Goal: Transaction & Acquisition: Purchase product/service

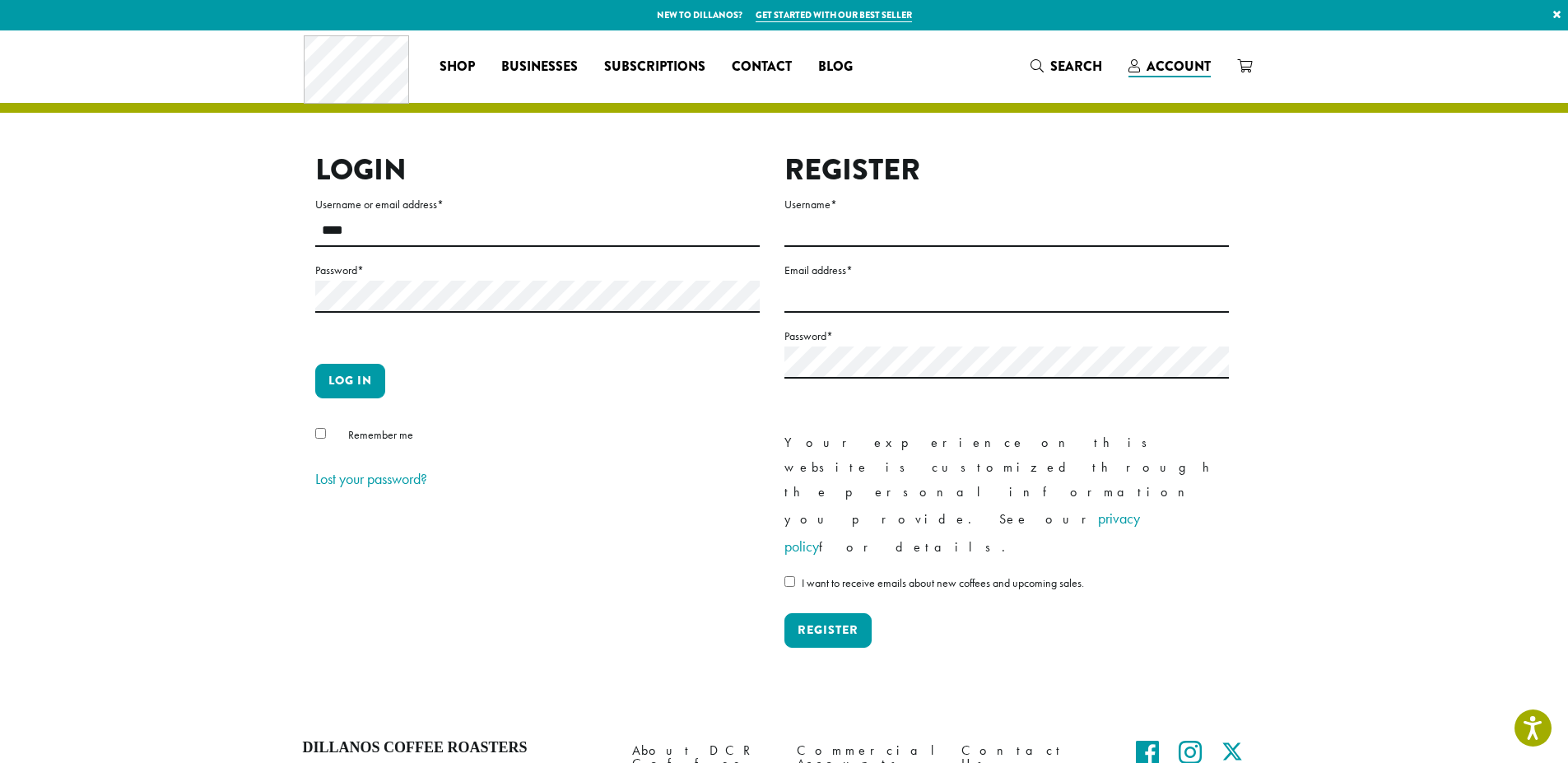
type input "**********"
click at [338, 385] on button "Log in" at bounding box center [350, 382] width 70 height 35
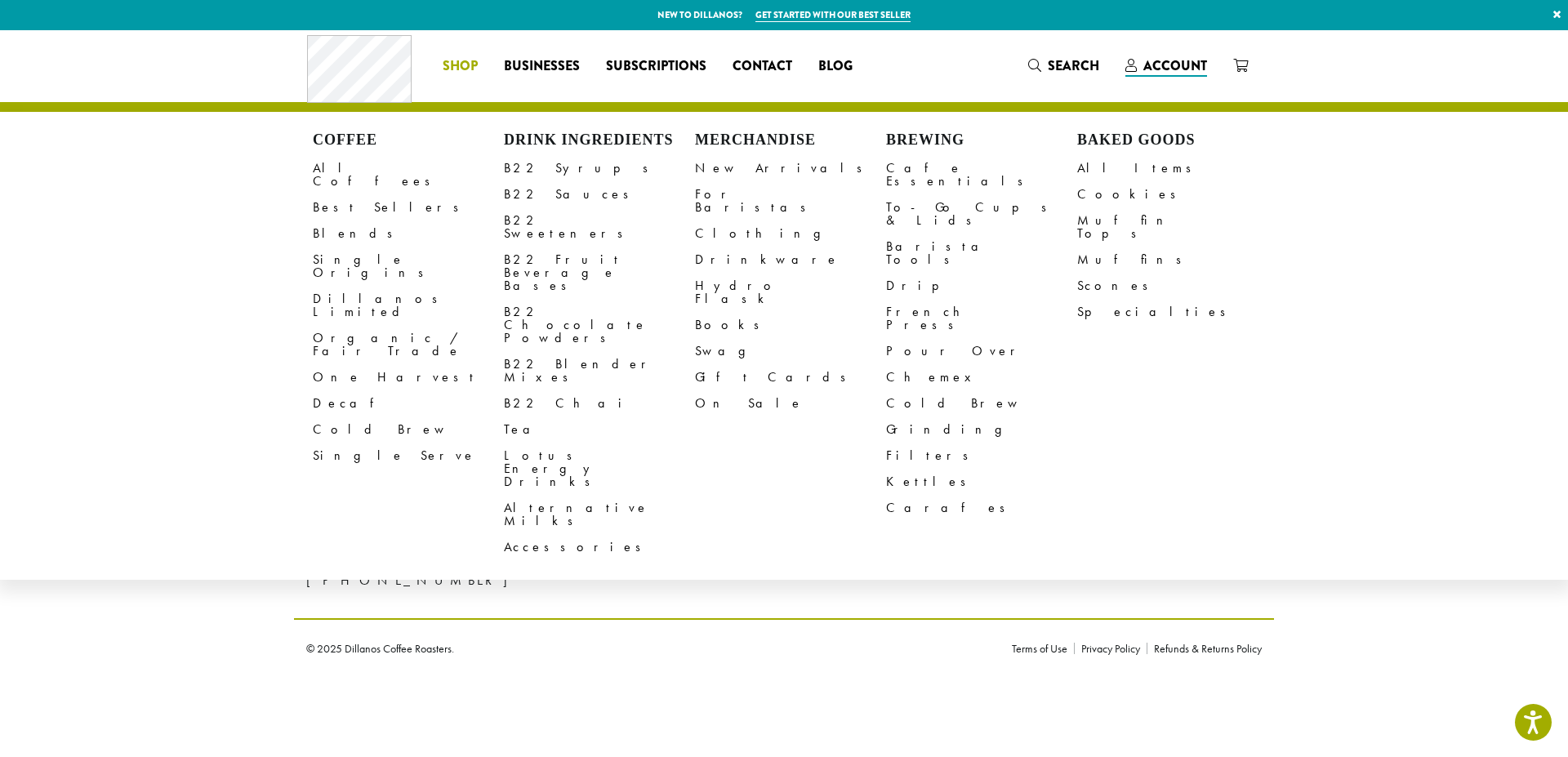
click at [468, 66] on span "Shop" at bounding box center [460, 66] width 35 height 20
click at [356, 172] on link "All Coffees" at bounding box center [408, 175] width 191 height 39
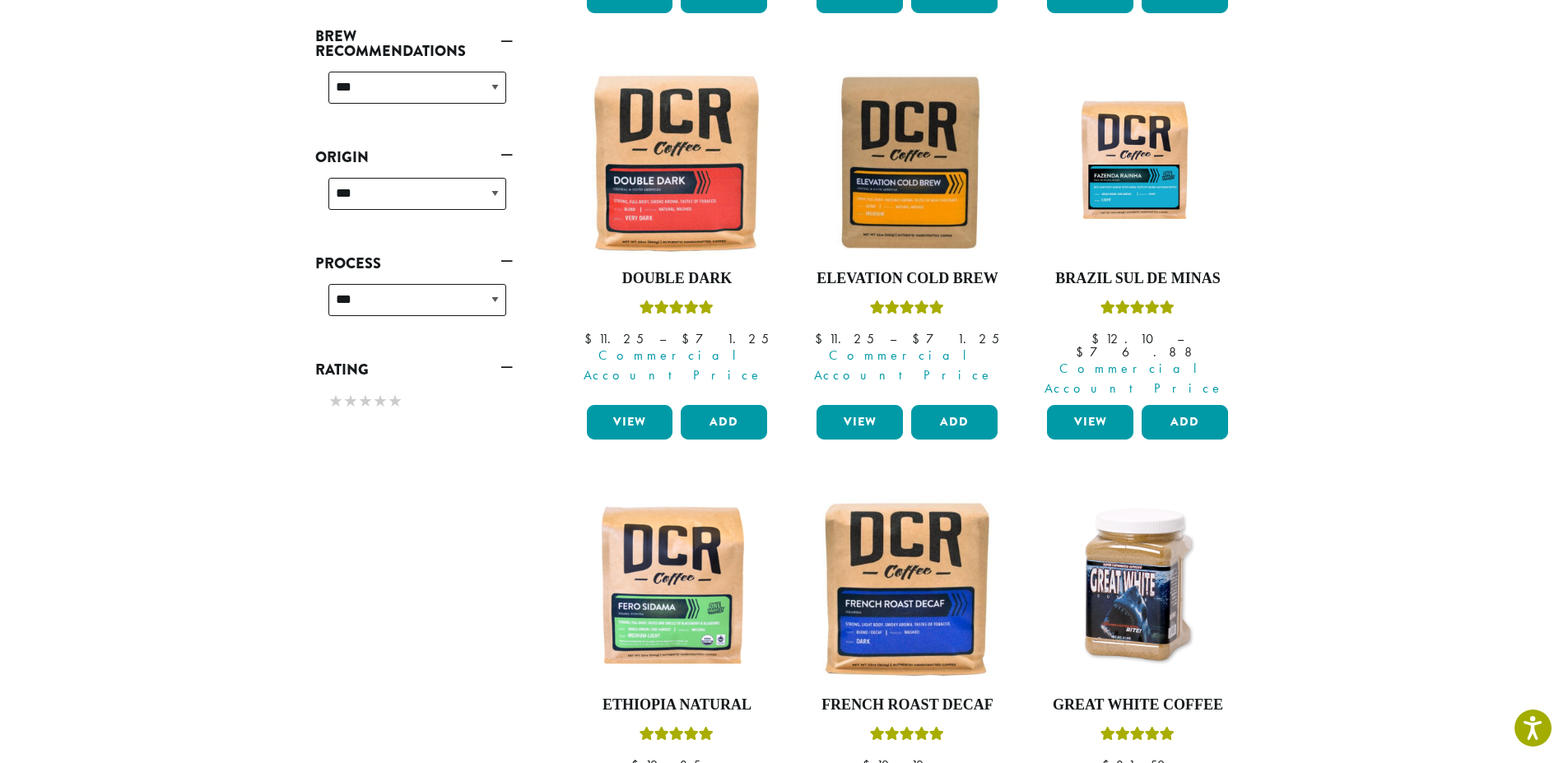
scroll to position [659, 0]
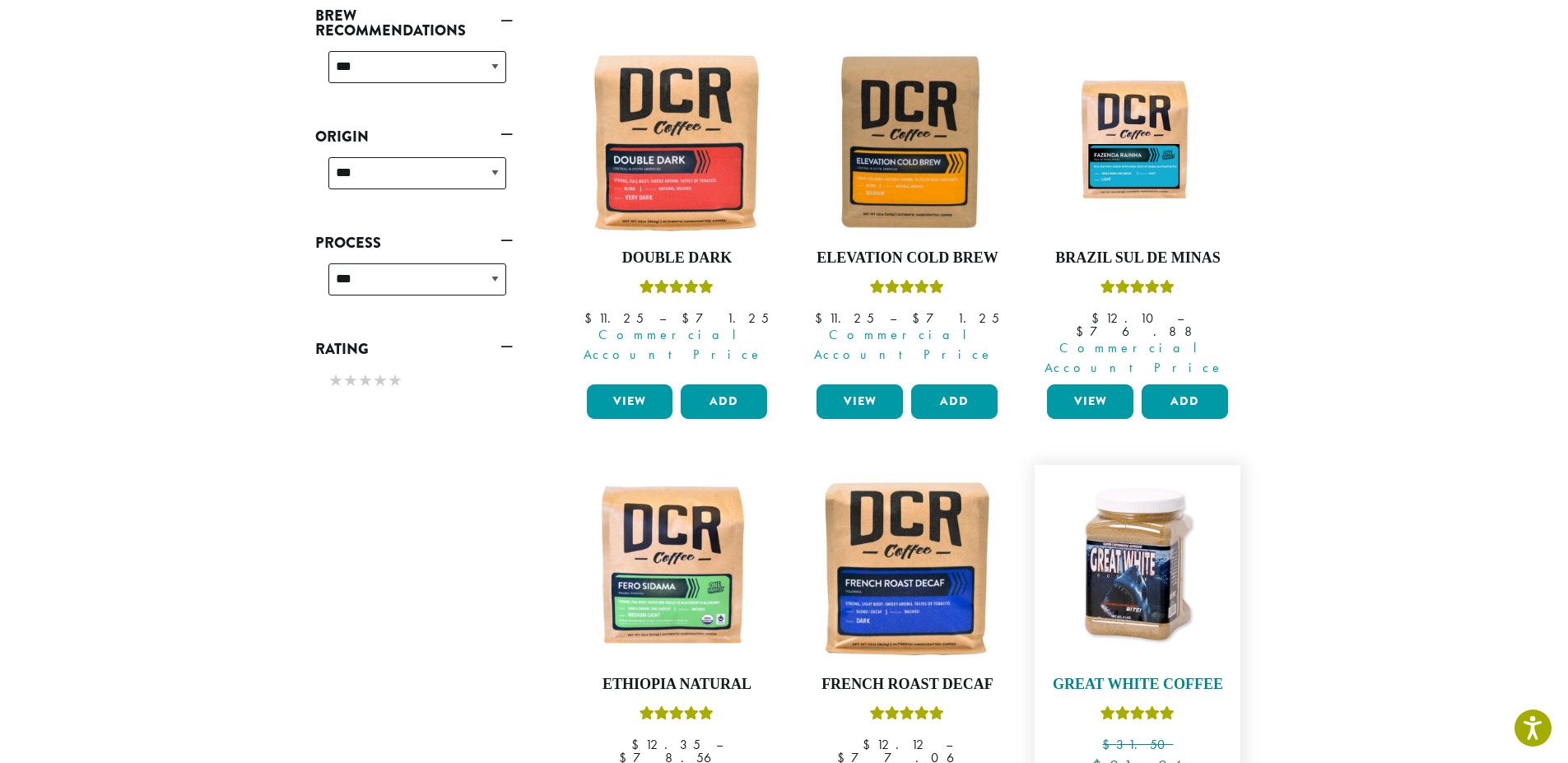
click at [1150, 530] on img at bounding box center [1137, 567] width 189 height 189
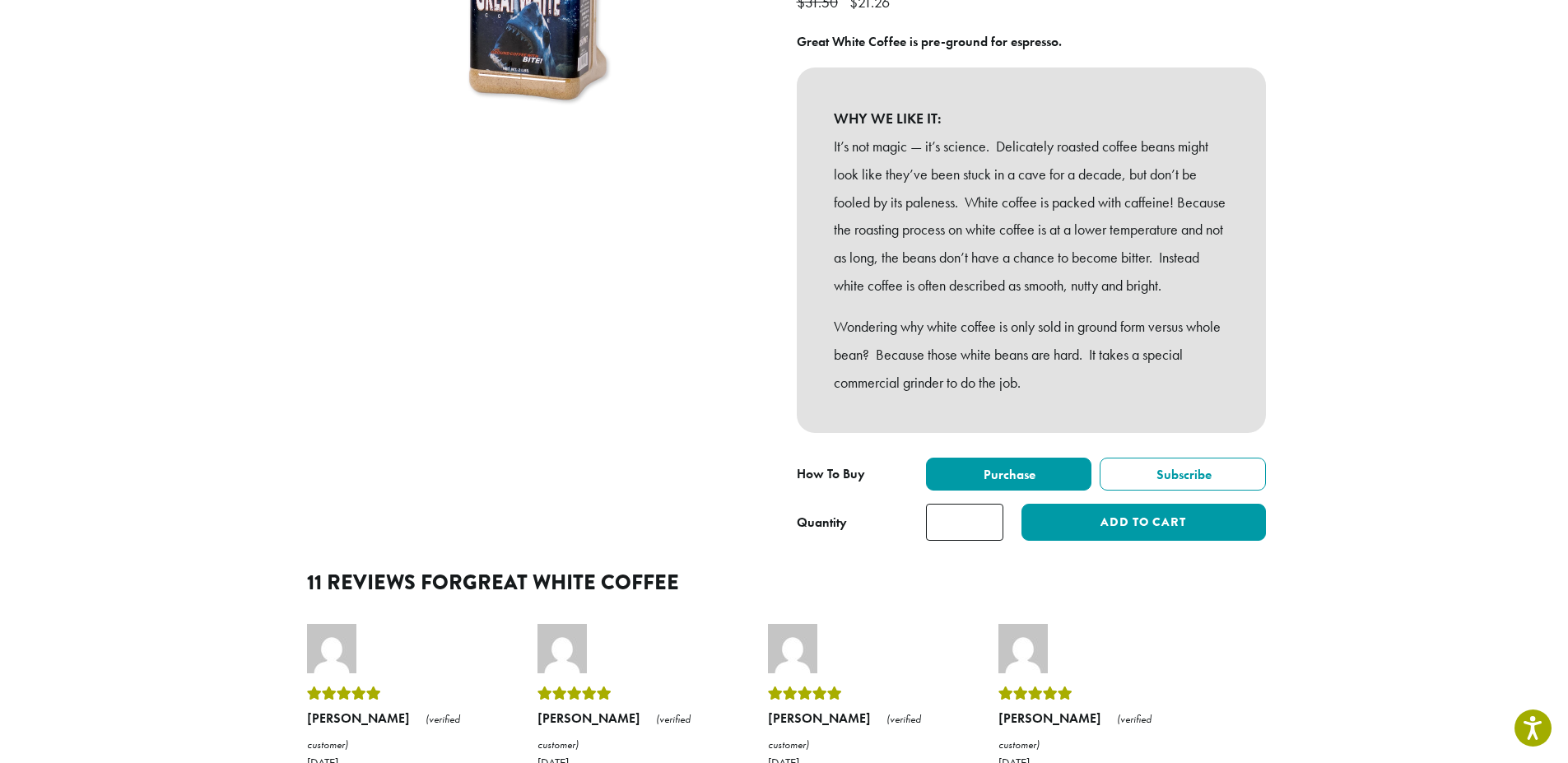
scroll to position [329, 0]
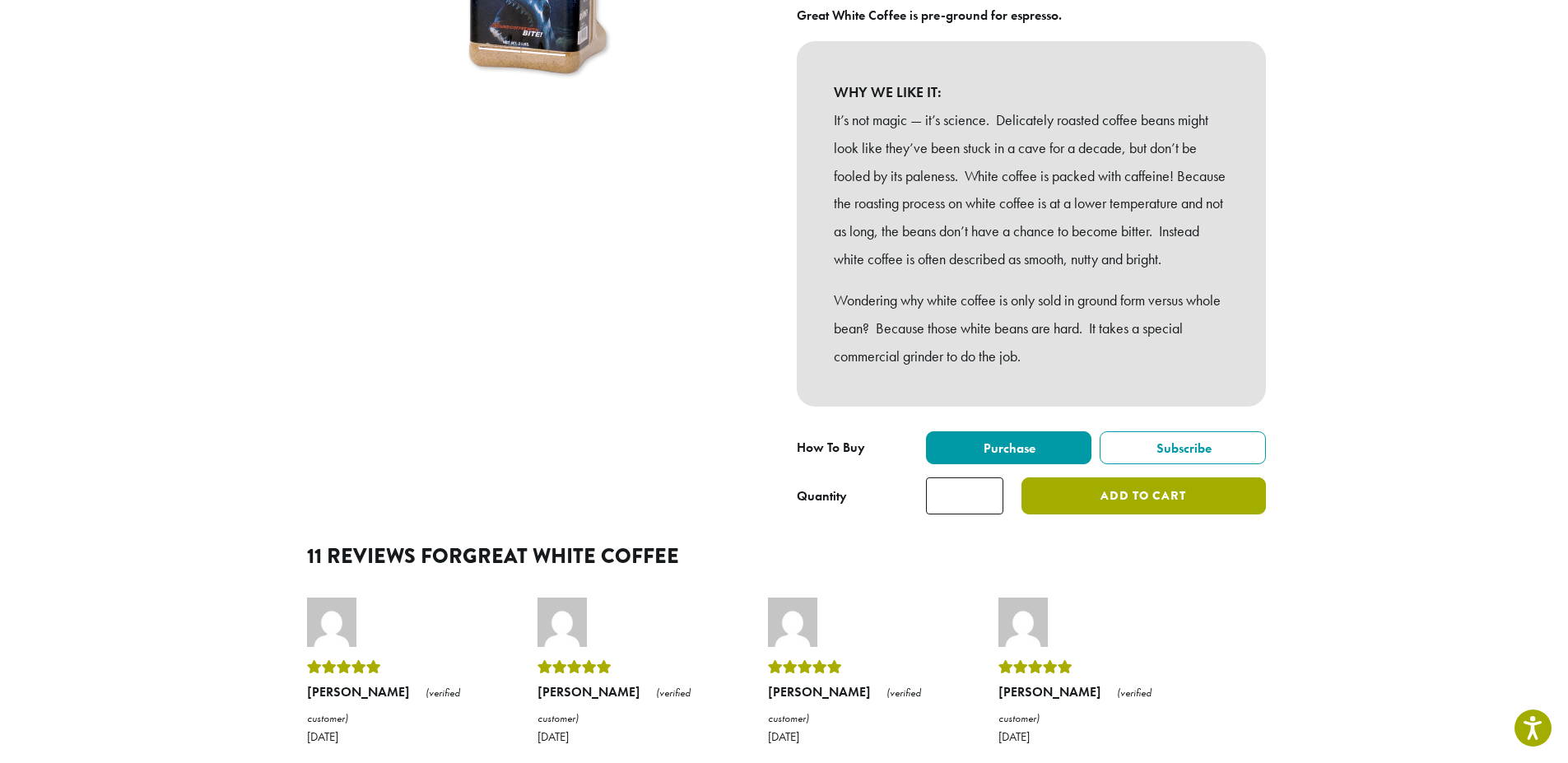
click at [1182, 514] on button "Add to cart" at bounding box center [1143, 495] width 244 height 37
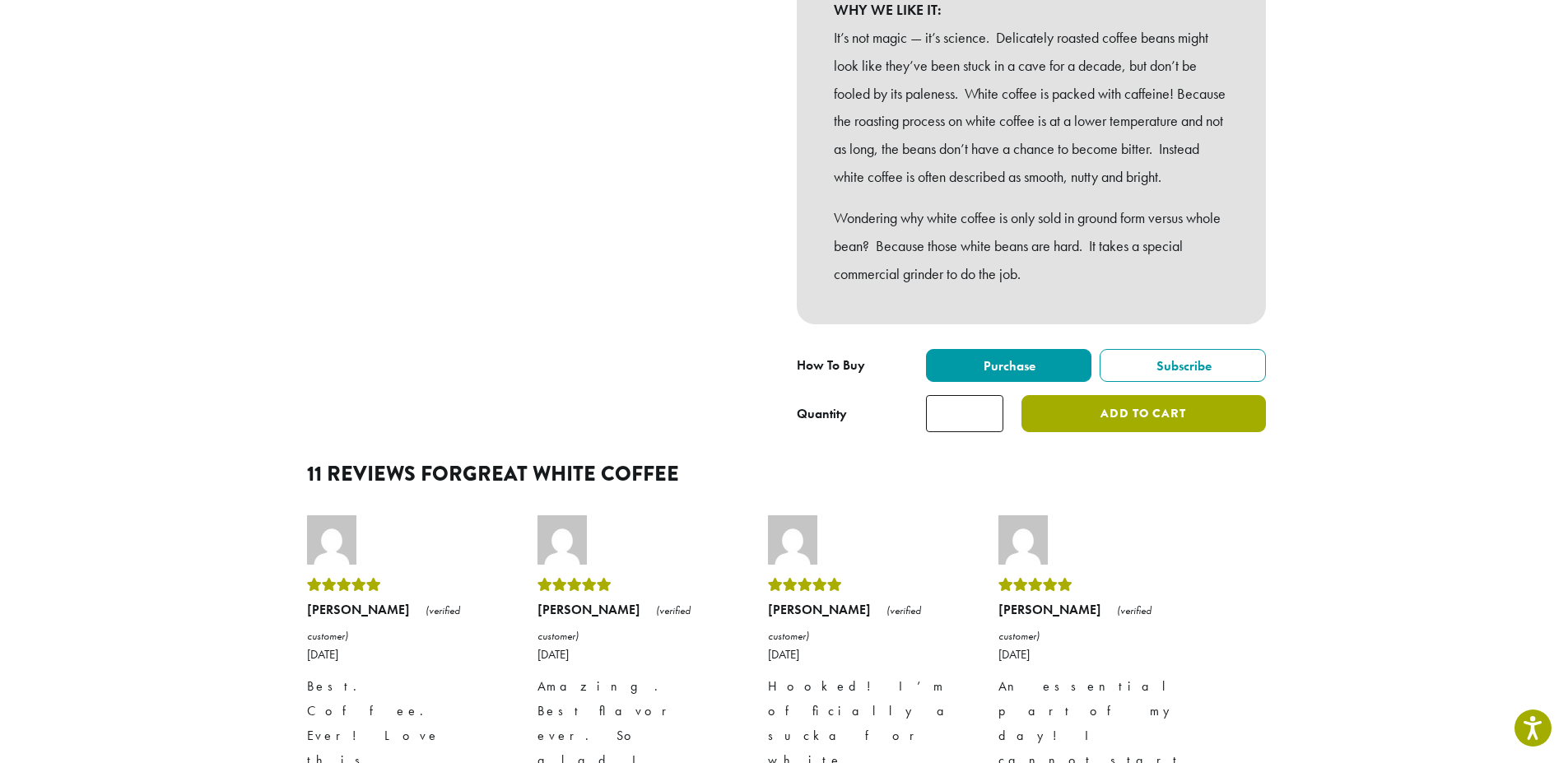
click at [1066, 432] on button "Add to cart" at bounding box center [1143, 414] width 244 height 37
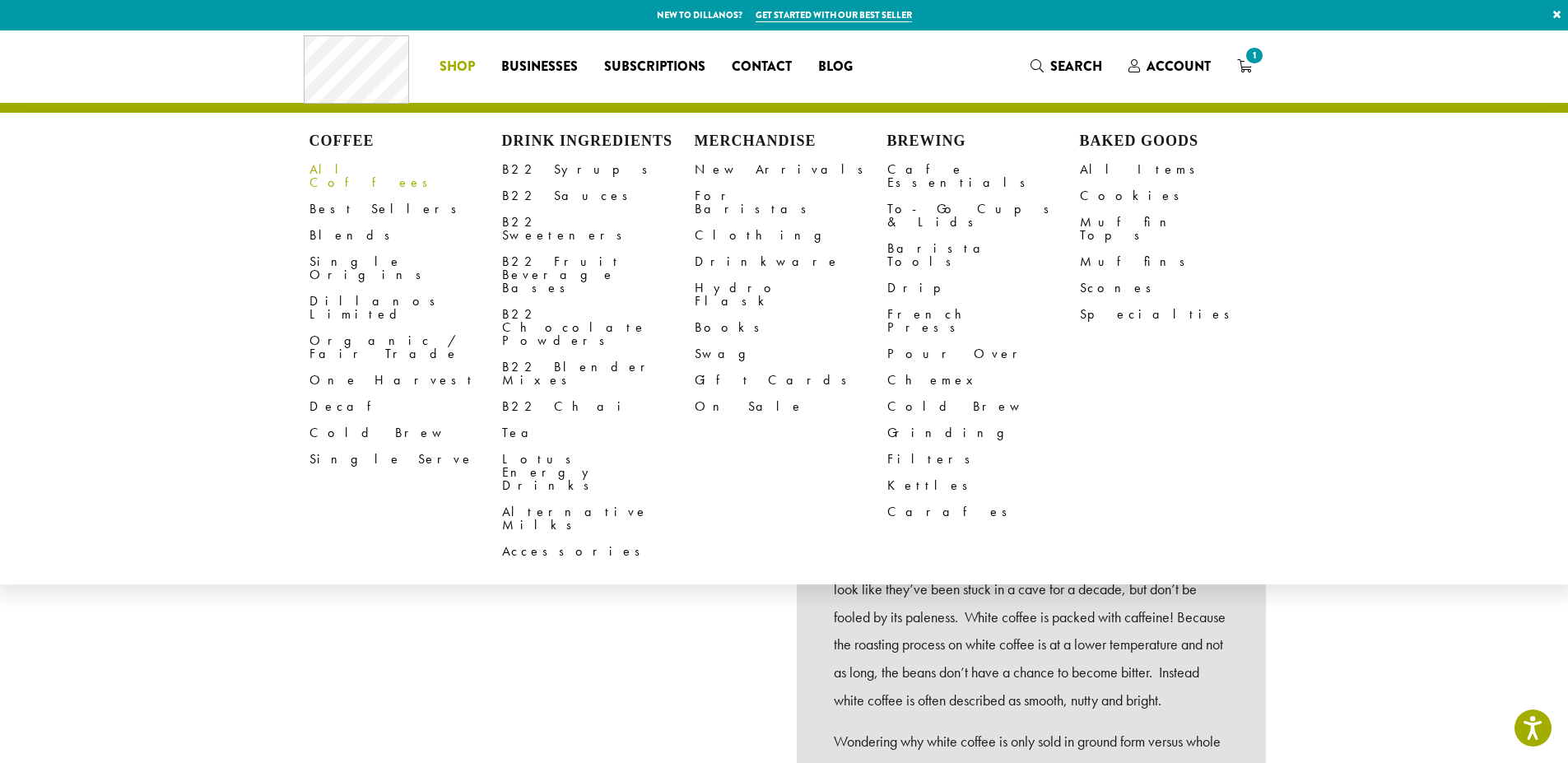
click at [359, 168] on link "All Coffees" at bounding box center [405, 176] width 192 height 40
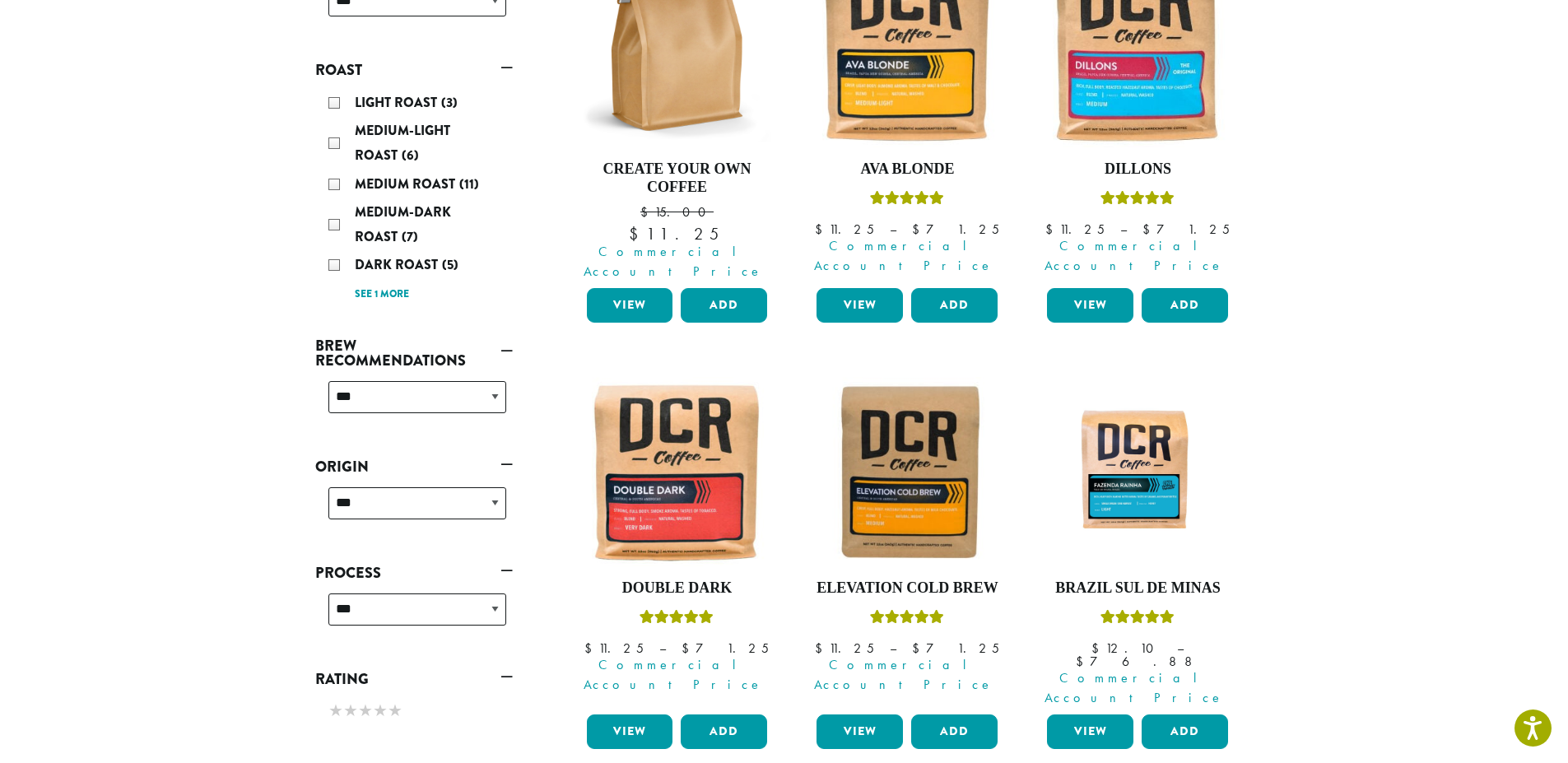
scroll to position [329, 0]
click at [1108, 84] on img at bounding box center [1137, 51] width 189 height 189
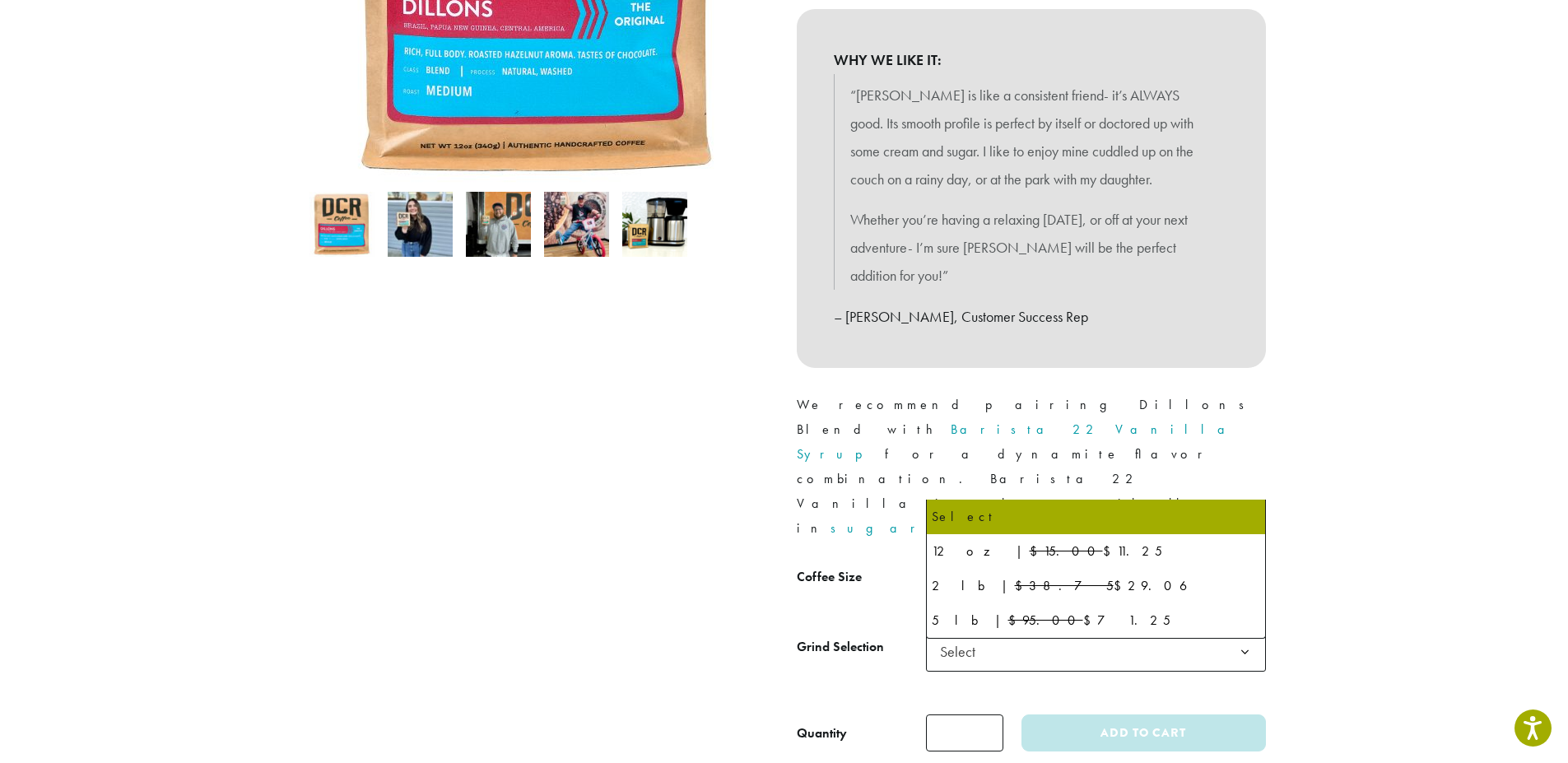
click at [1244, 562] on b at bounding box center [1245, 582] width 40 height 40
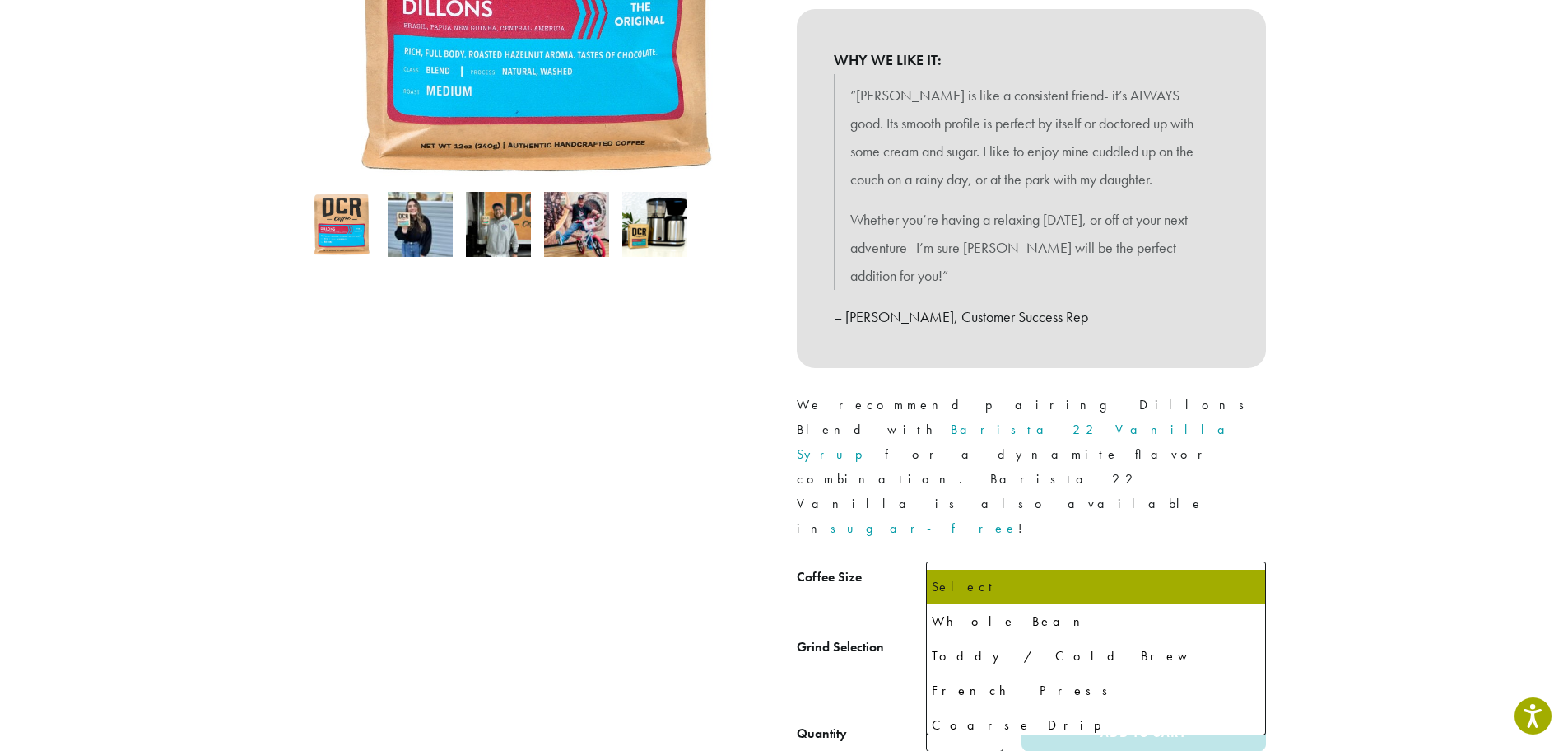
click at [1240, 633] on b at bounding box center [1245, 653] width 40 height 40
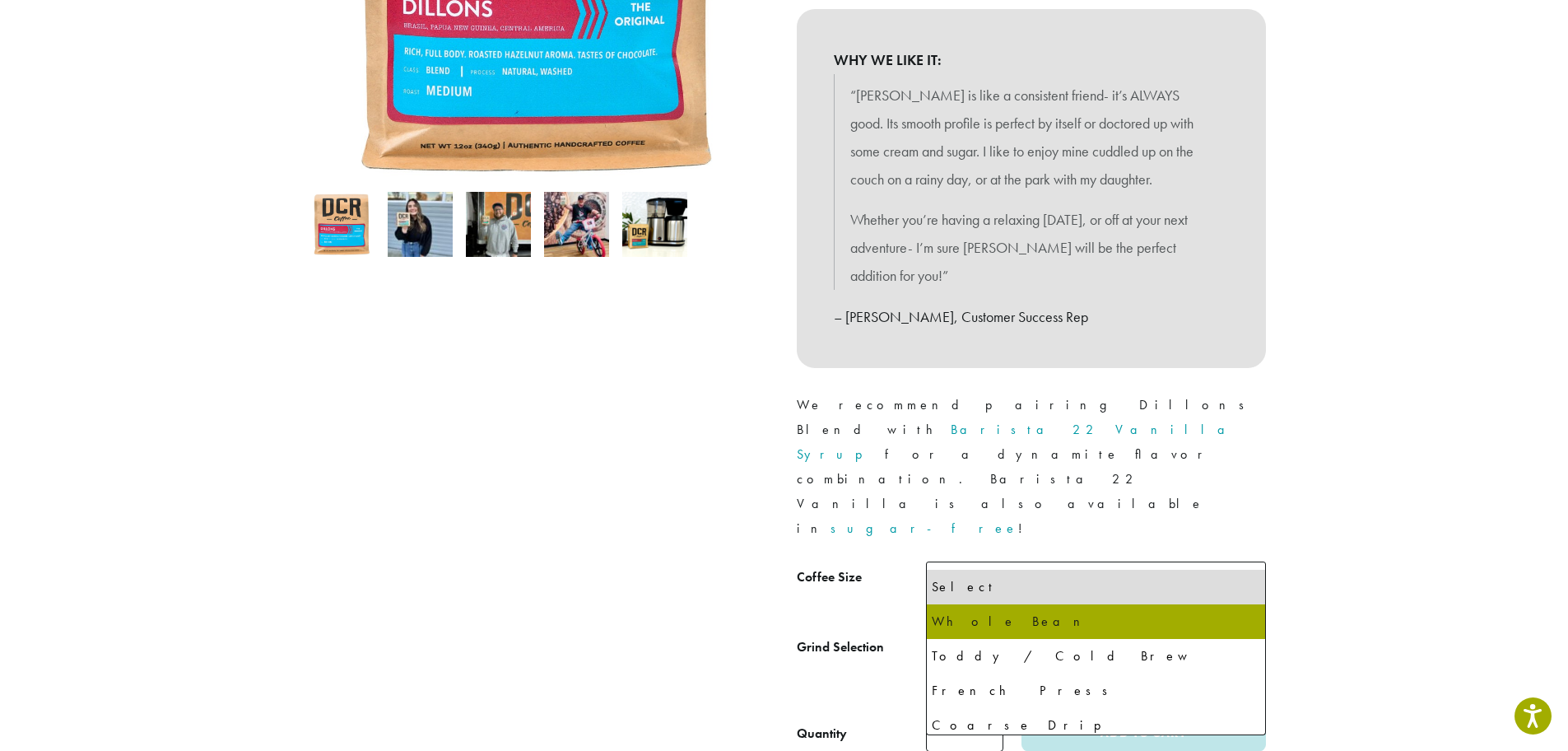
select select "**********"
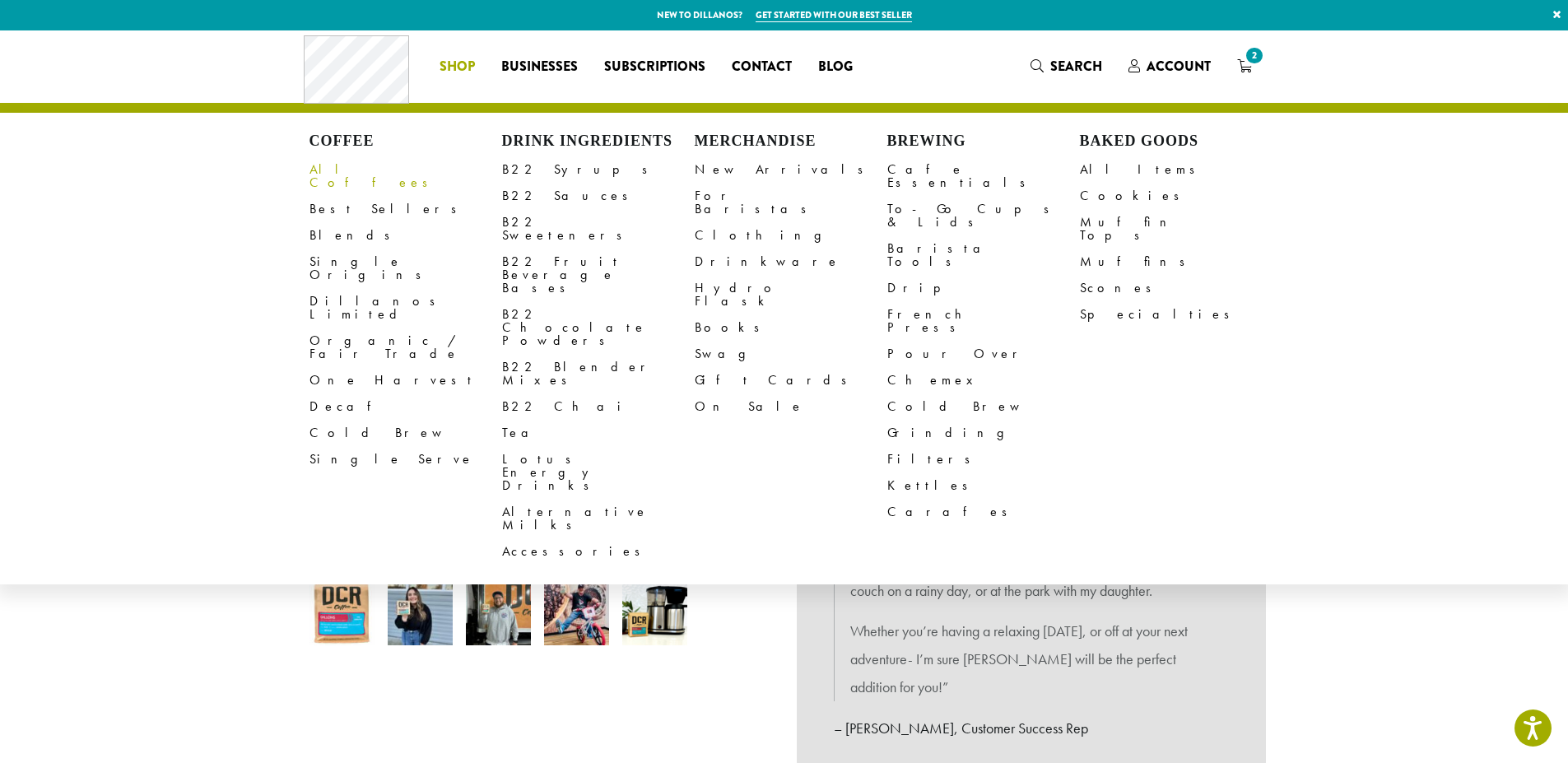
click at [341, 170] on link "All Coffees" at bounding box center [405, 176] width 192 height 40
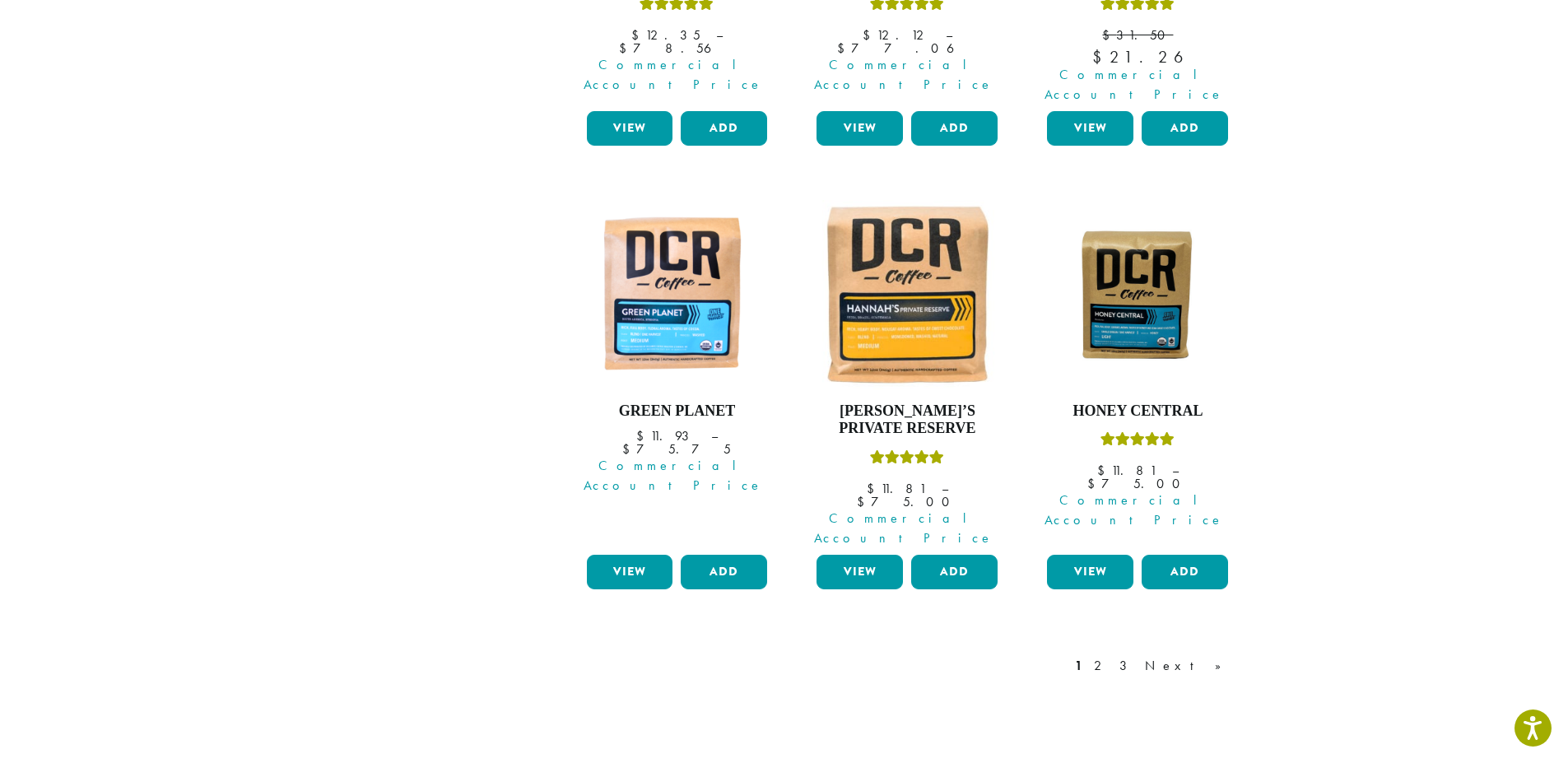
scroll to position [1400, 0]
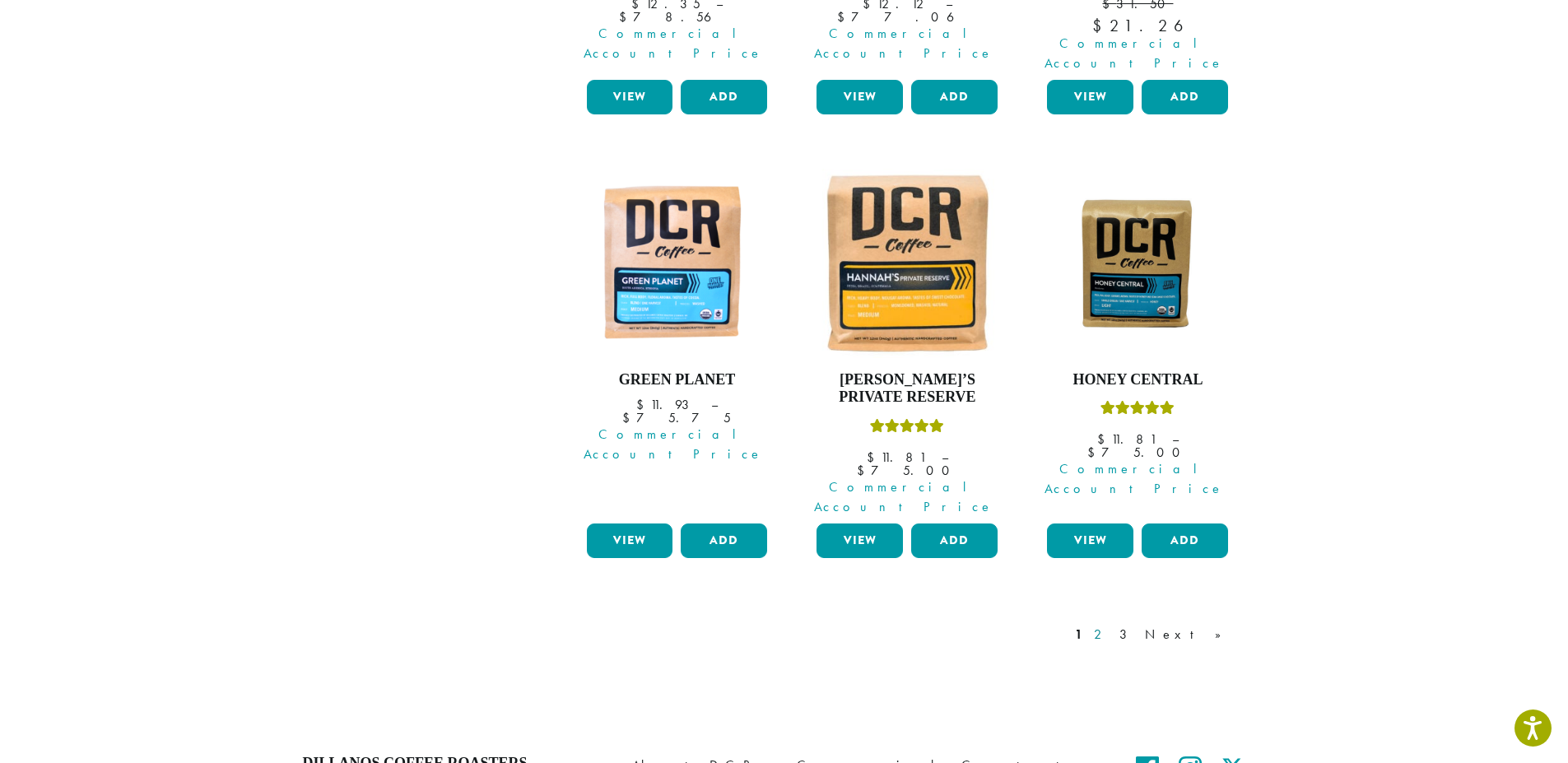
click at [1111, 625] on link "2" at bounding box center [1101, 635] width 21 height 20
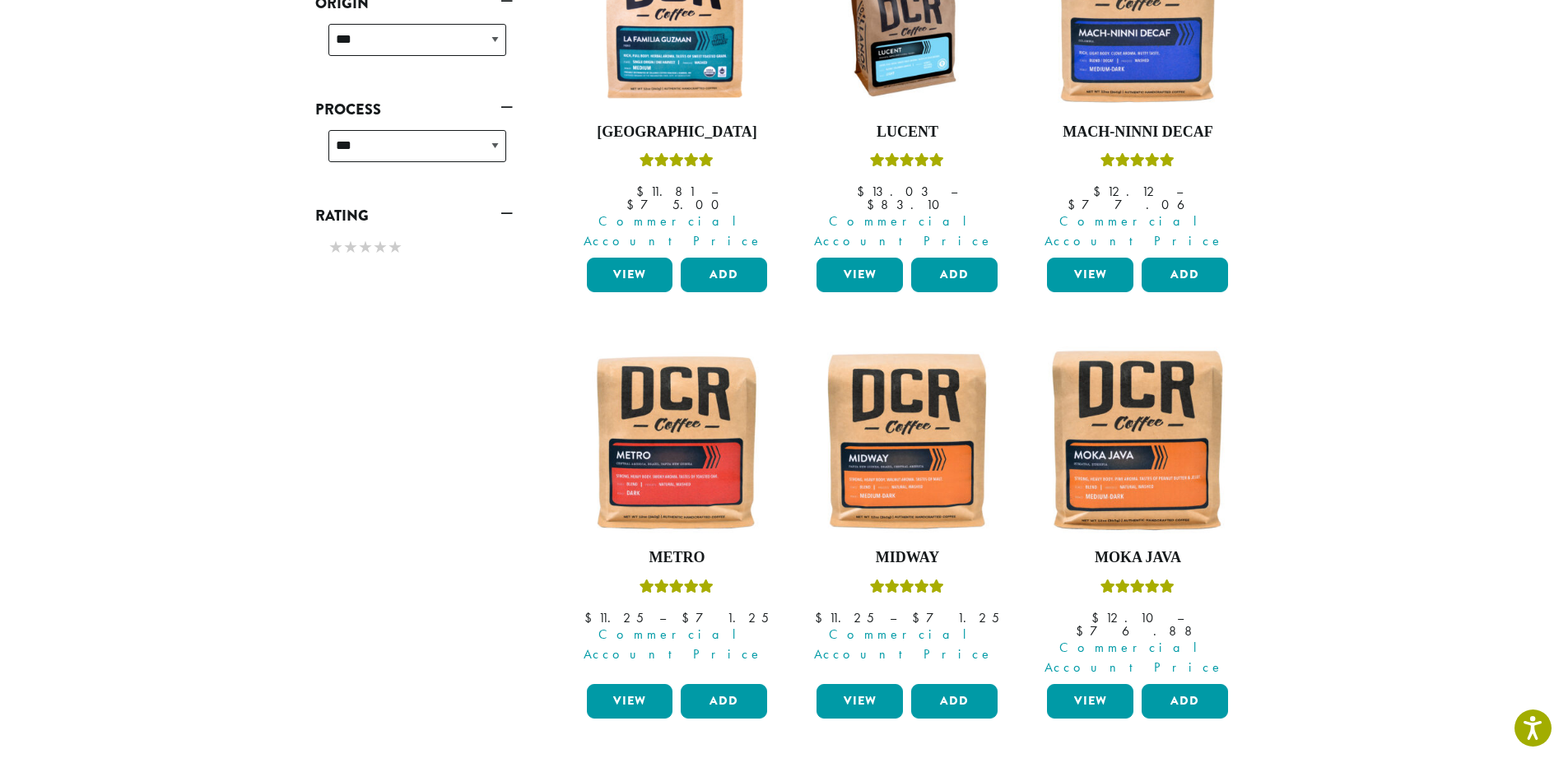
scroll to position [842, 0]
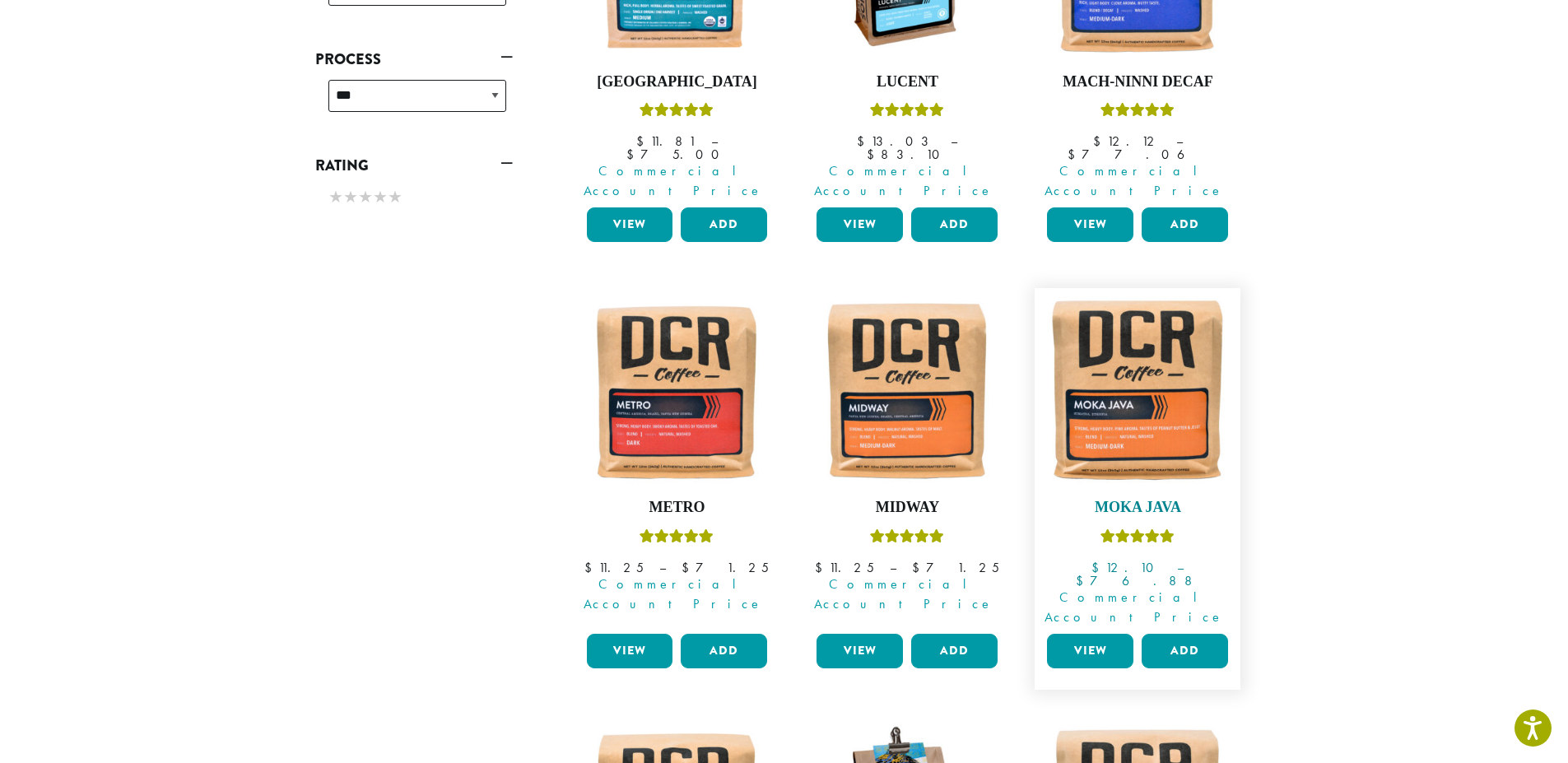
click at [1133, 387] on img at bounding box center [1137, 391] width 189 height 189
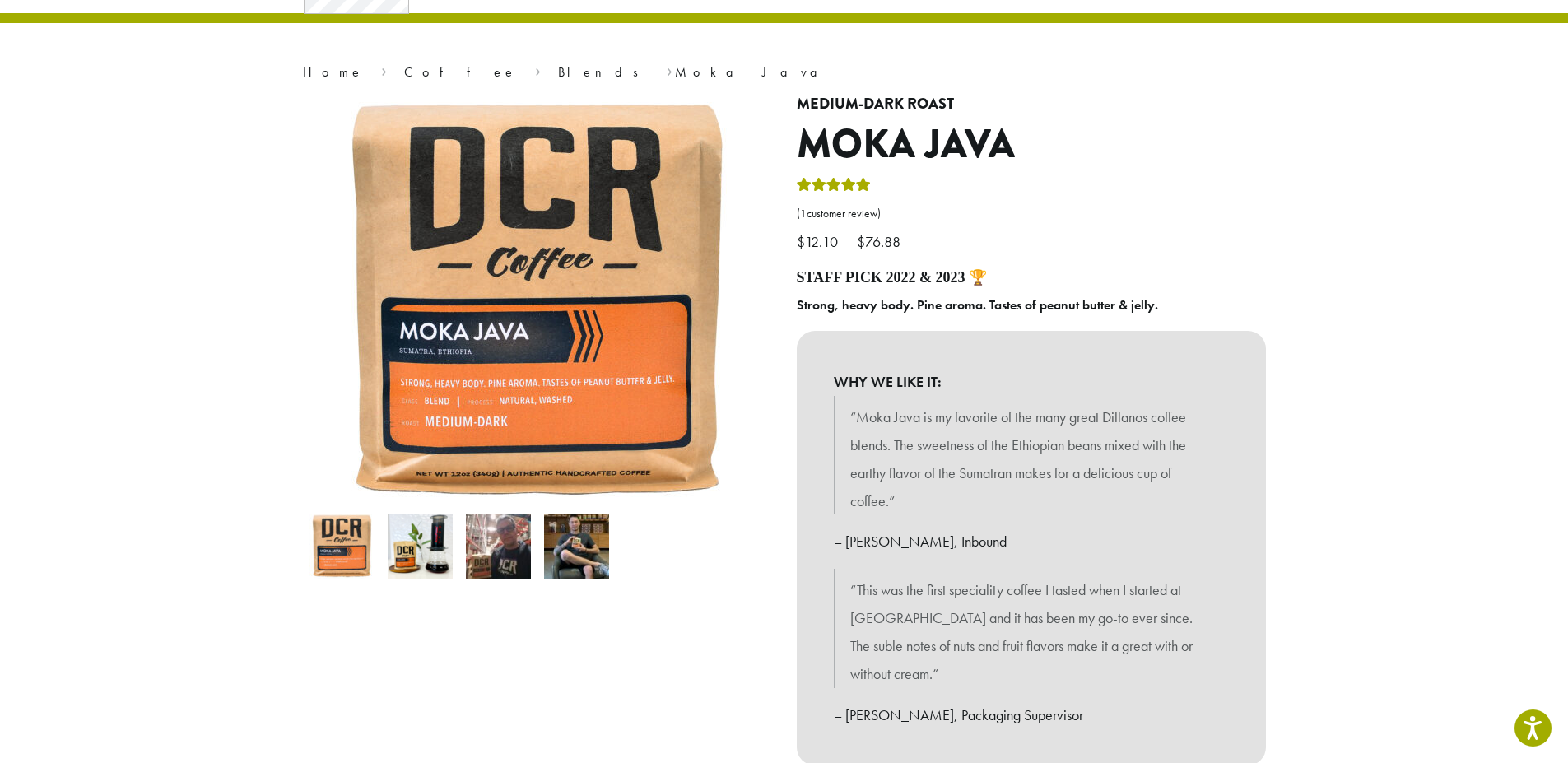
scroll to position [329, 0]
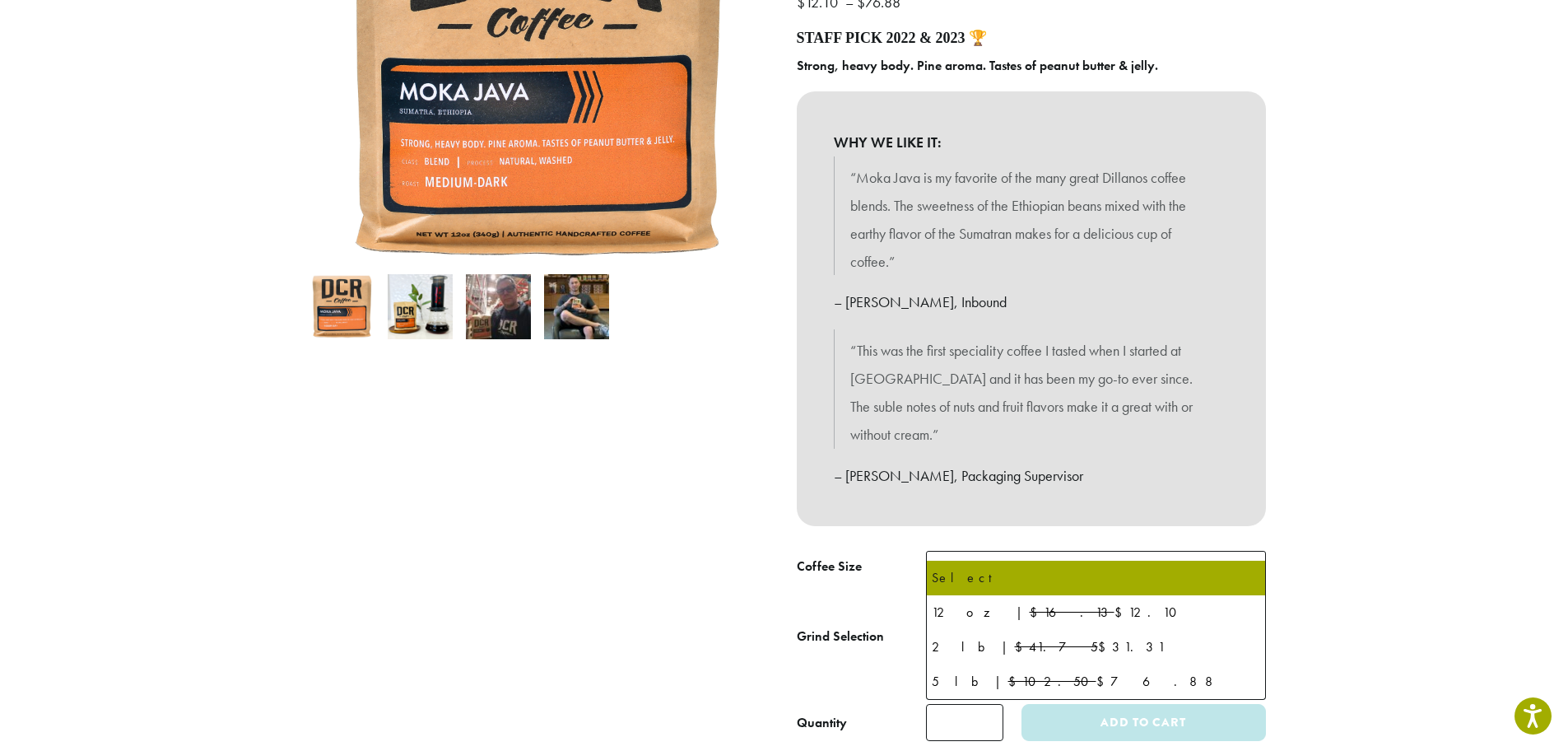
click at [1244, 552] on b at bounding box center [1245, 572] width 40 height 40
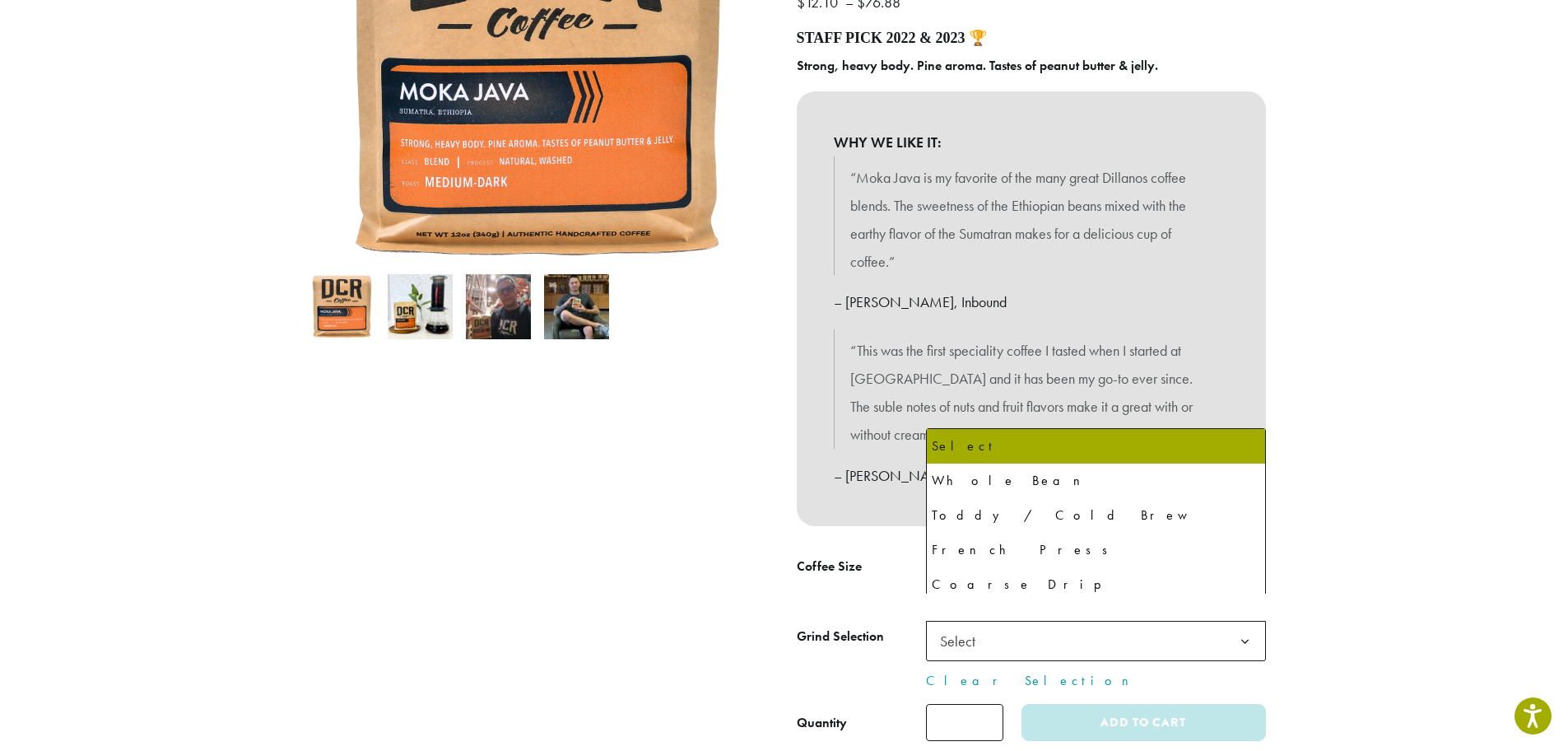
click at [1243, 622] on b at bounding box center [1245, 642] width 40 height 40
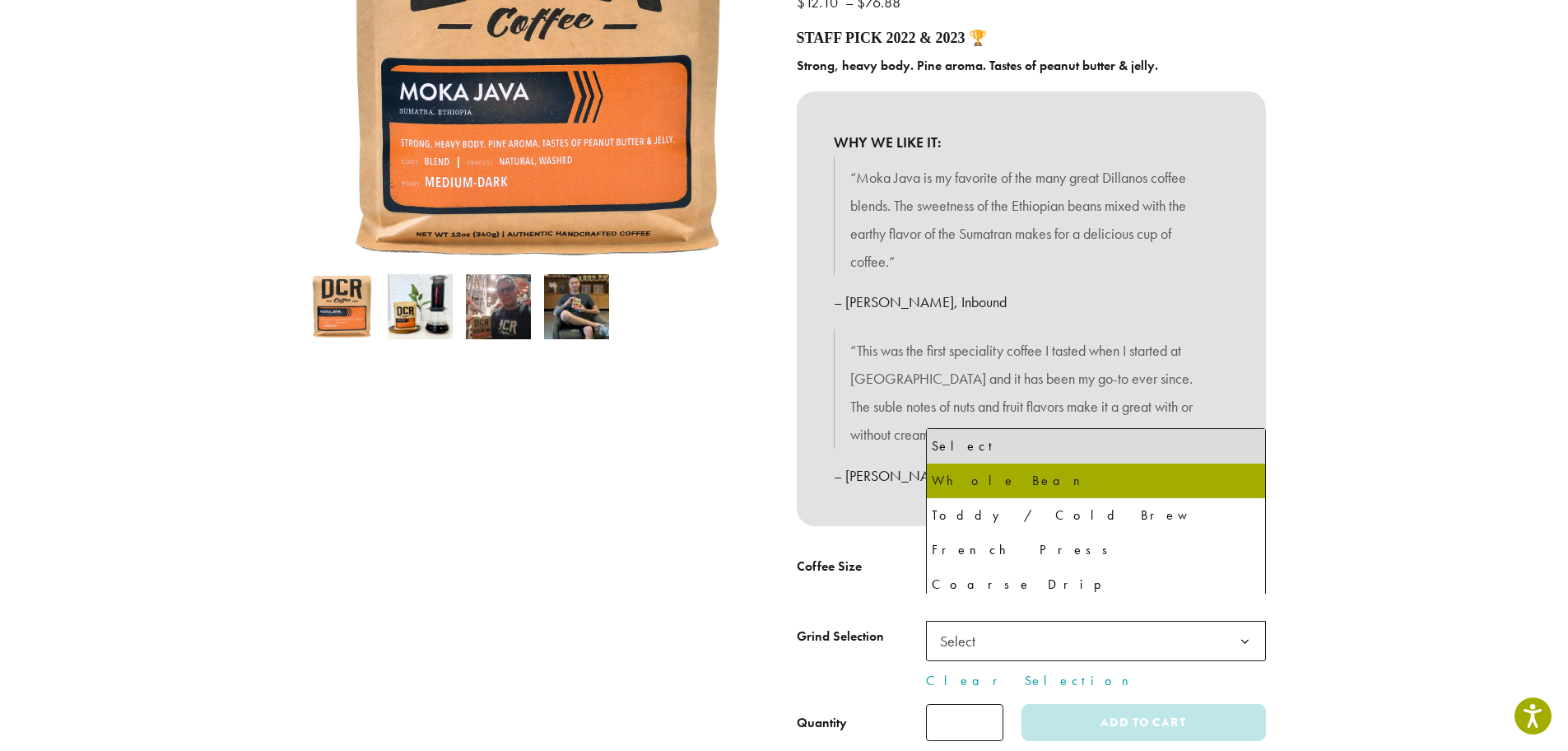
select select "*********"
select select "**********"
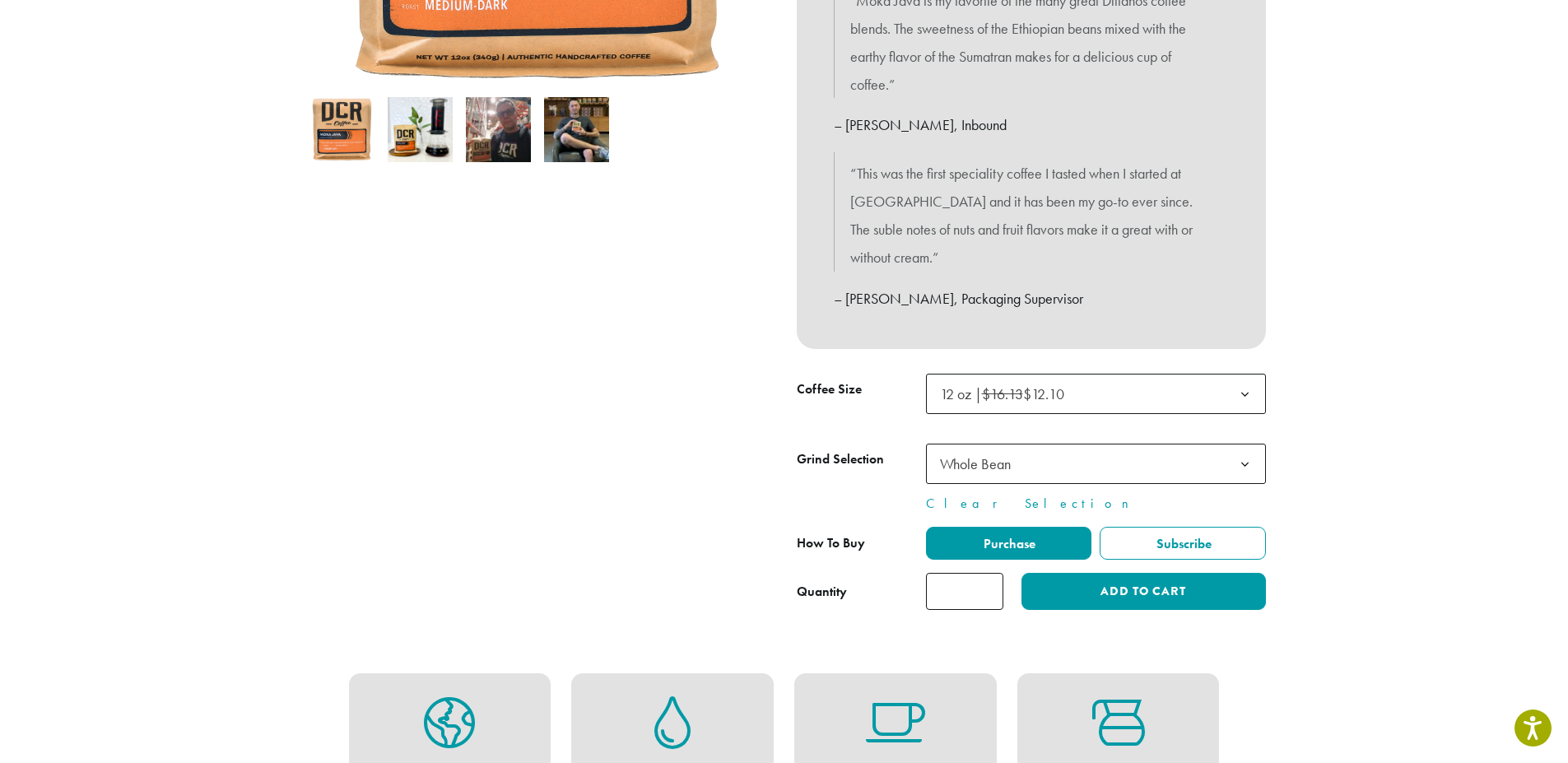
scroll to position [576, 0]
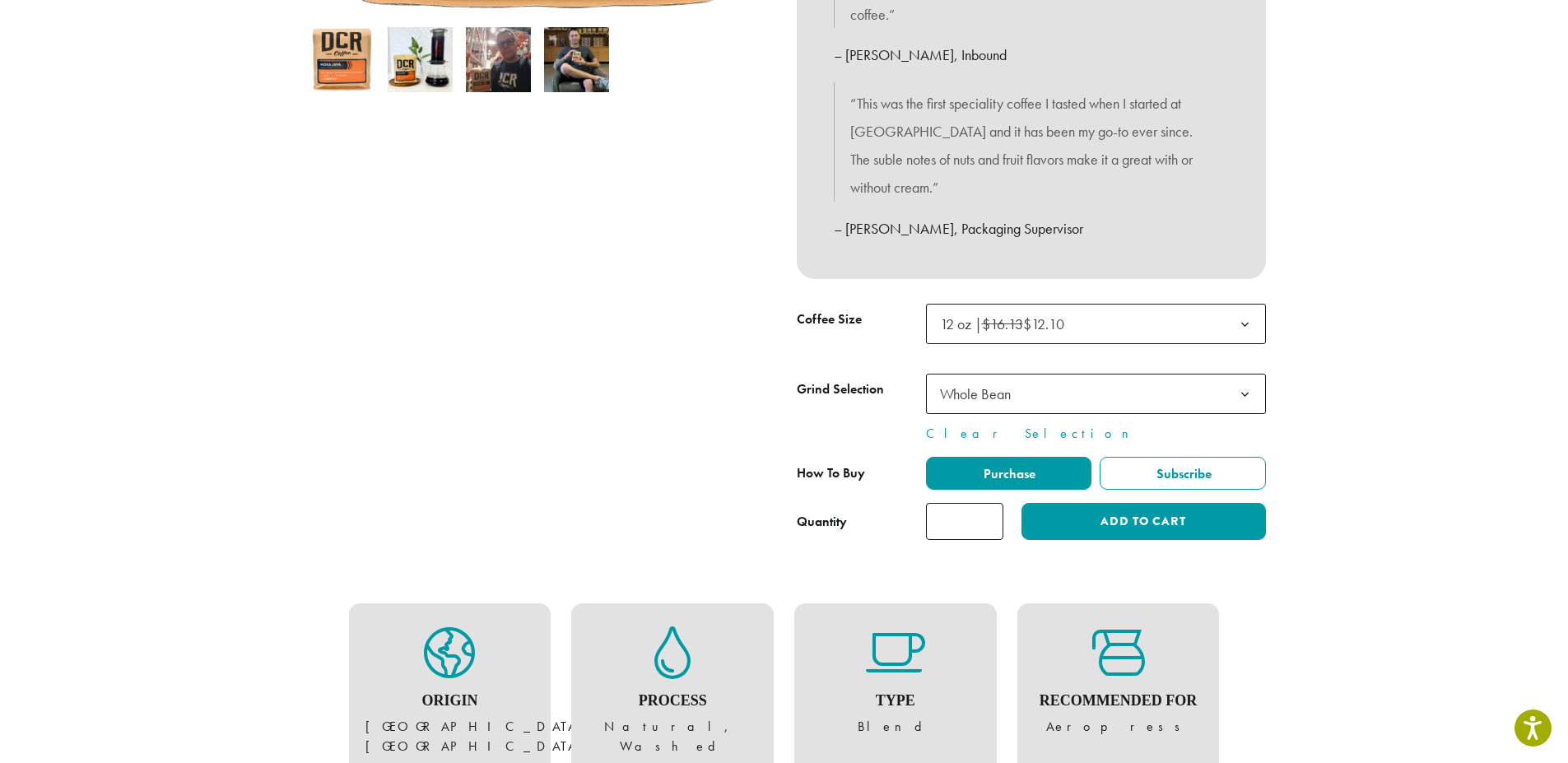
type input "*"
click at [990, 503] on input "*" at bounding box center [965, 521] width 78 height 37
click at [1093, 503] on button "Add to cart" at bounding box center [1143, 521] width 244 height 37
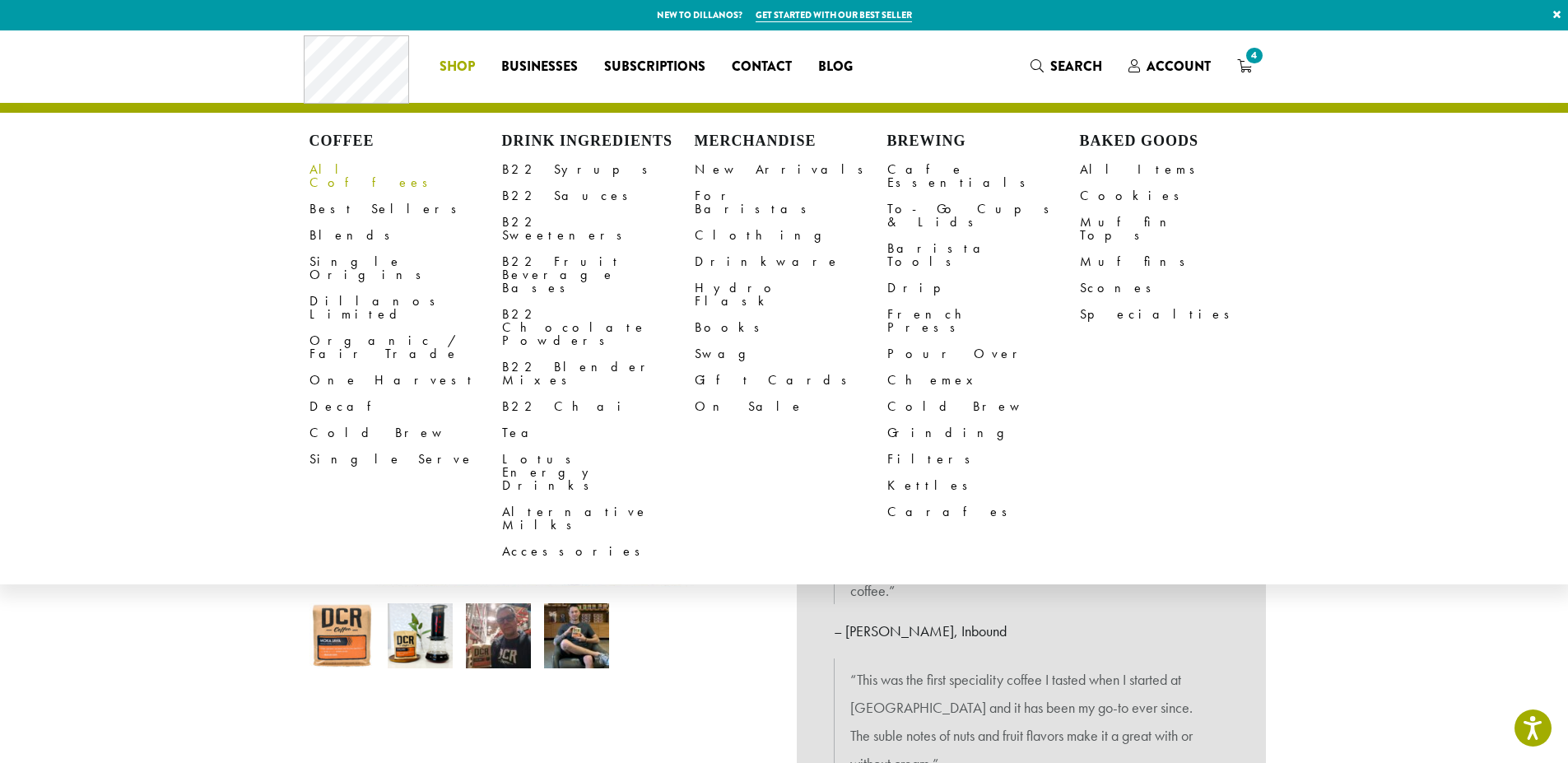
click at [348, 174] on link "All Coffees" at bounding box center [405, 176] width 192 height 40
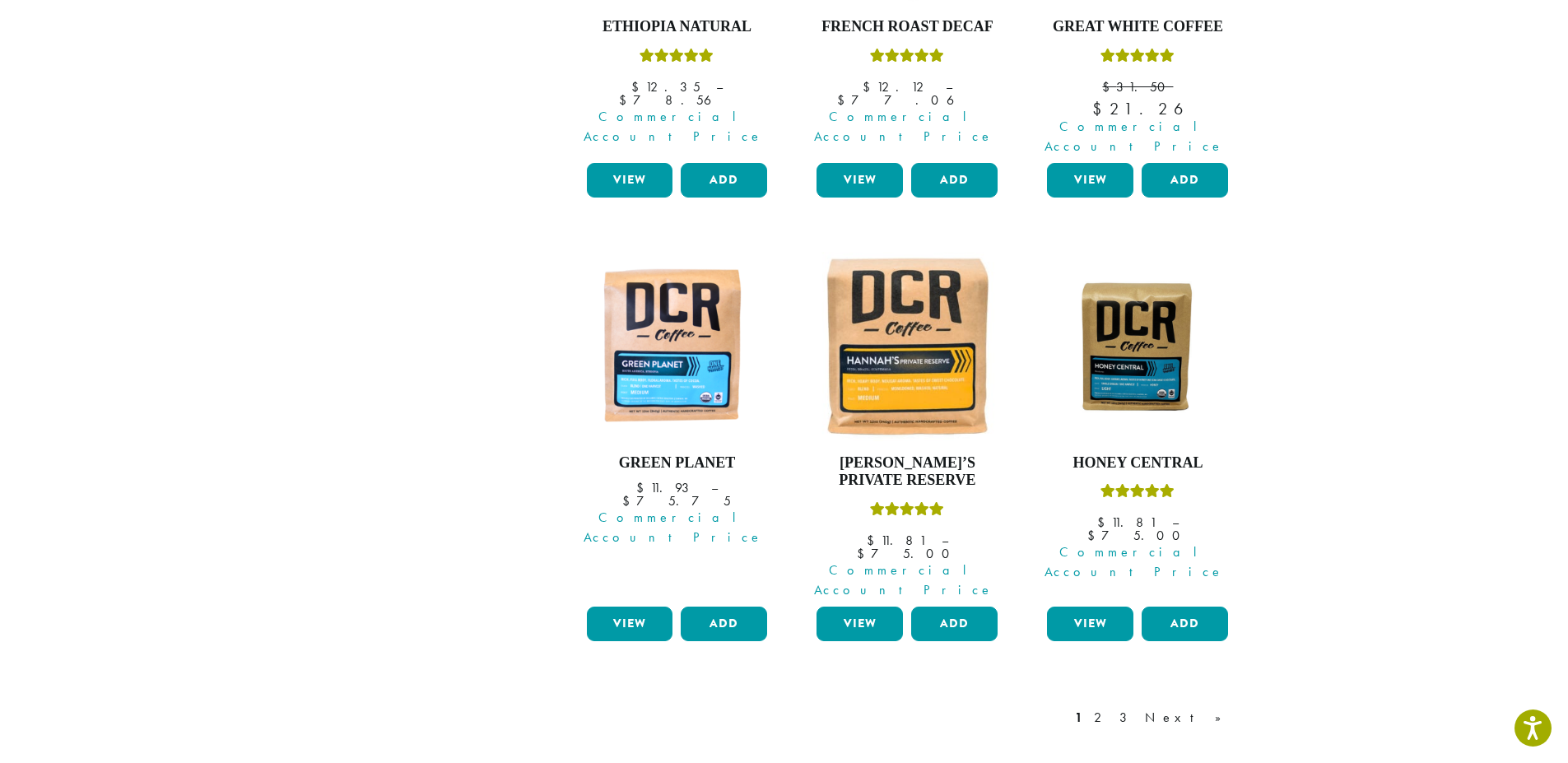
scroll to position [1400, 0]
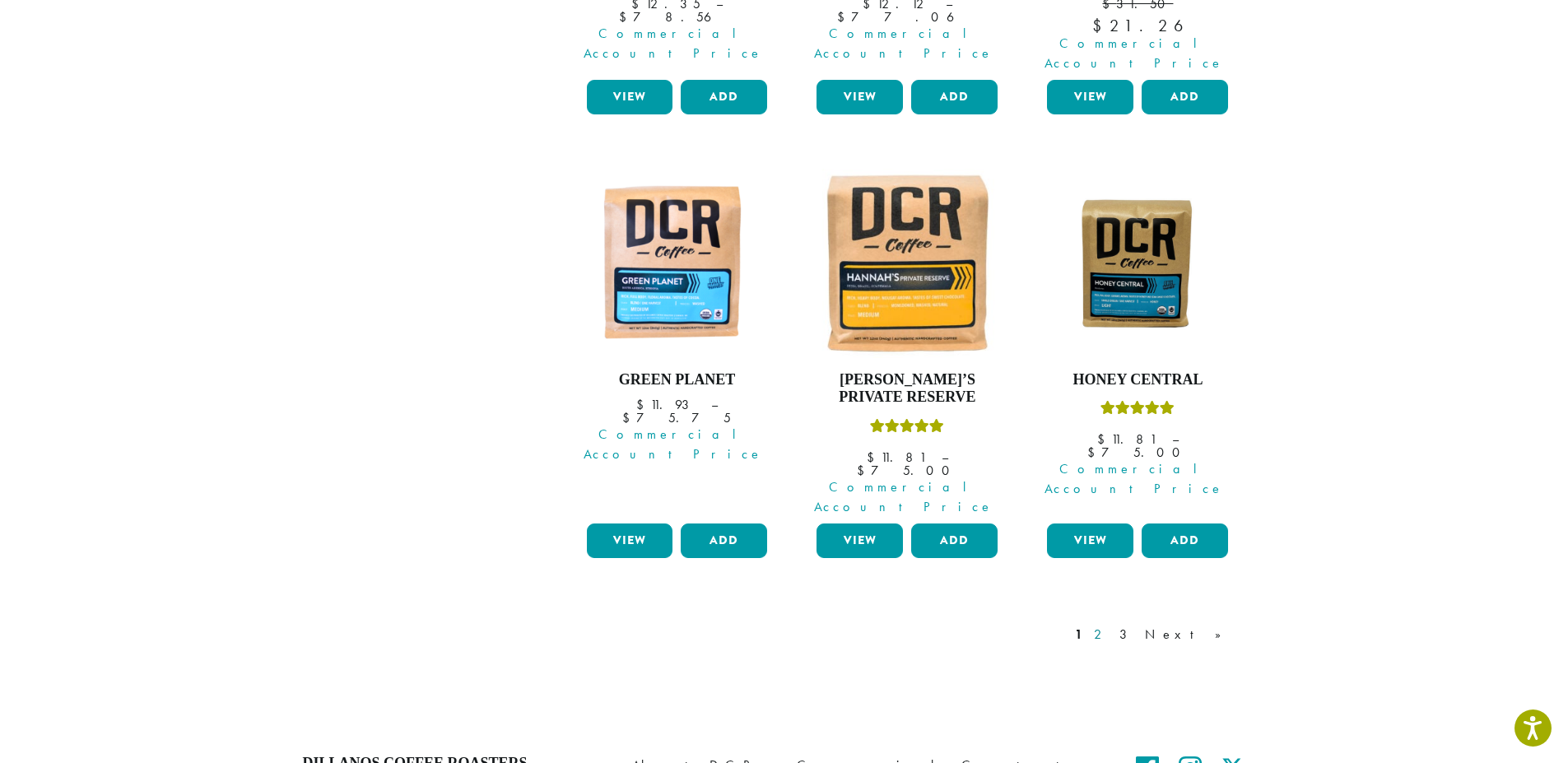
click at [1111, 625] on link "2" at bounding box center [1101, 635] width 21 height 20
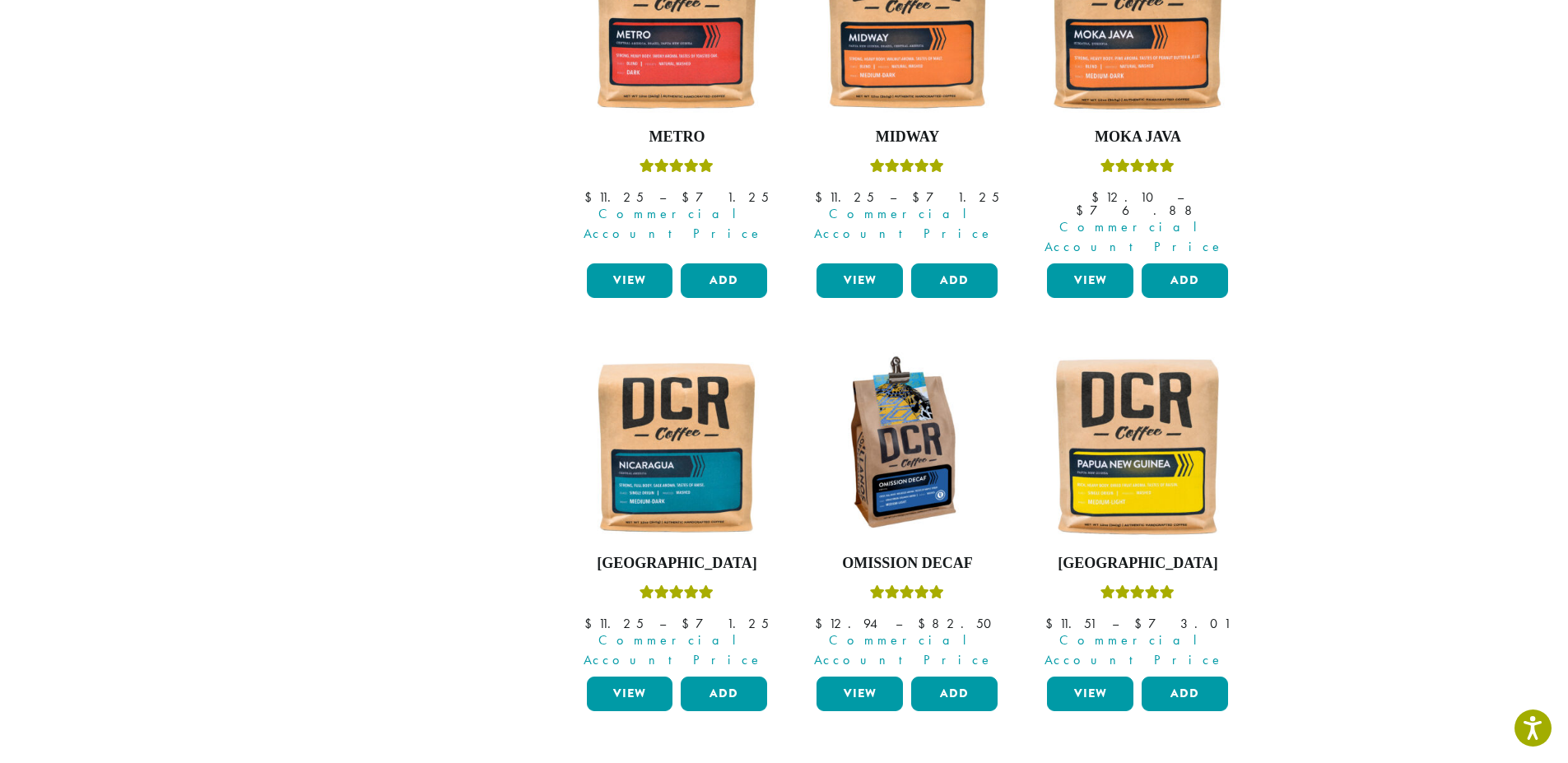
scroll to position [1254, 0]
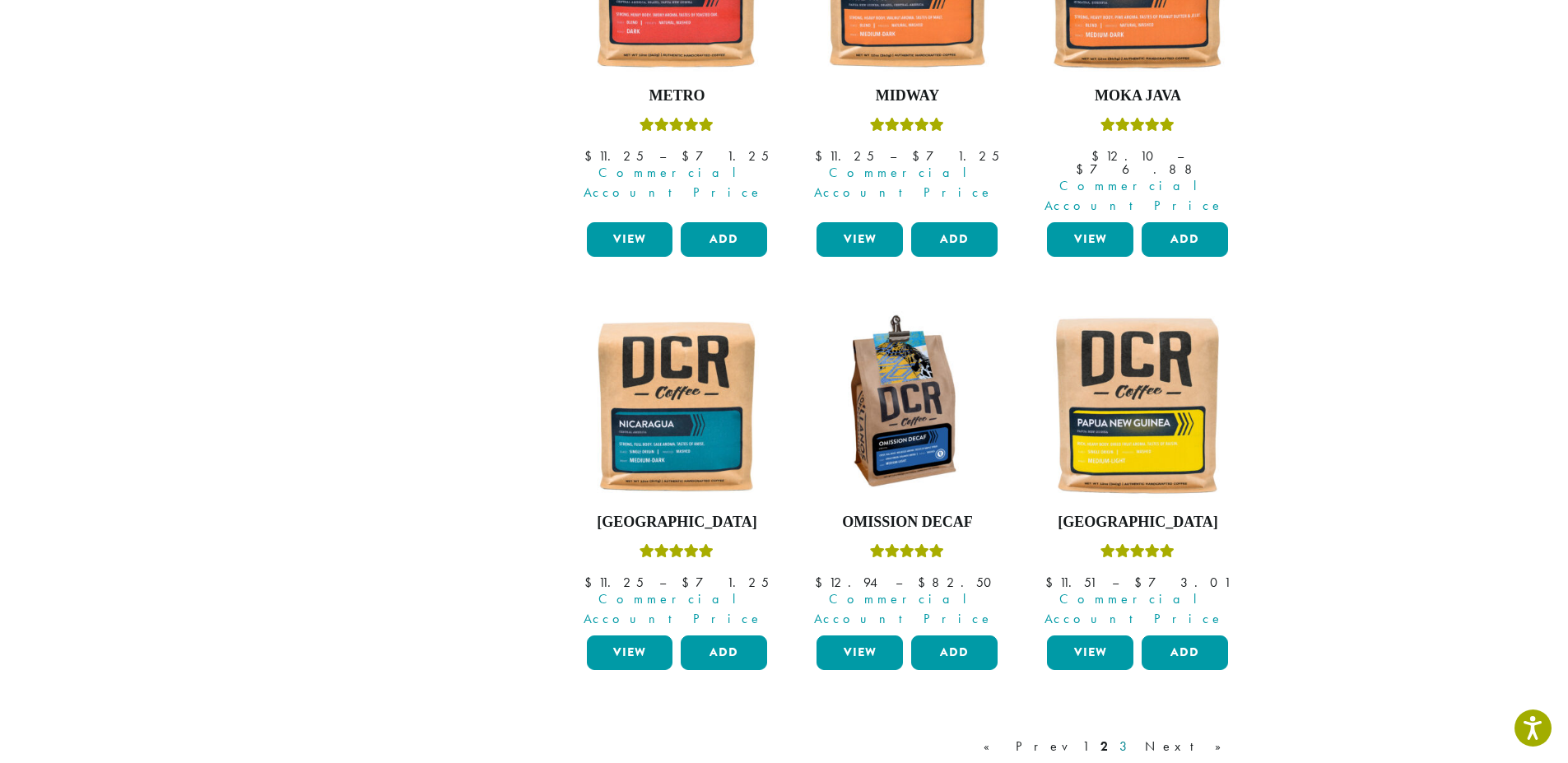
click at [1137, 737] on link "3" at bounding box center [1126, 746] width 21 height 20
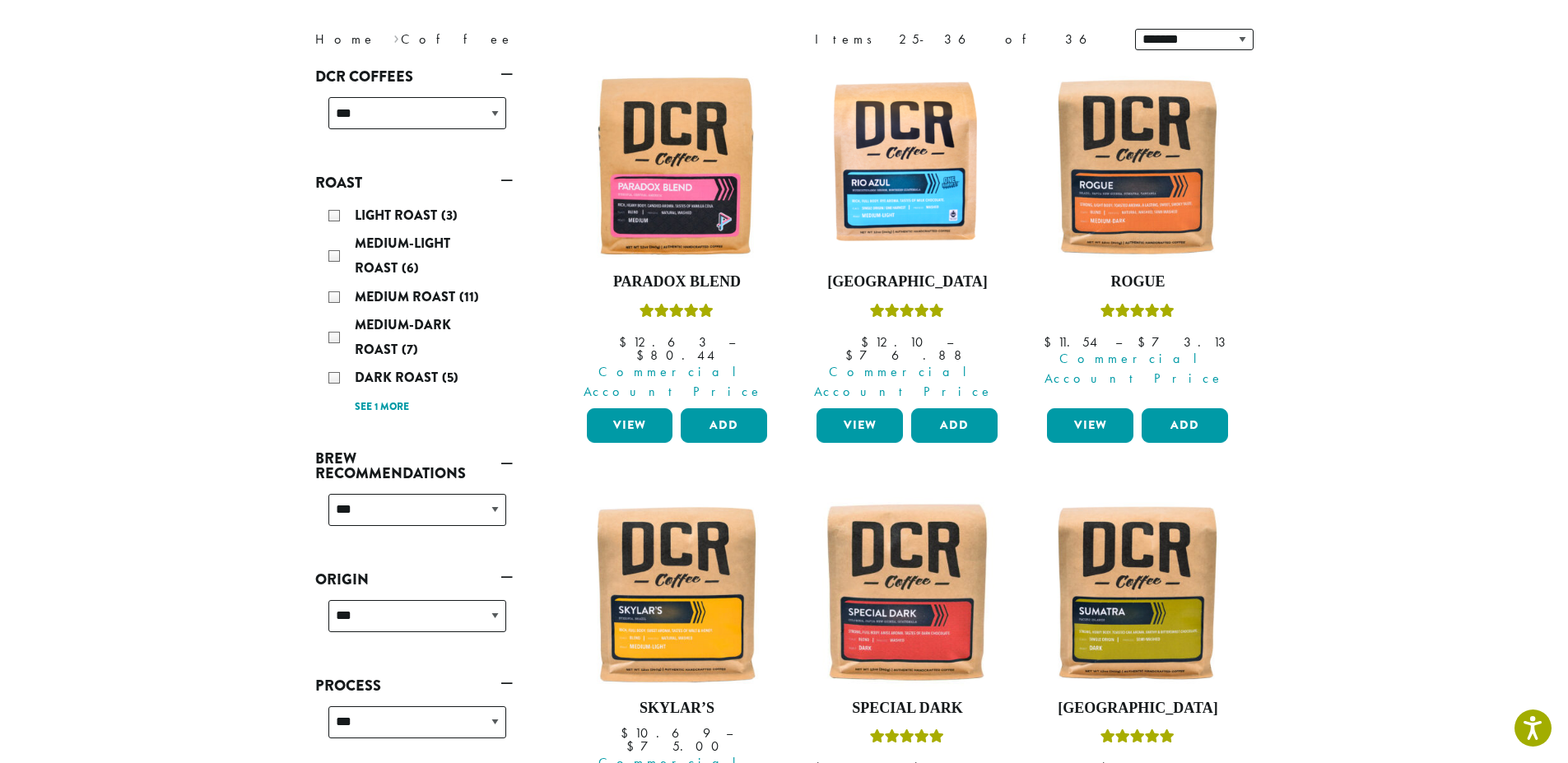
scroll to position [102, 0]
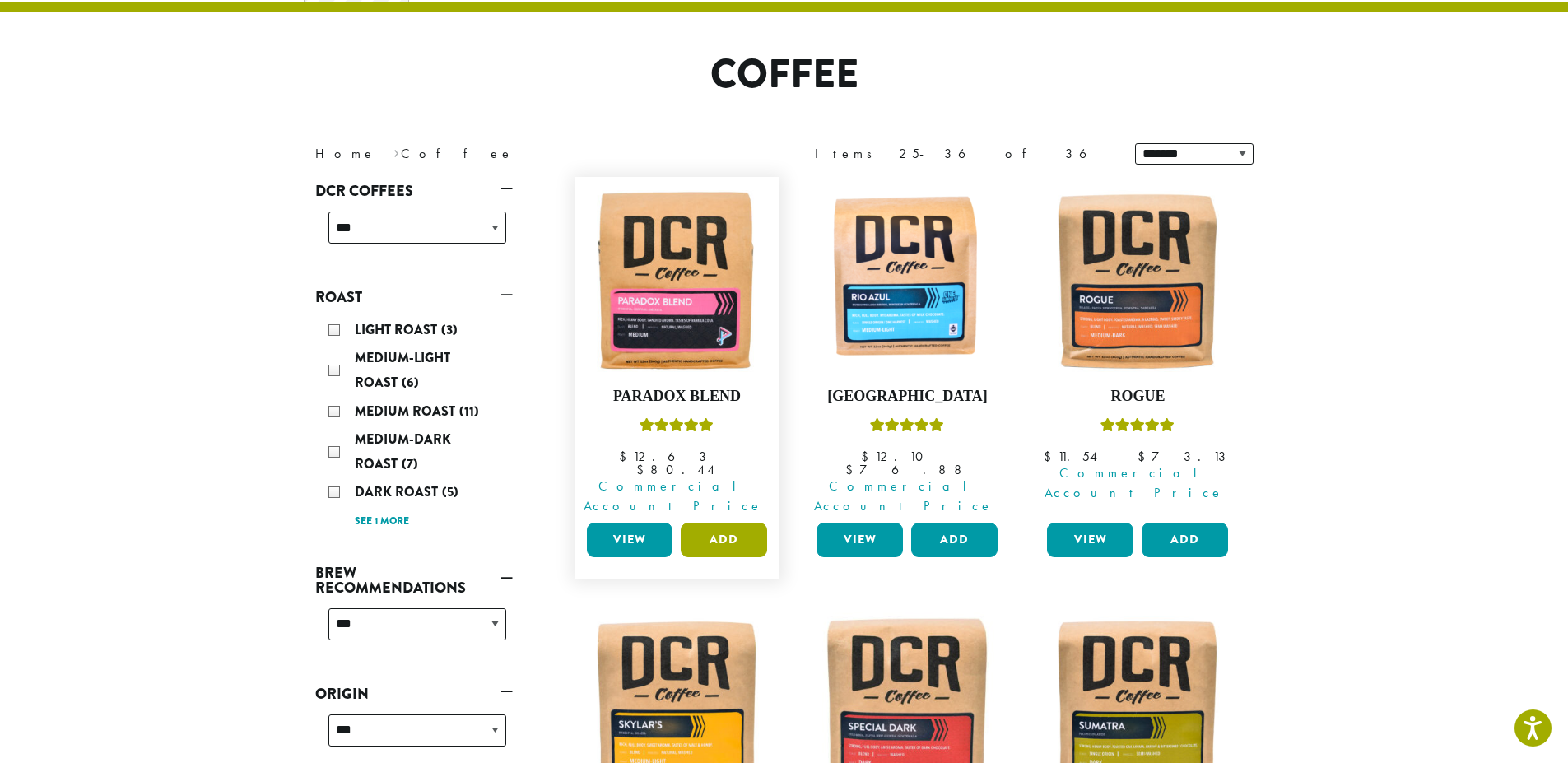
click at [715, 523] on button "Add" at bounding box center [724, 540] width 87 height 35
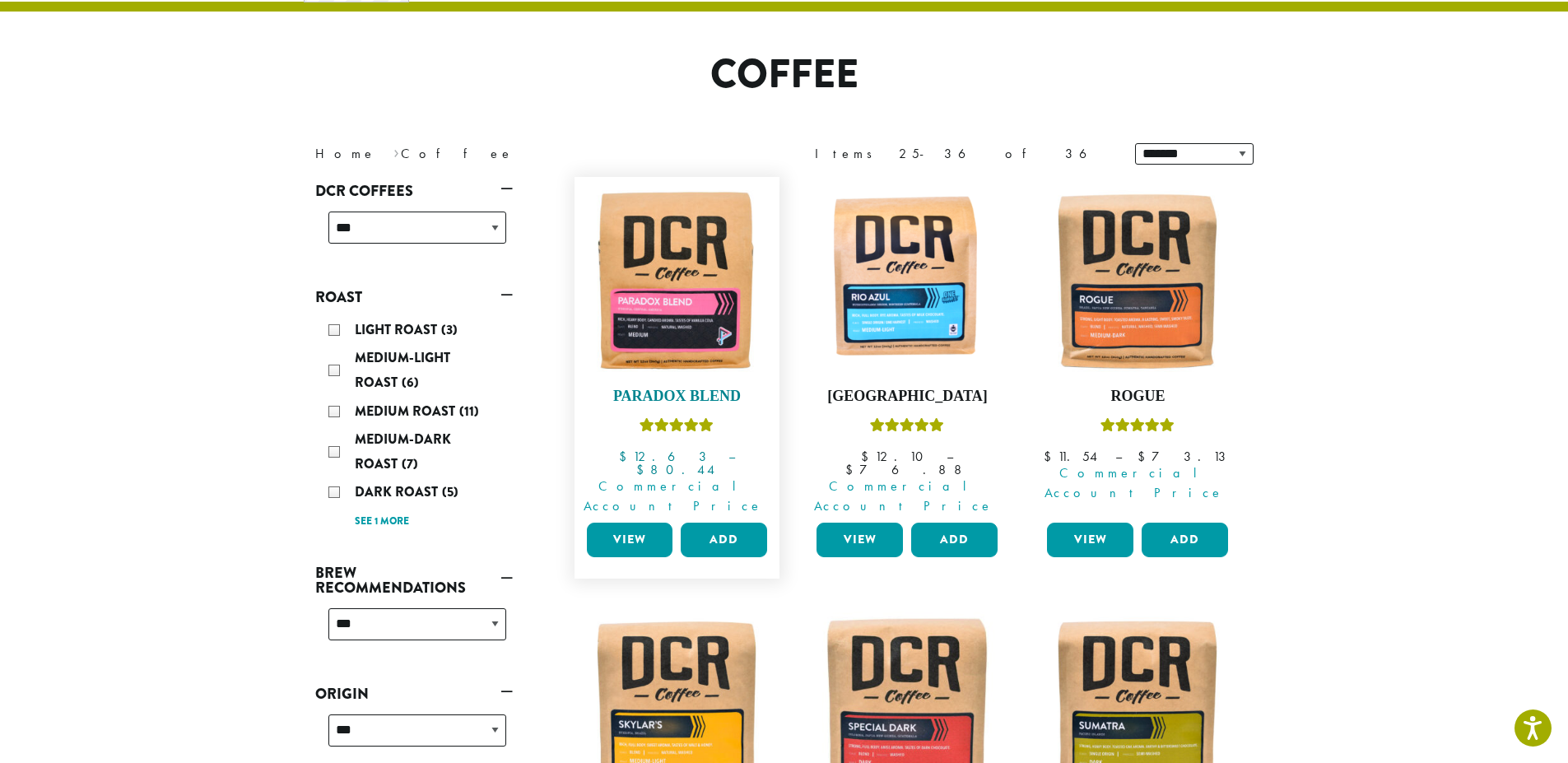
click at [678, 315] on img at bounding box center [676, 279] width 189 height 189
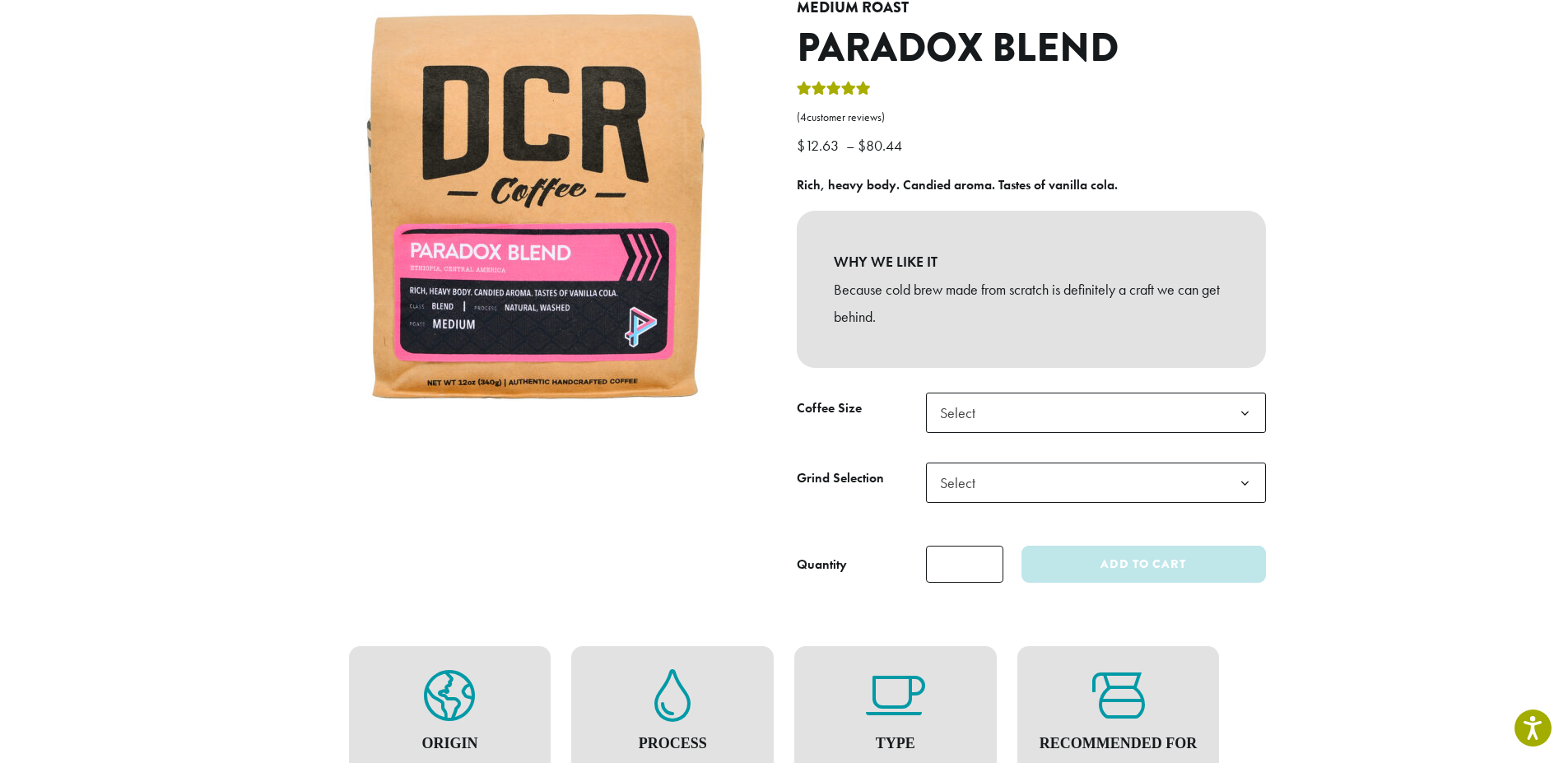
scroll to position [247, 0]
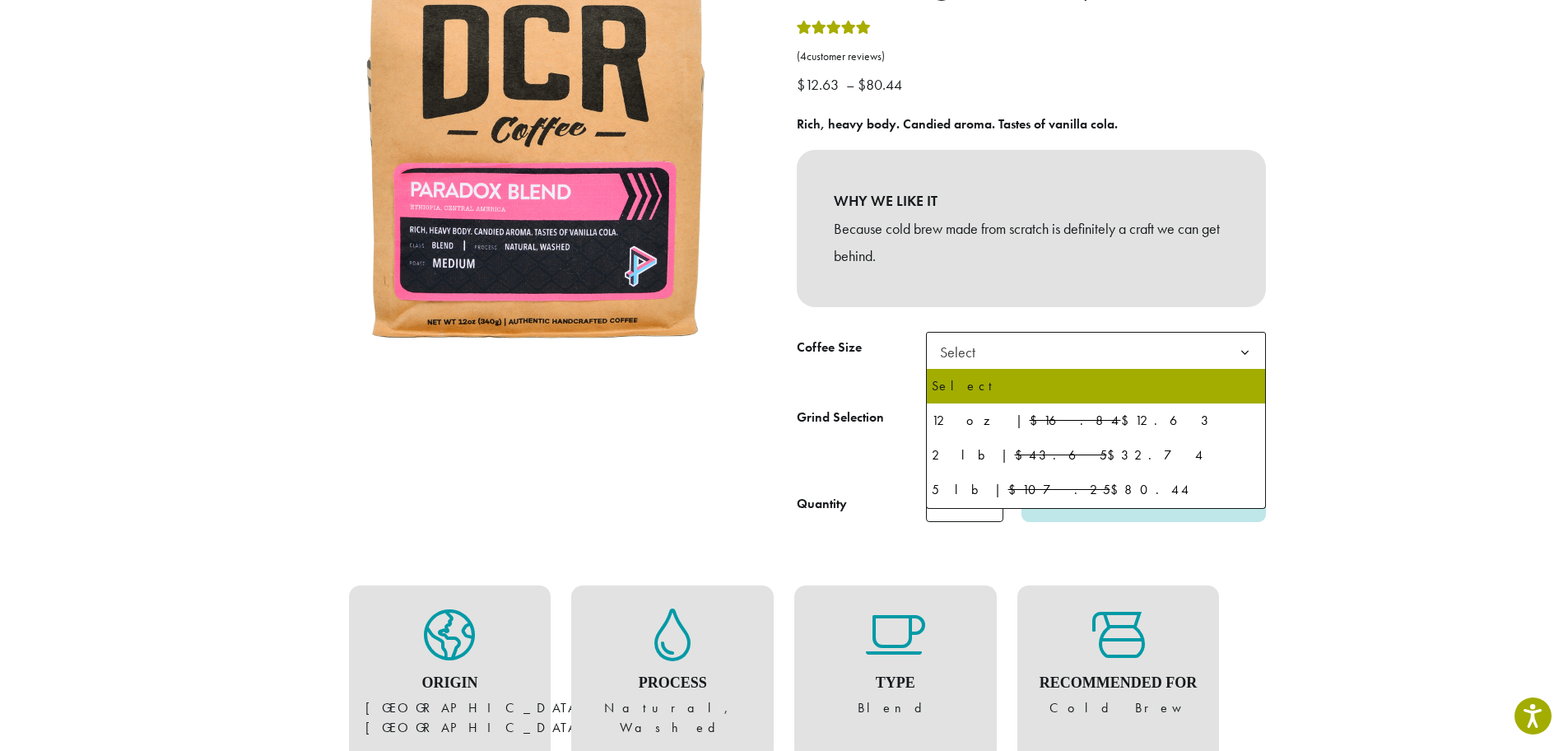
click at [1252, 358] on b at bounding box center [1245, 353] width 40 height 40
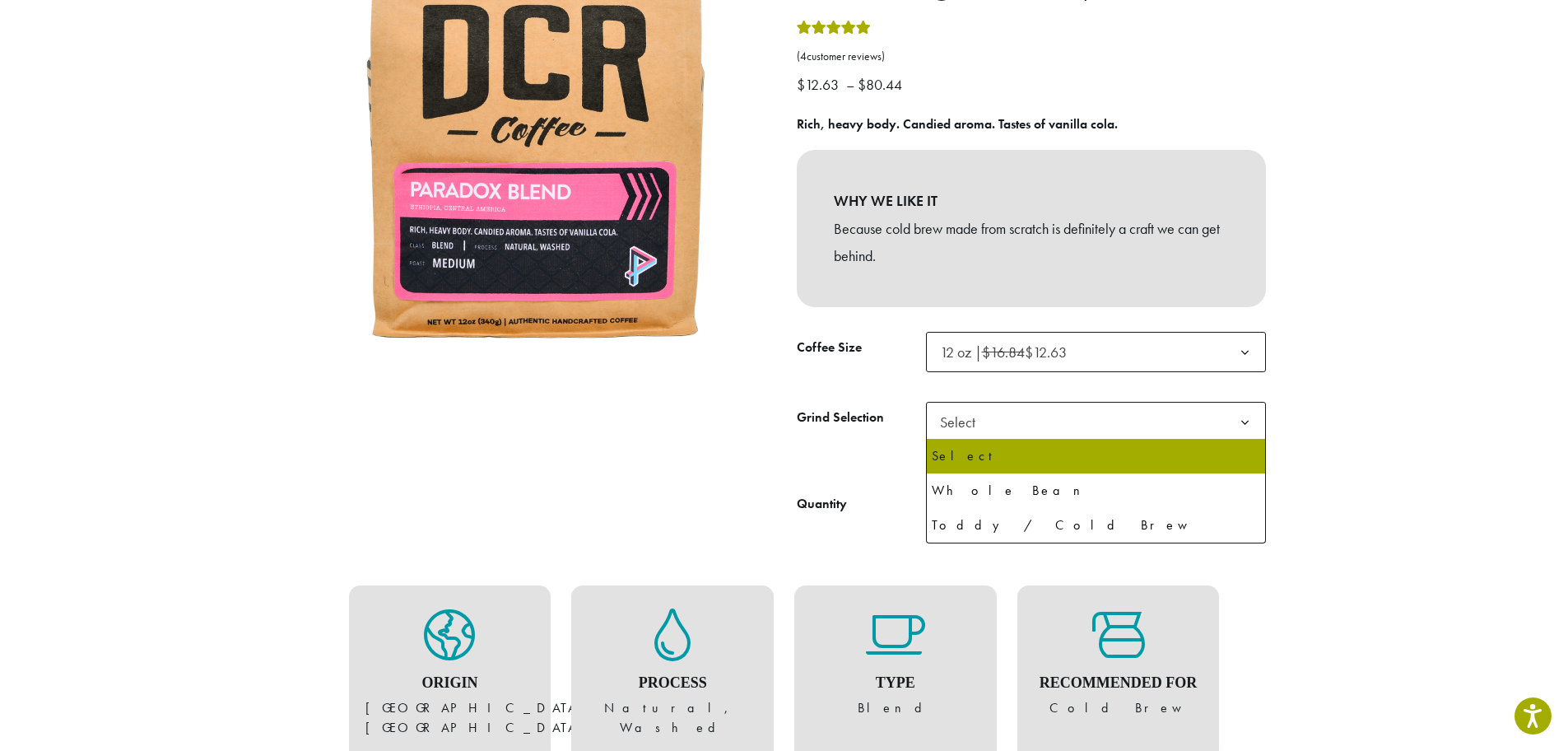
click at [1245, 425] on b at bounding box center [1245, 423] width 40 height 40
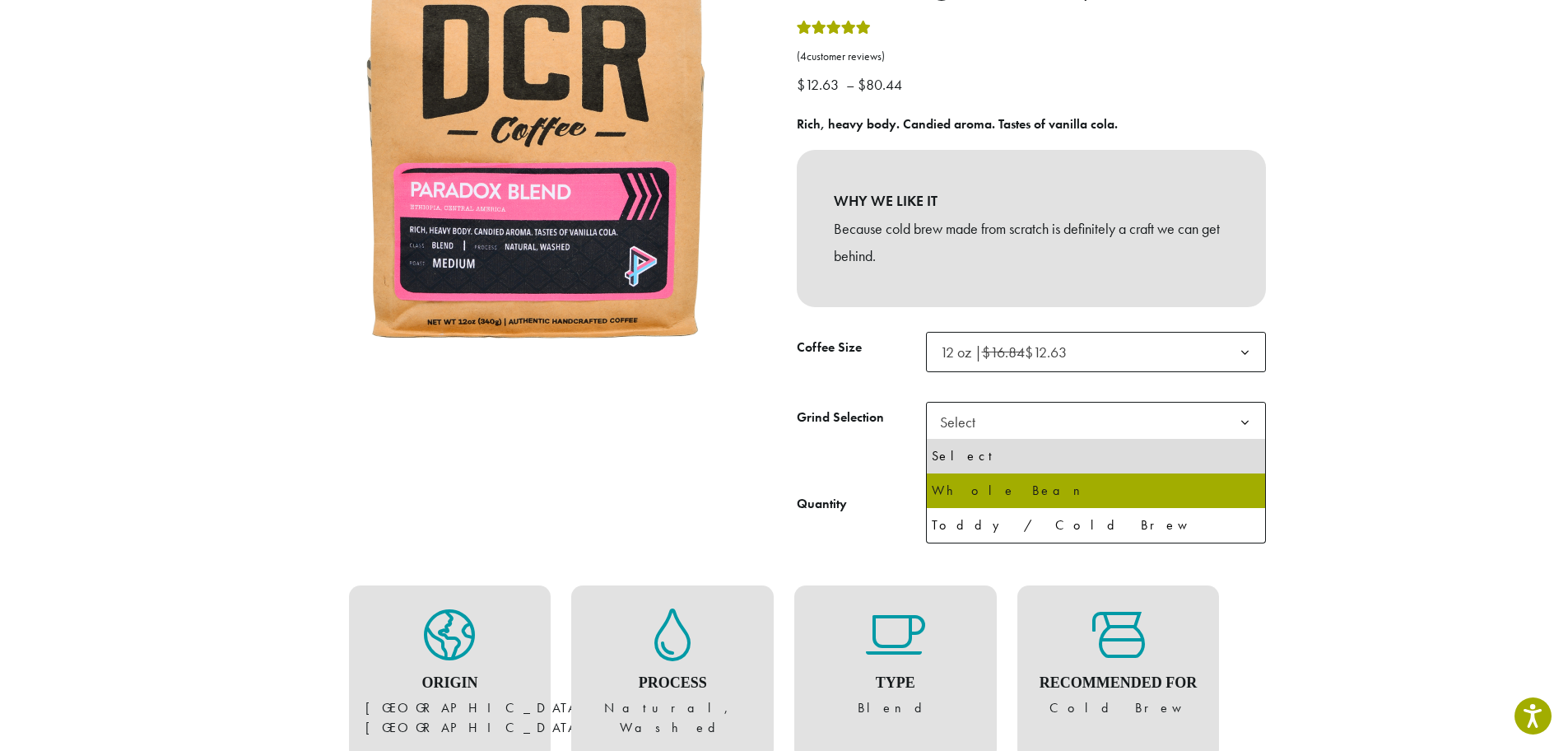
select select "*********"
select select "**********"
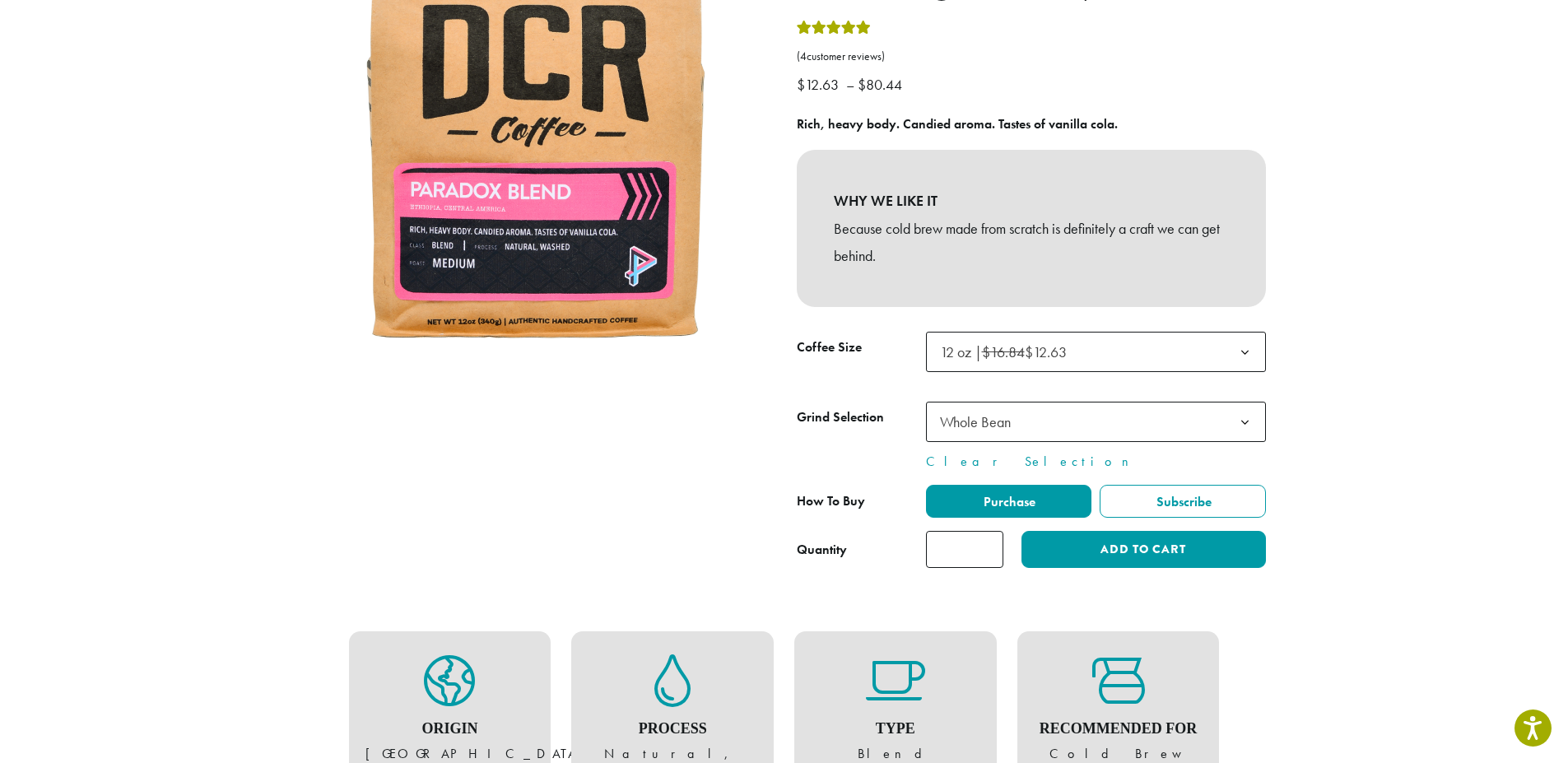
type input "*"
click at [984, 544] on input "*" at bounding box center [965, 549] width 78 height 37
click at [1083, 546] on button "Add to cart" at bounding box center [1143, 549] width 244 height 37
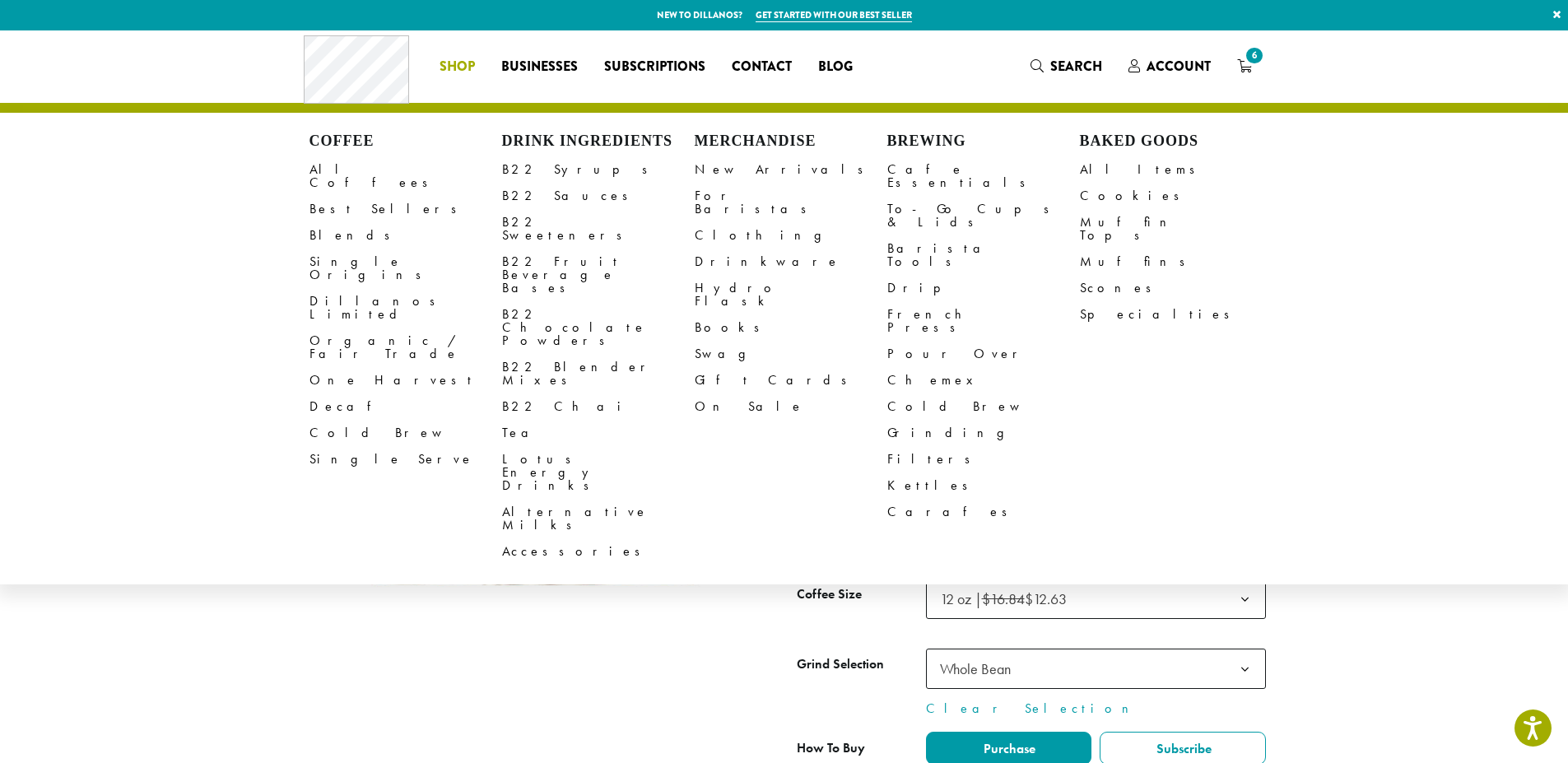
click at [460, 73] on span "Shop" at bounding box center [457, 67] width 36 height 21
click at [343, 165] on link "All Coffees" at bounding box center [405, 176] width 192 height 40
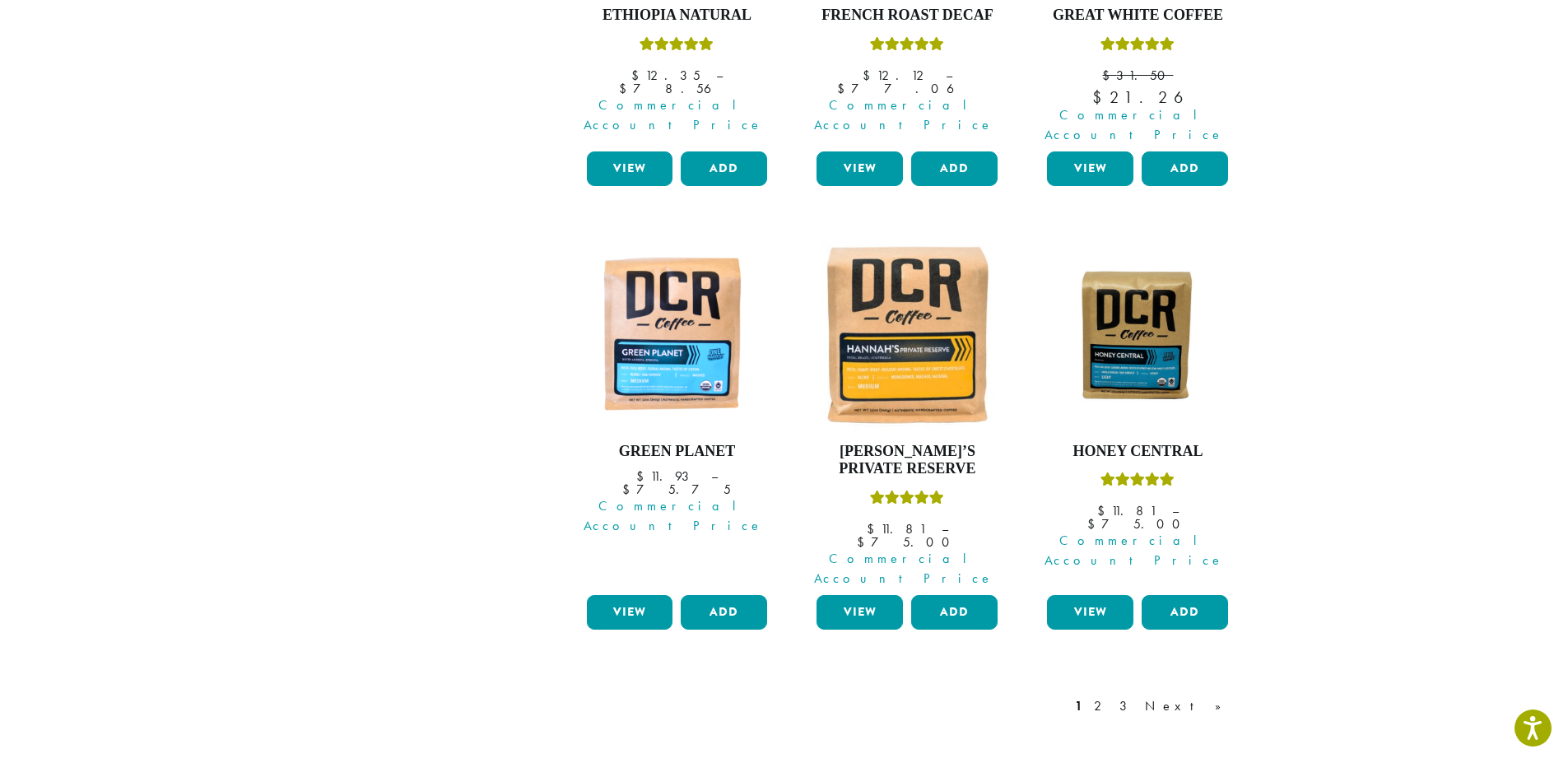
scroll to position [1400, 0]
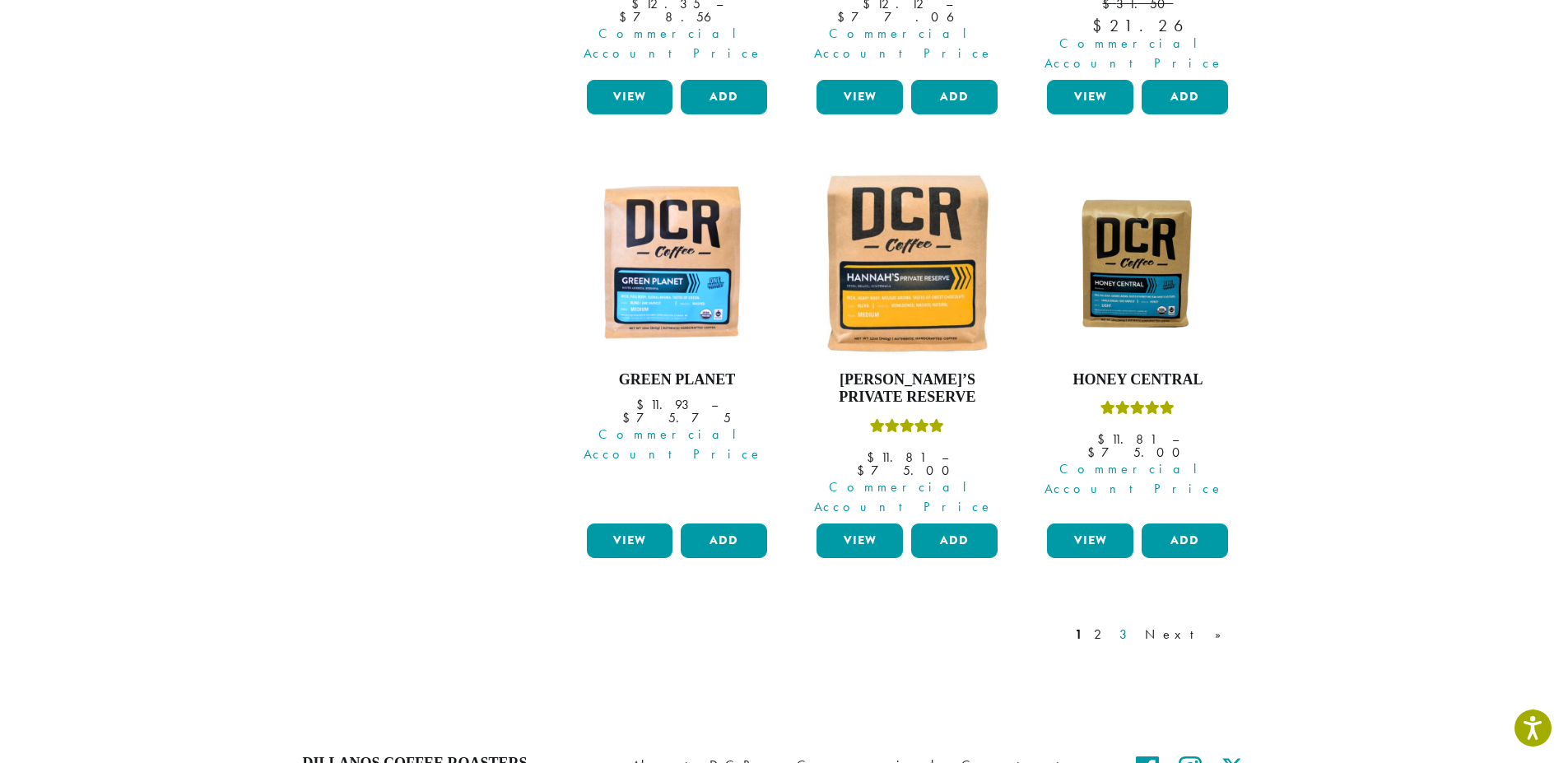
click at [1137, 625] on link "3" at bounding box center [1126, 635] width 21 height 20
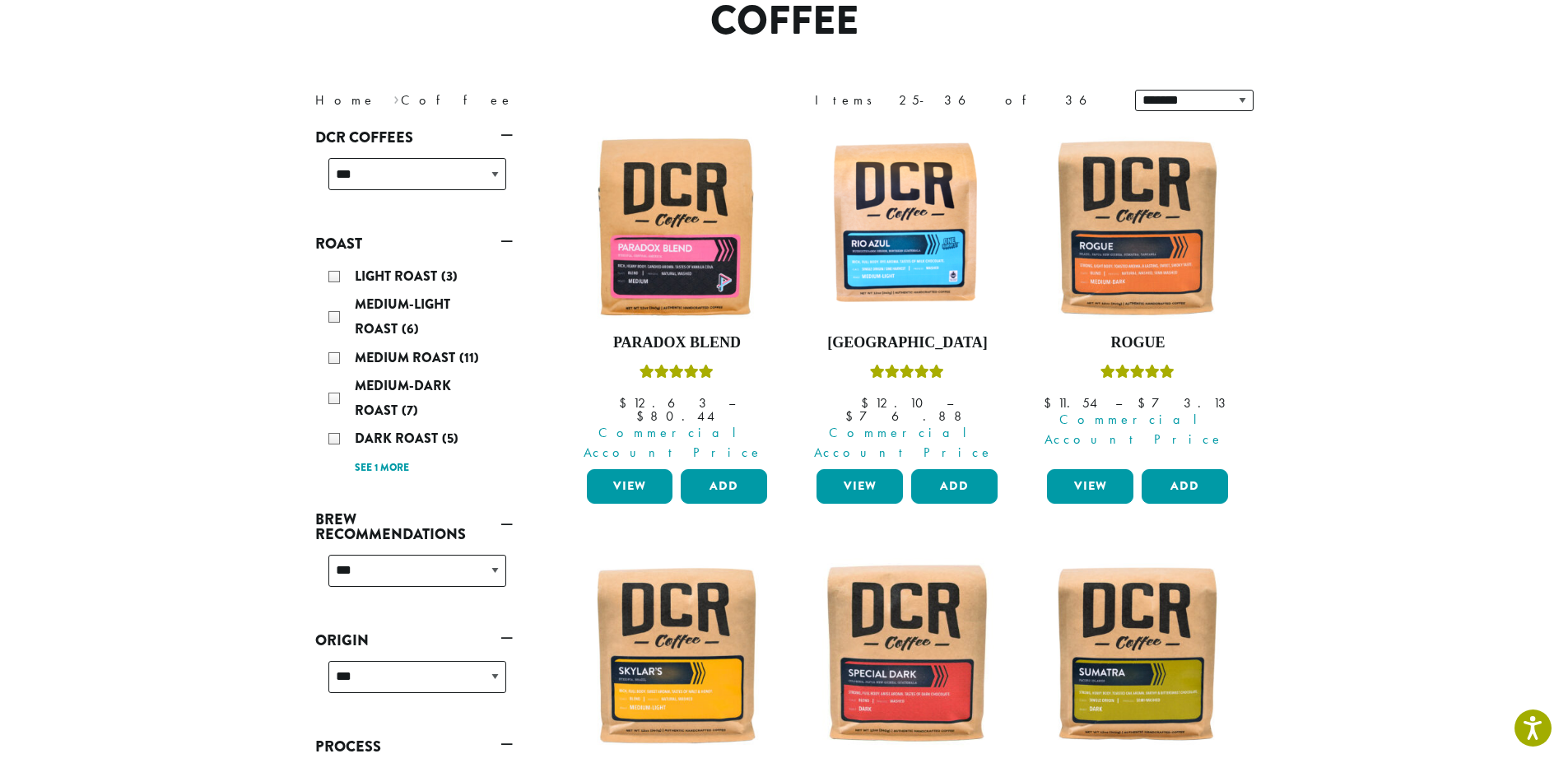
scroll to position [266, 0]
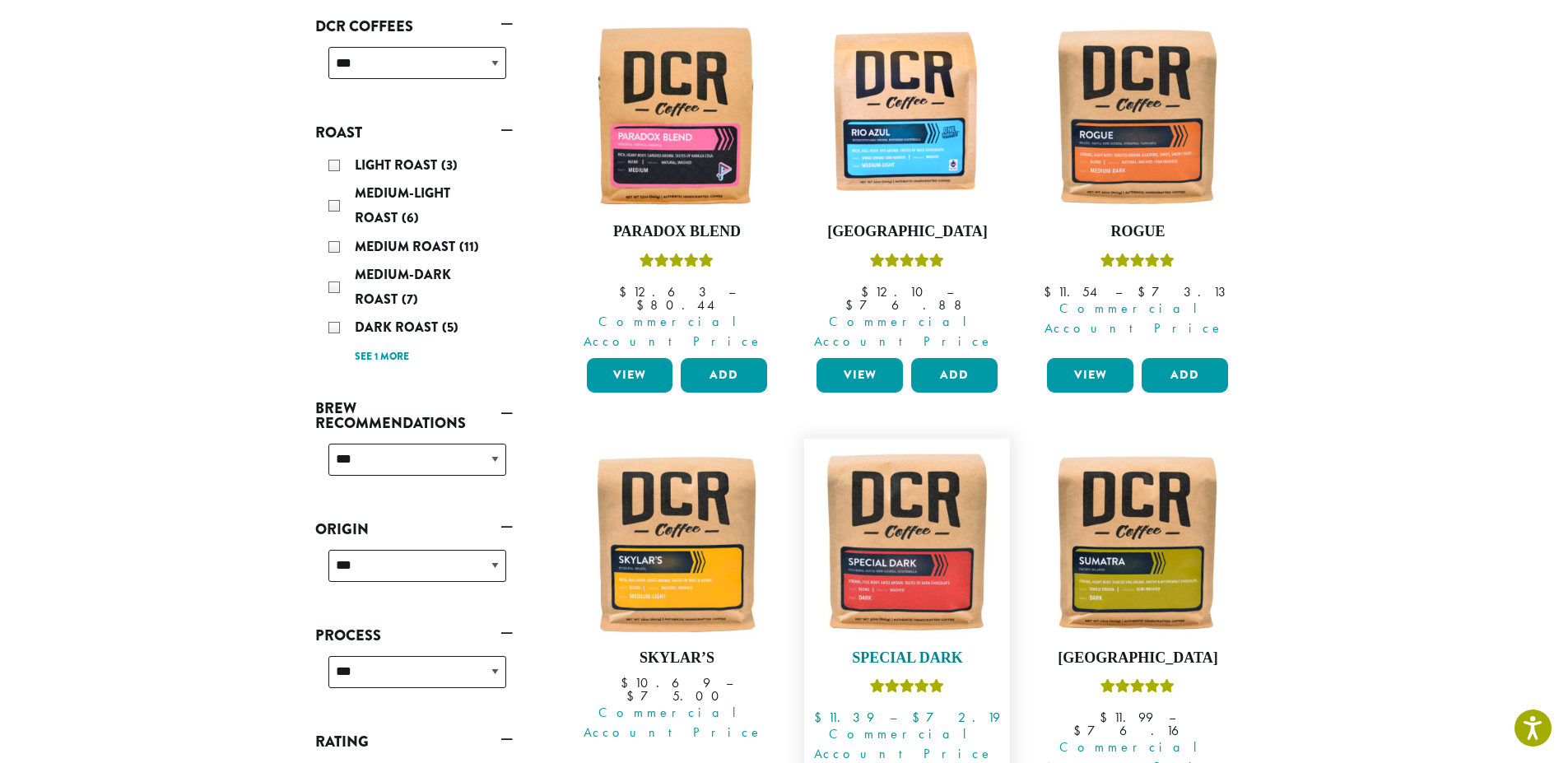
click at [937, 544] on img at bounding box center [907, 541] width 189 height 189
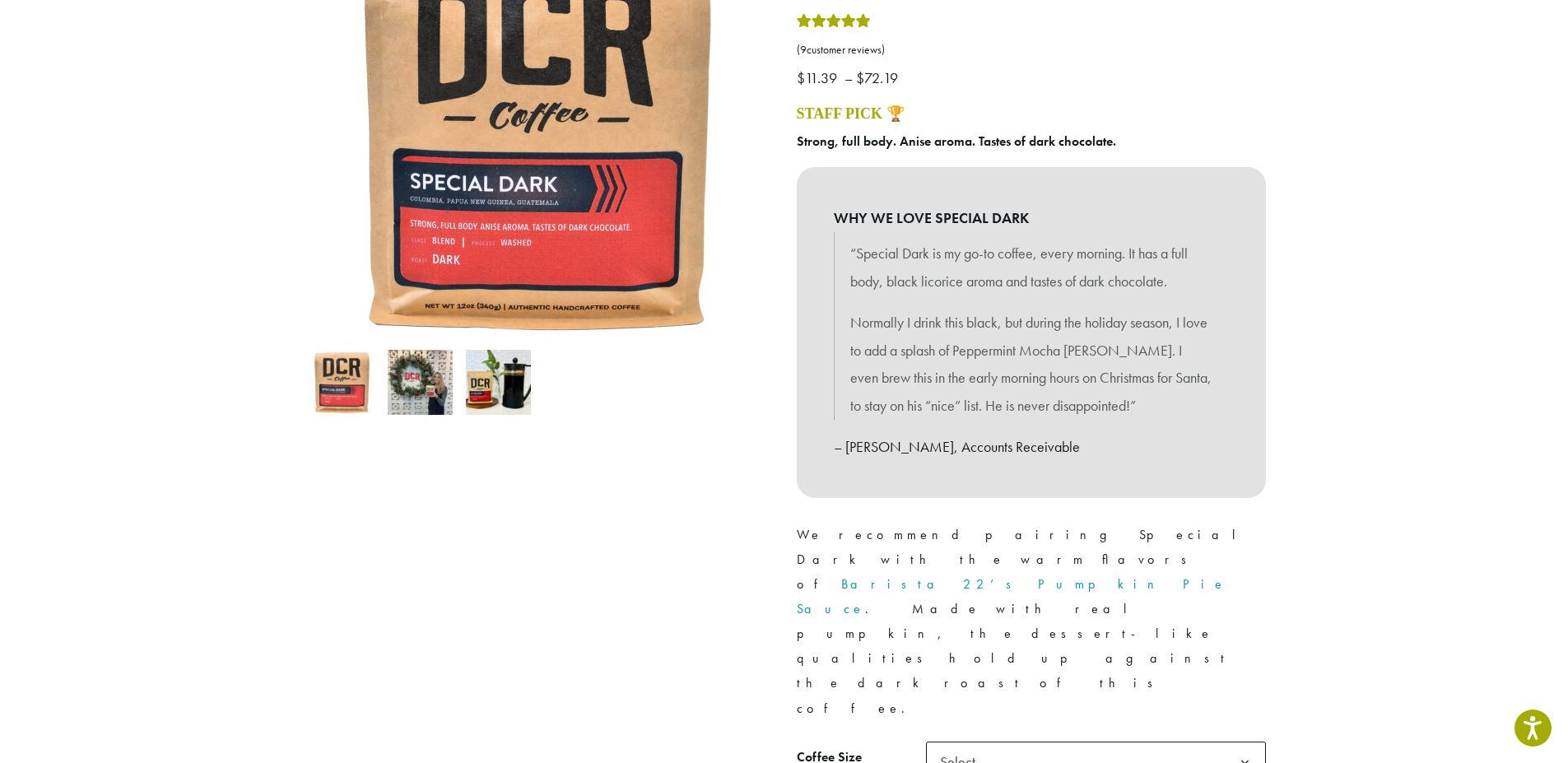
scroll to position [329, 0]
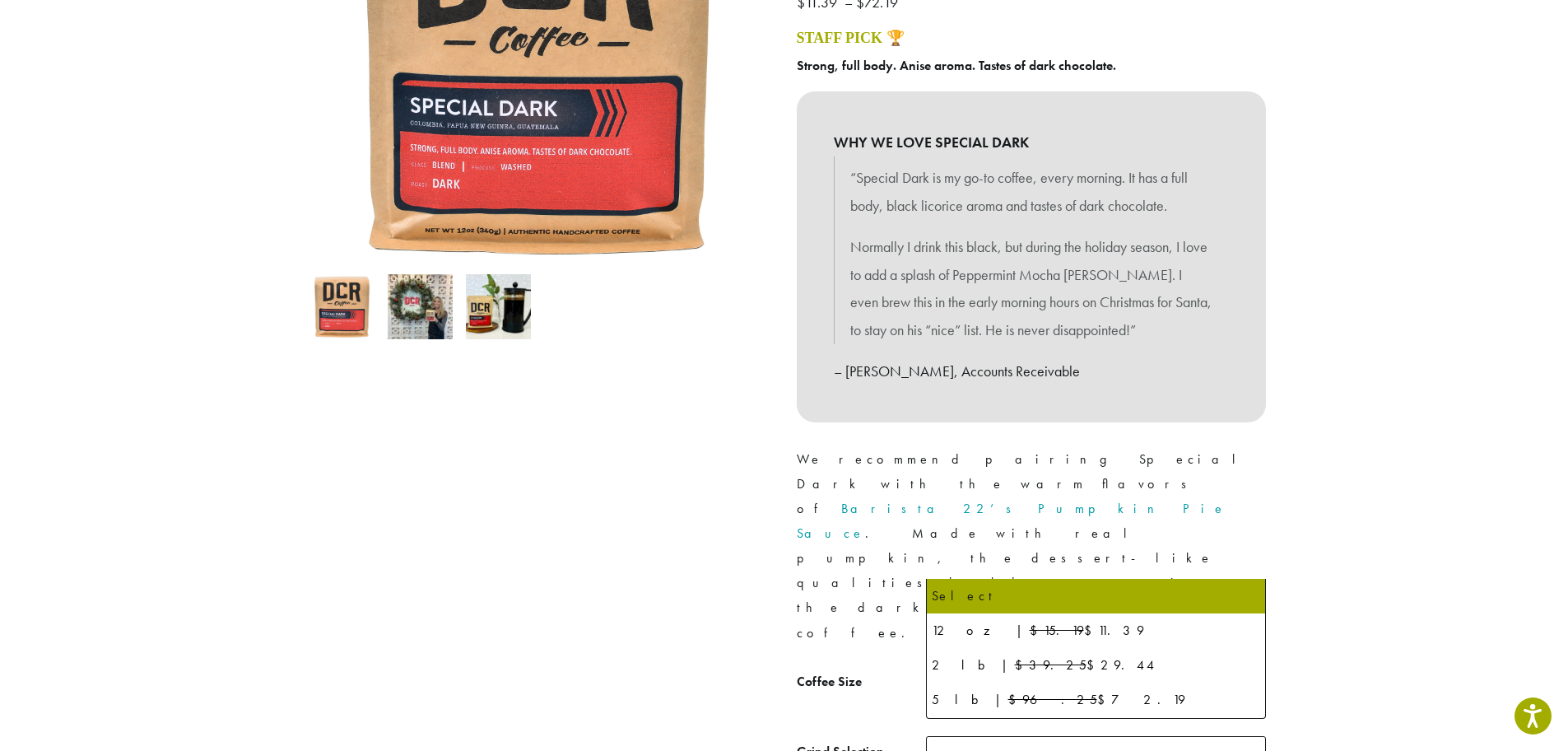
click at [1242, 668] on b at bounding box center [1245, 687] width 40 height 40
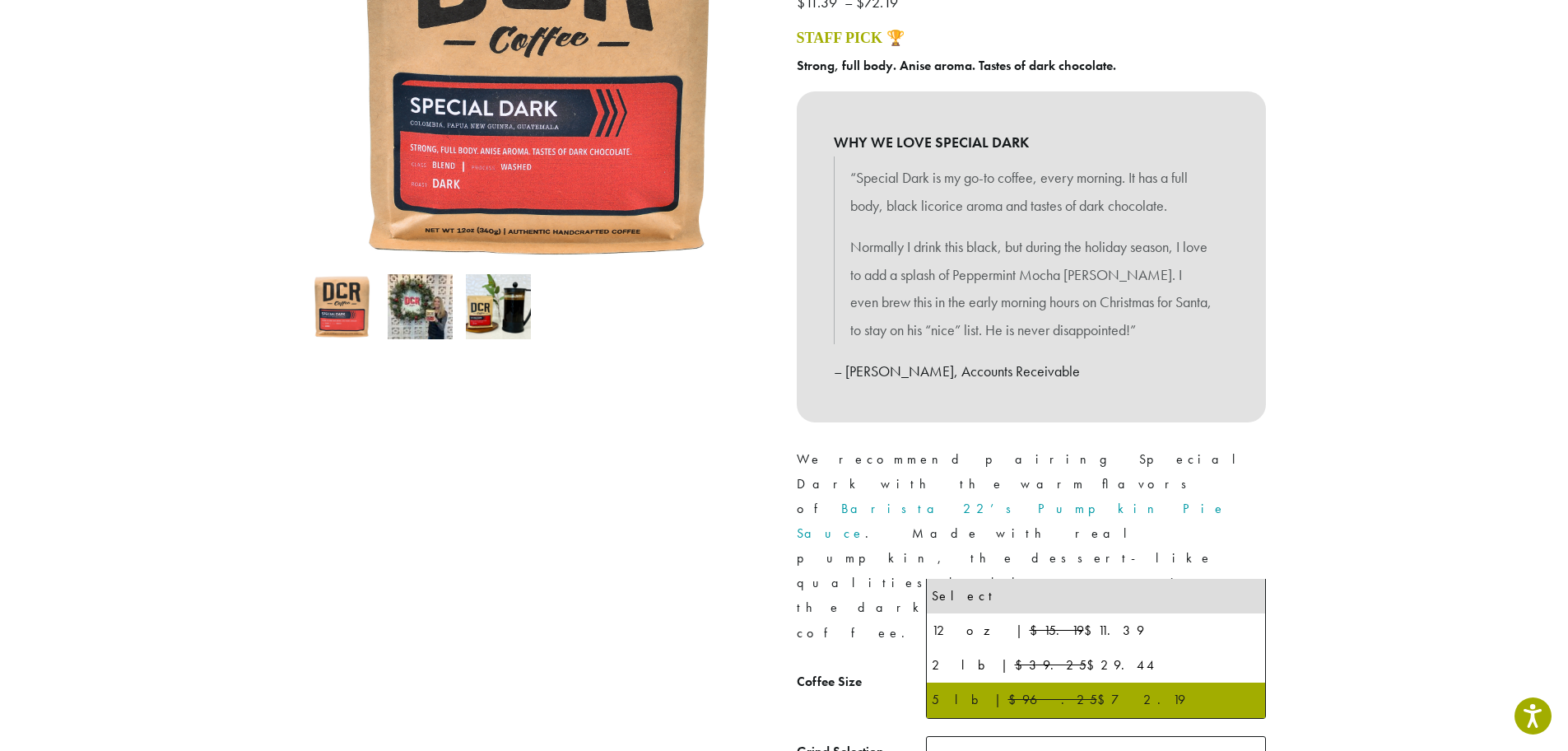
select select "**********"
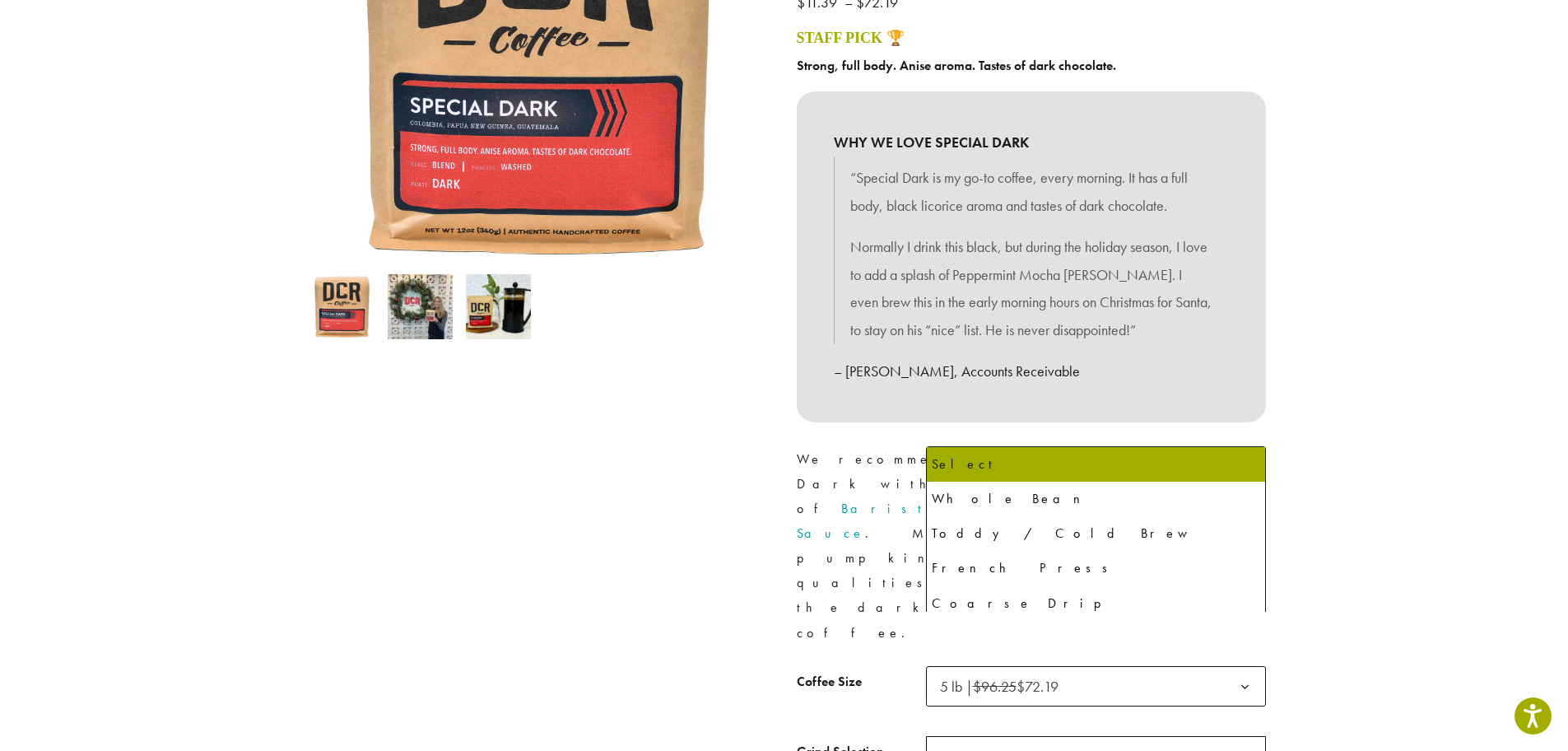
click at [1241, 737] on b at bounding box center [1245, 757] width 40 height 40
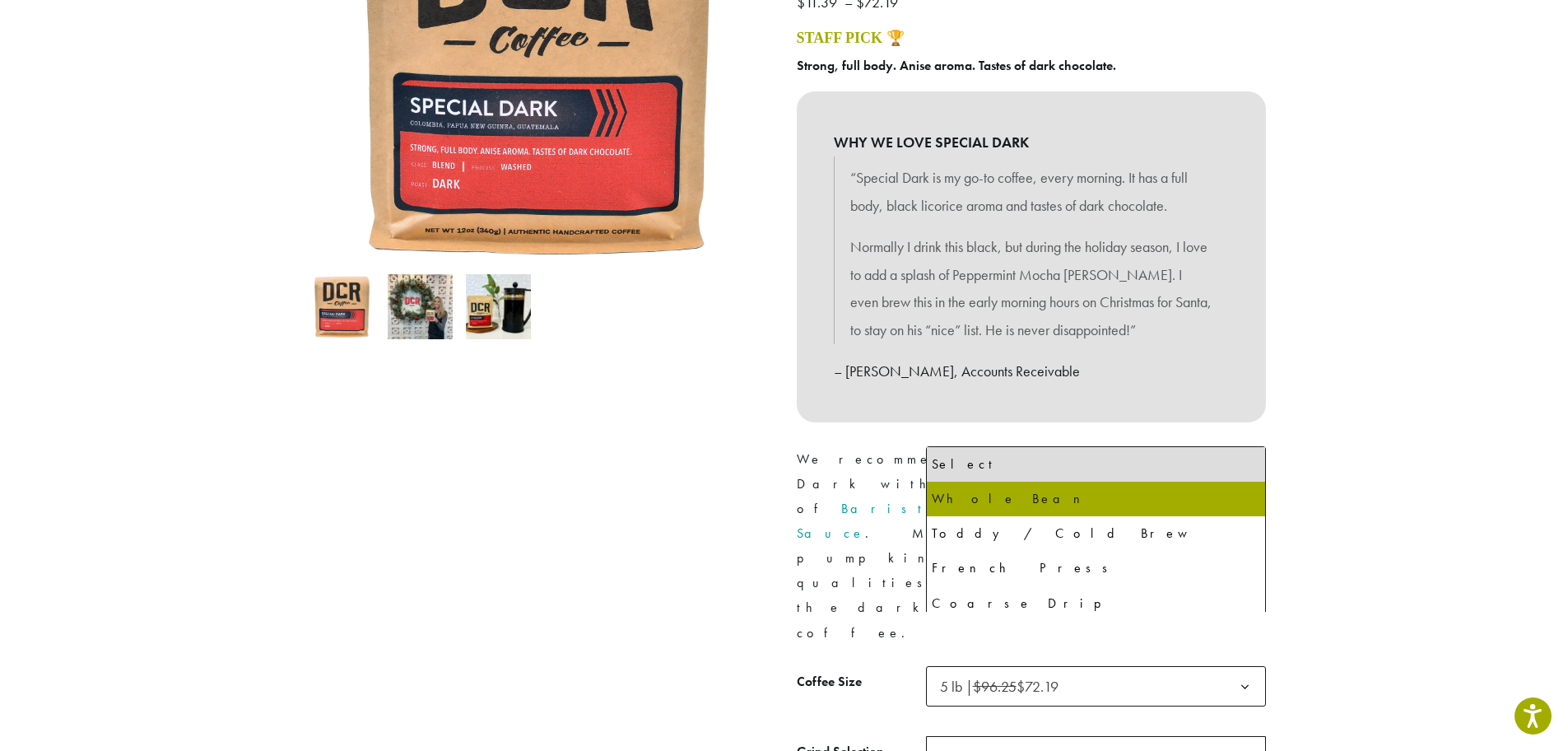
select select "**********"
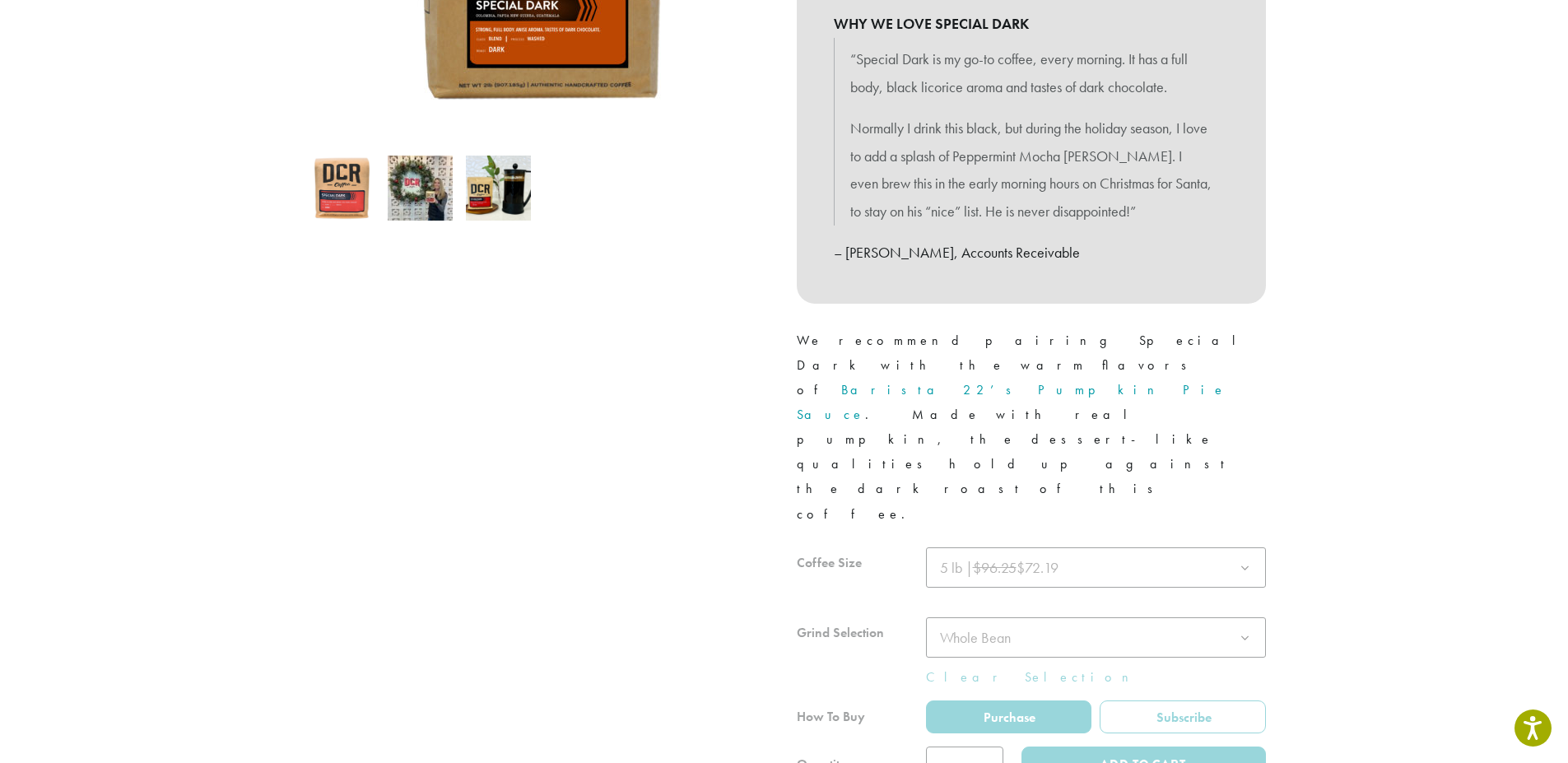
scroll to position [494, 0]
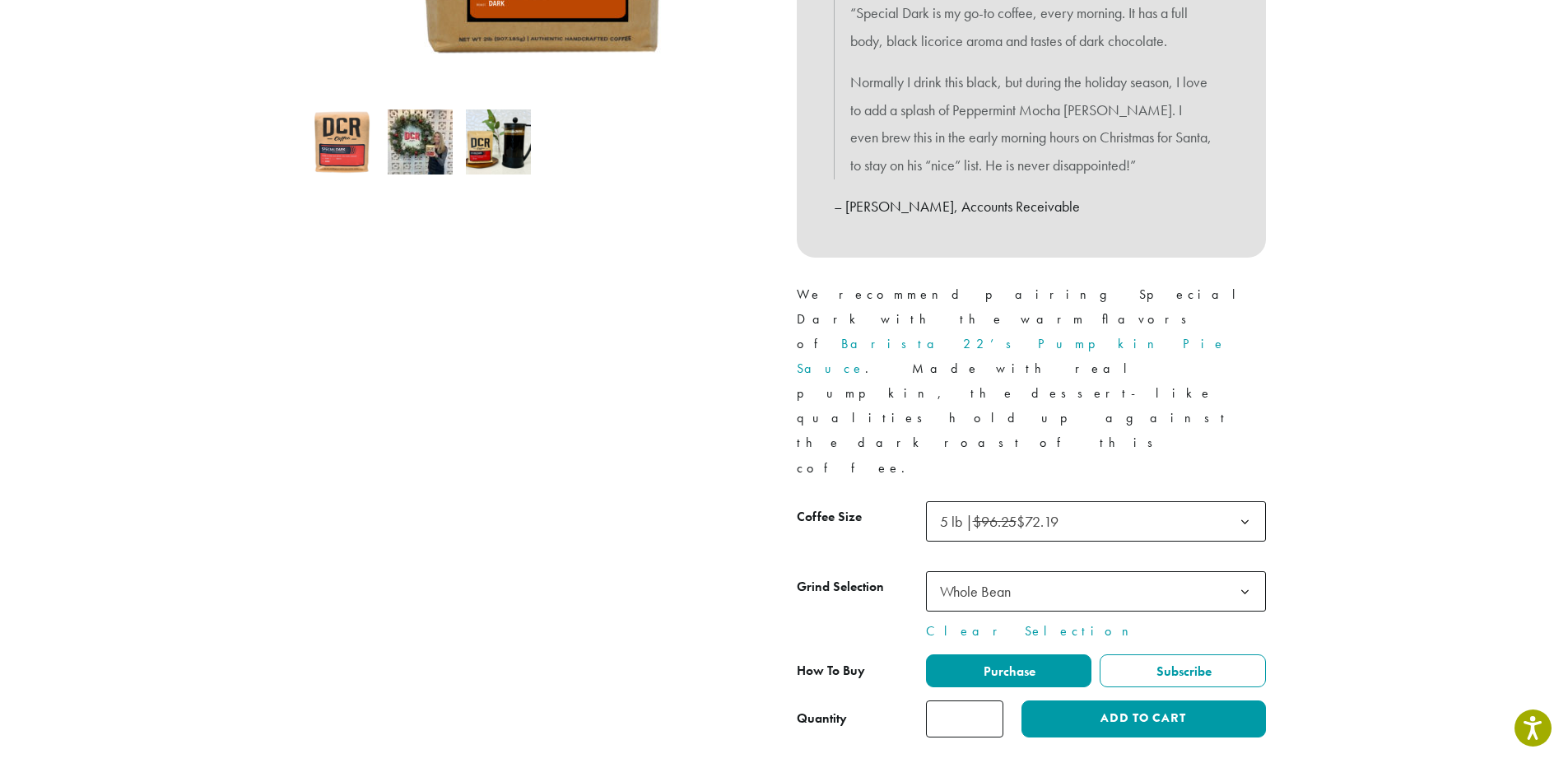
type input "*"
click at [989, 700] on input "*" at bounding box center [965, 718] width 78 height 37
click at [1075, 700] on button "Add to cart" at bounding box center [1143, 718] width 244 height 37
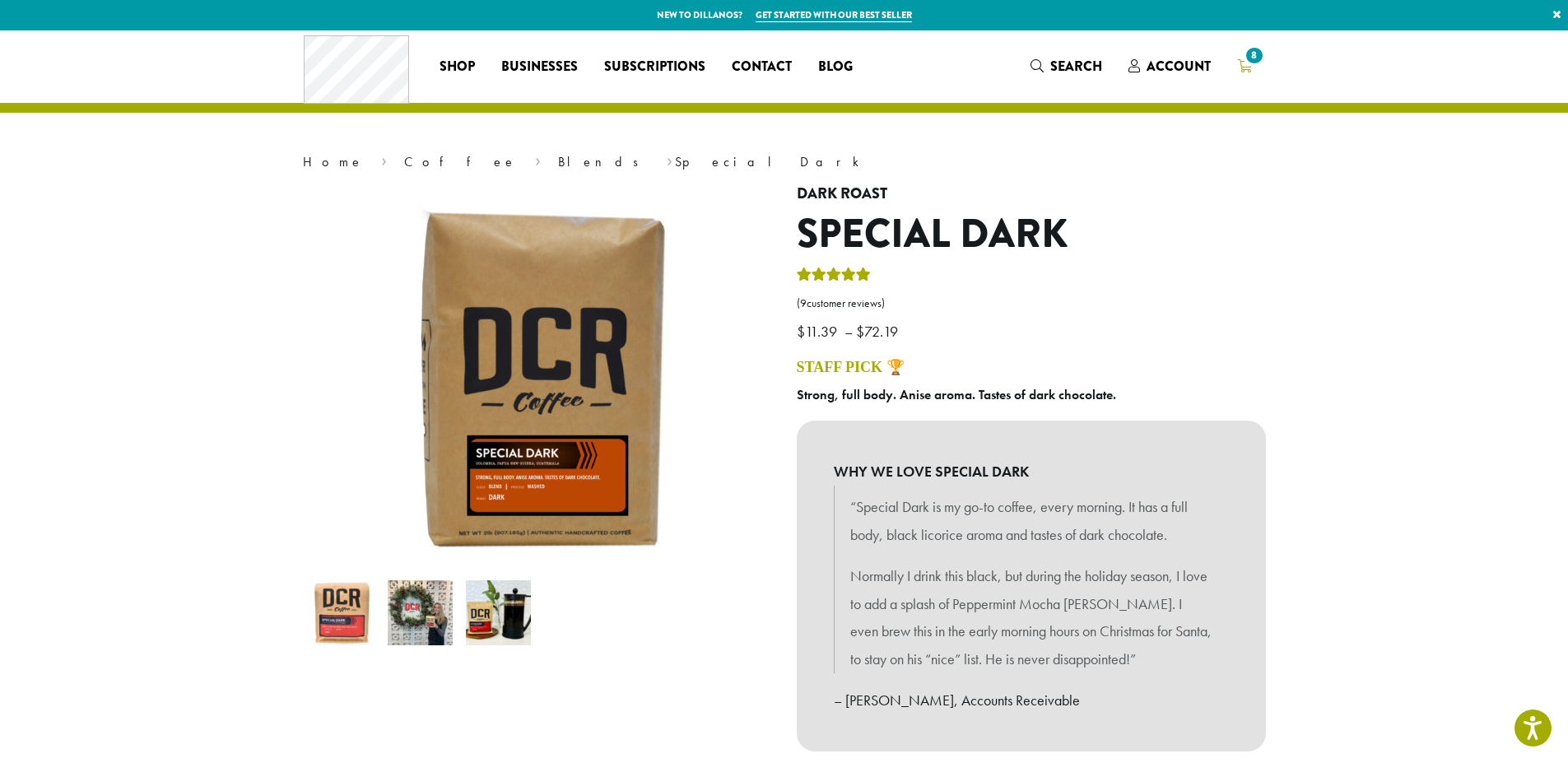
click at [1253, 59] on span "8" at bounding box center [1253, 55] width 22 height 22
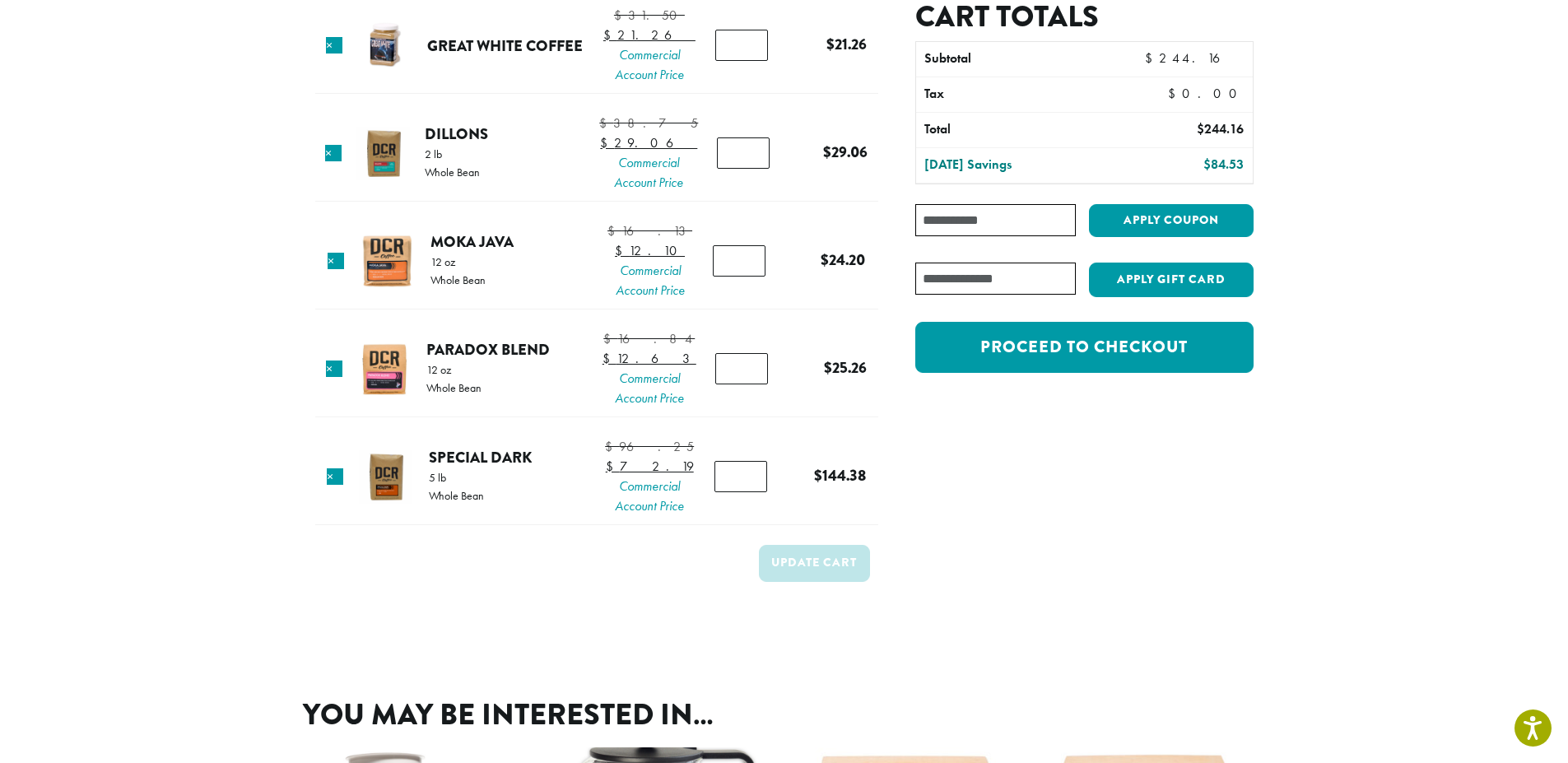
scroll to position [164, 0]
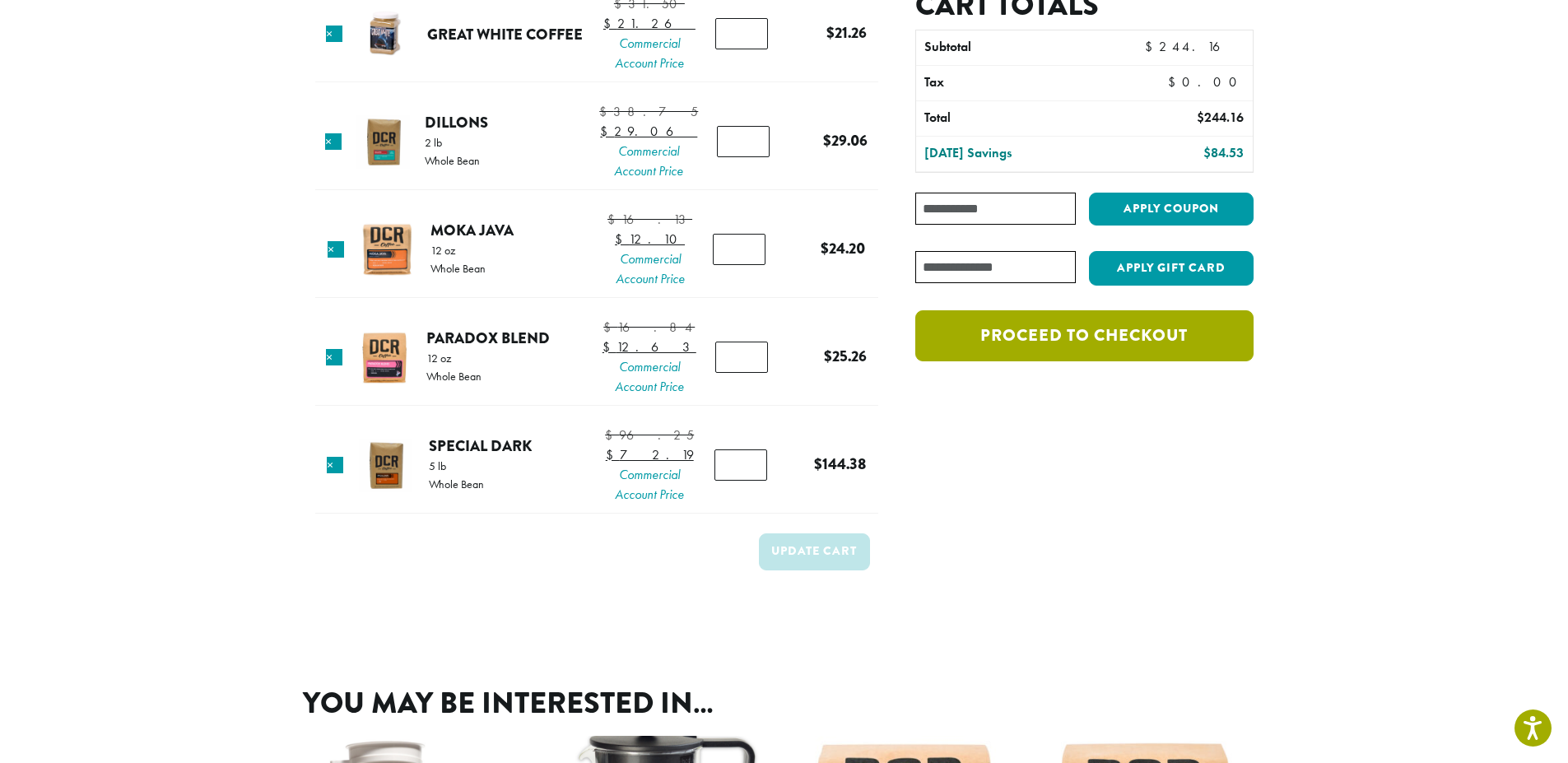
click at [1069, 344] on link "Proceed to checkout" at bounding box center [1084, 336] width 338 height 51
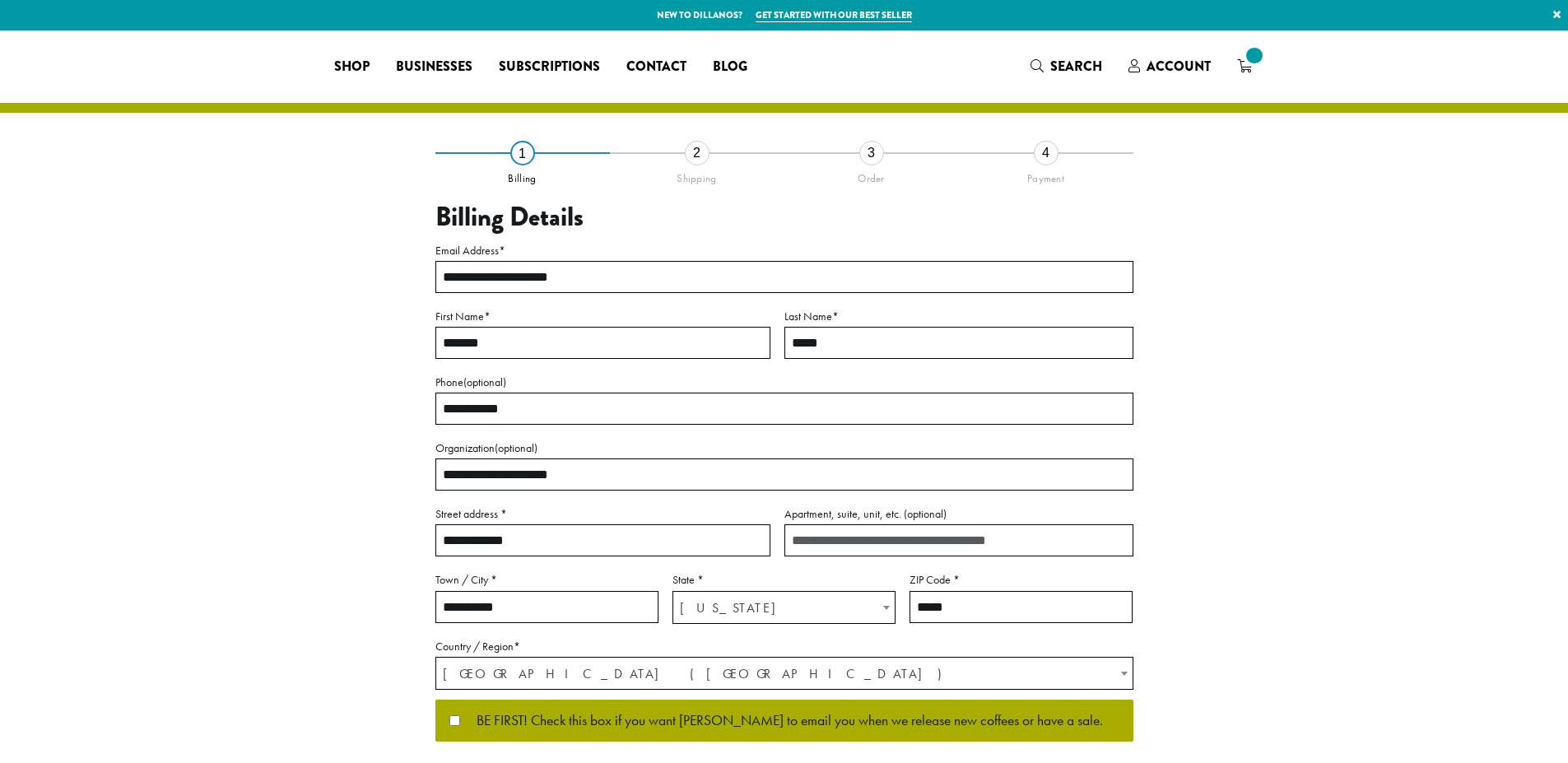
select select "**"
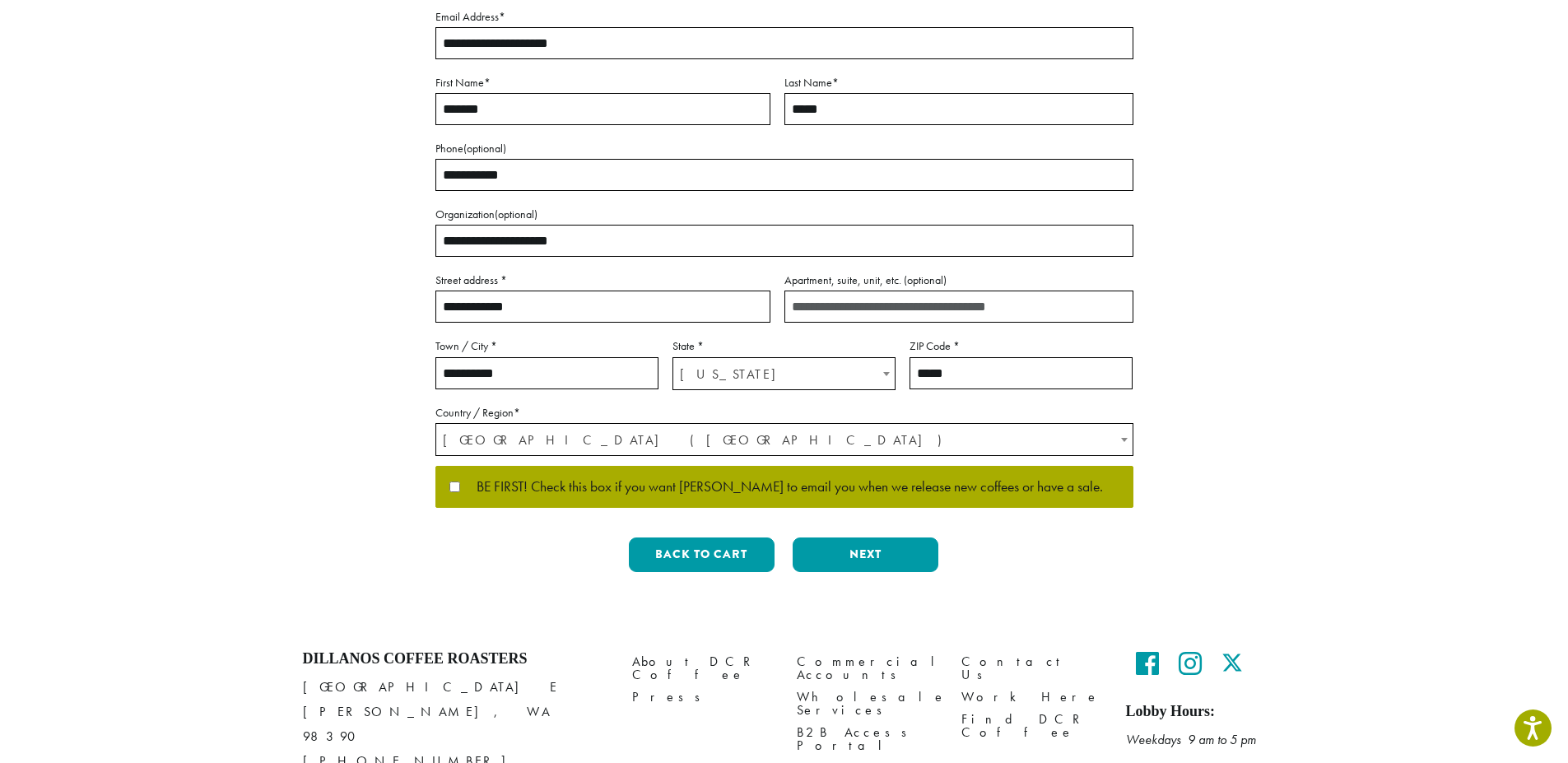
scroll to position [306, 0]
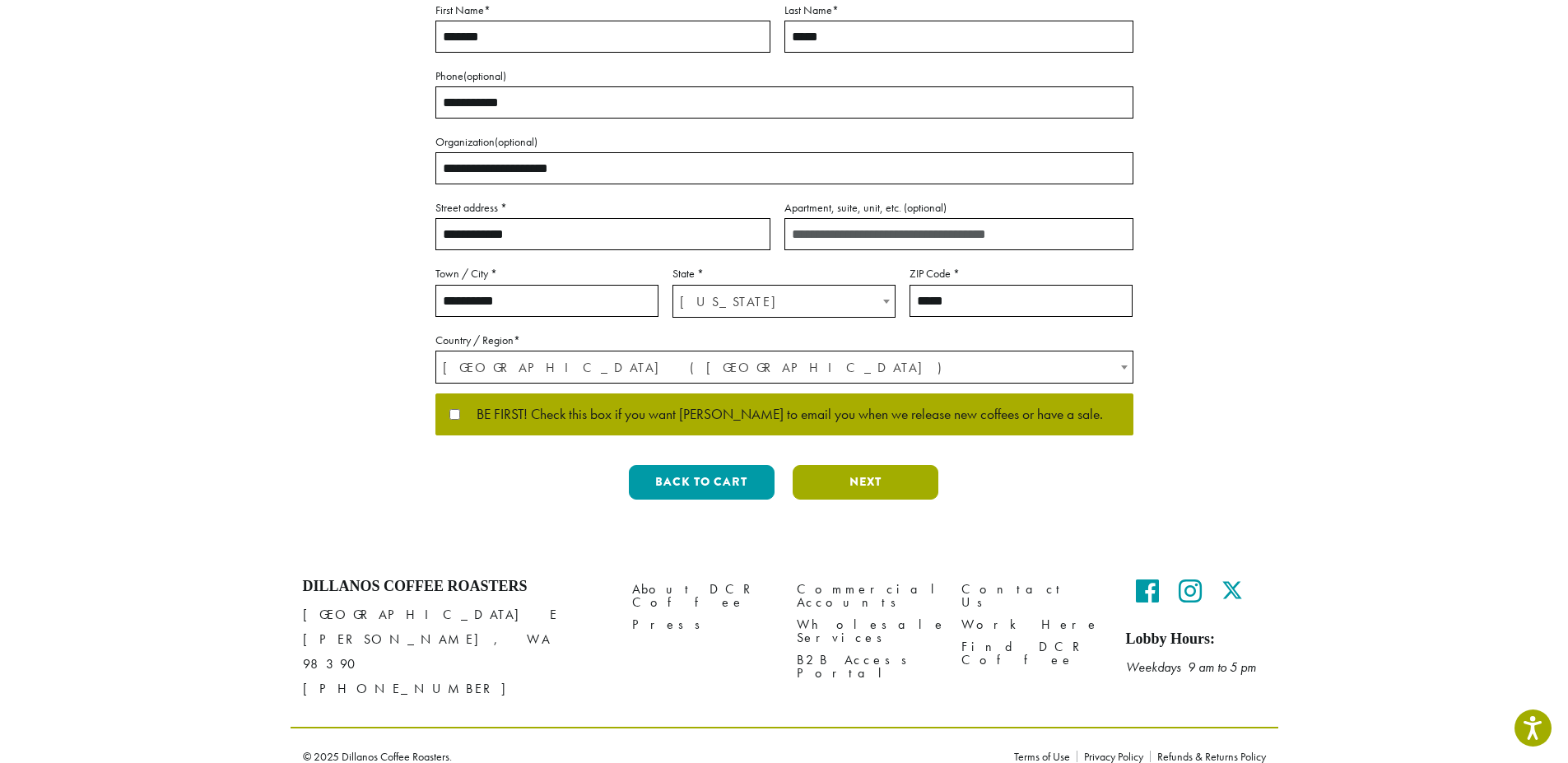
click at [852, 492] on button "Next" at bounding box center [865, 482] width 145 height 35
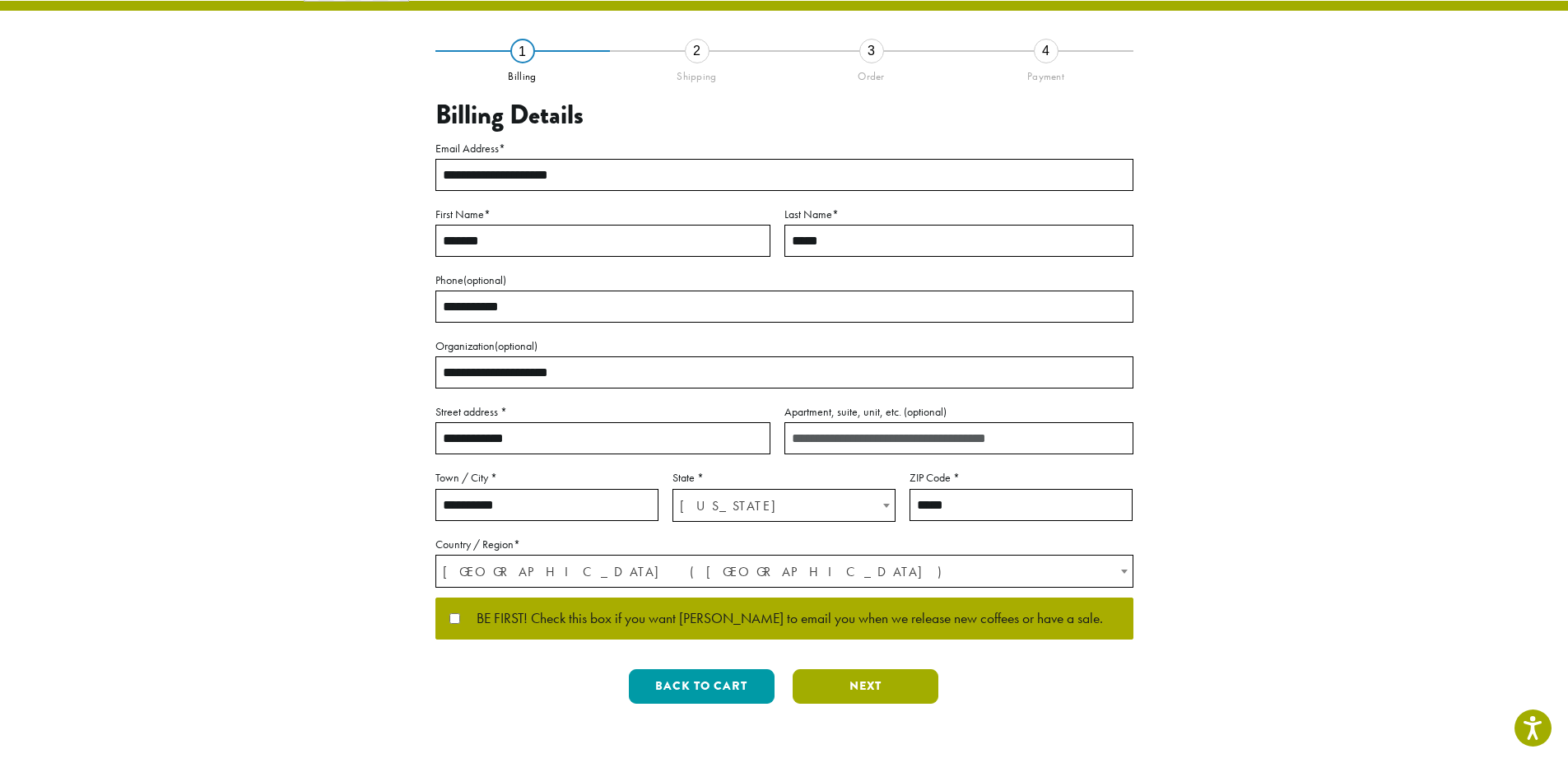
scroll to position [0, 0]
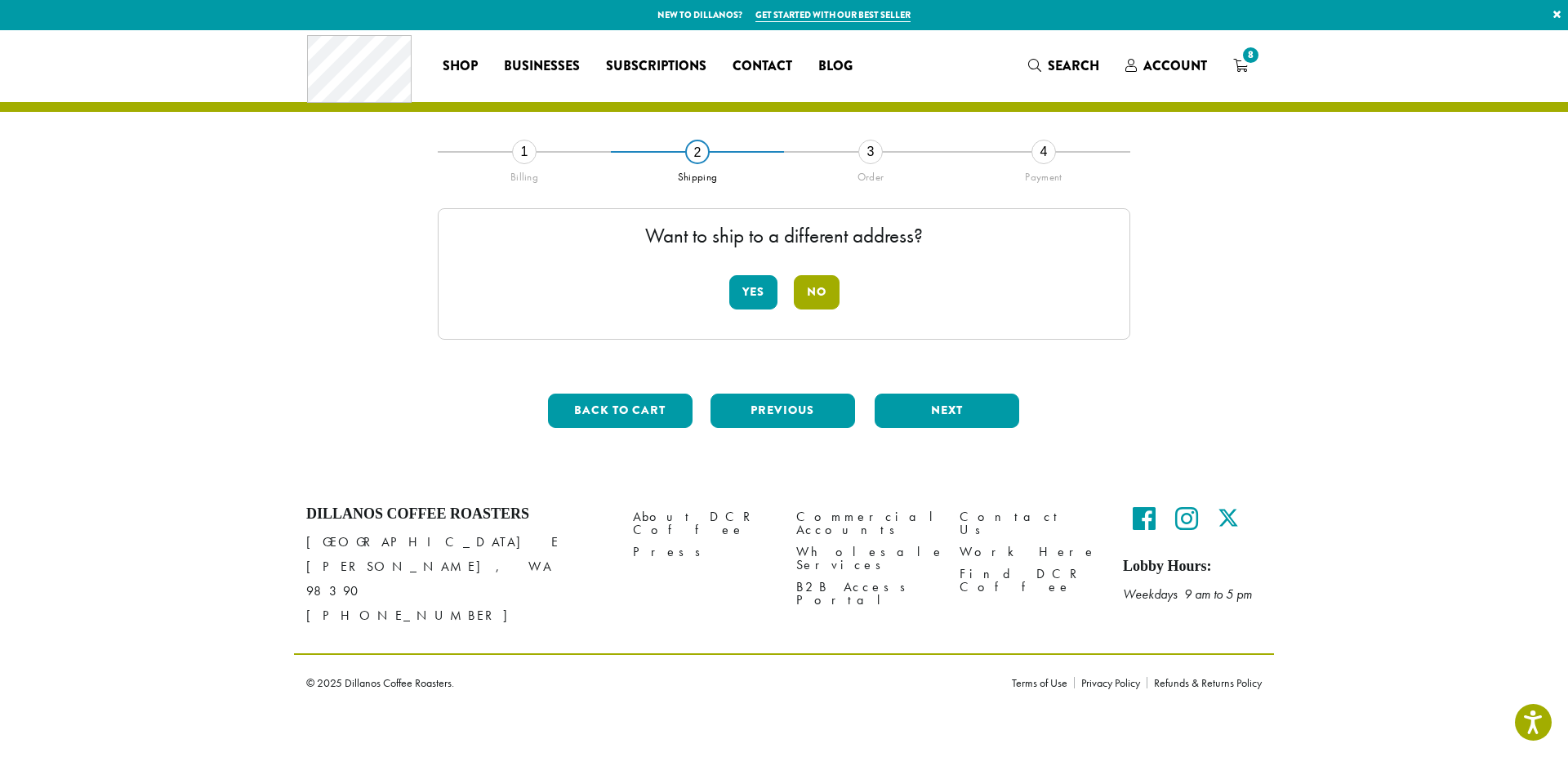
click at [817, 284] on button "No" at bounding box center [817, 292] width 46 height 34
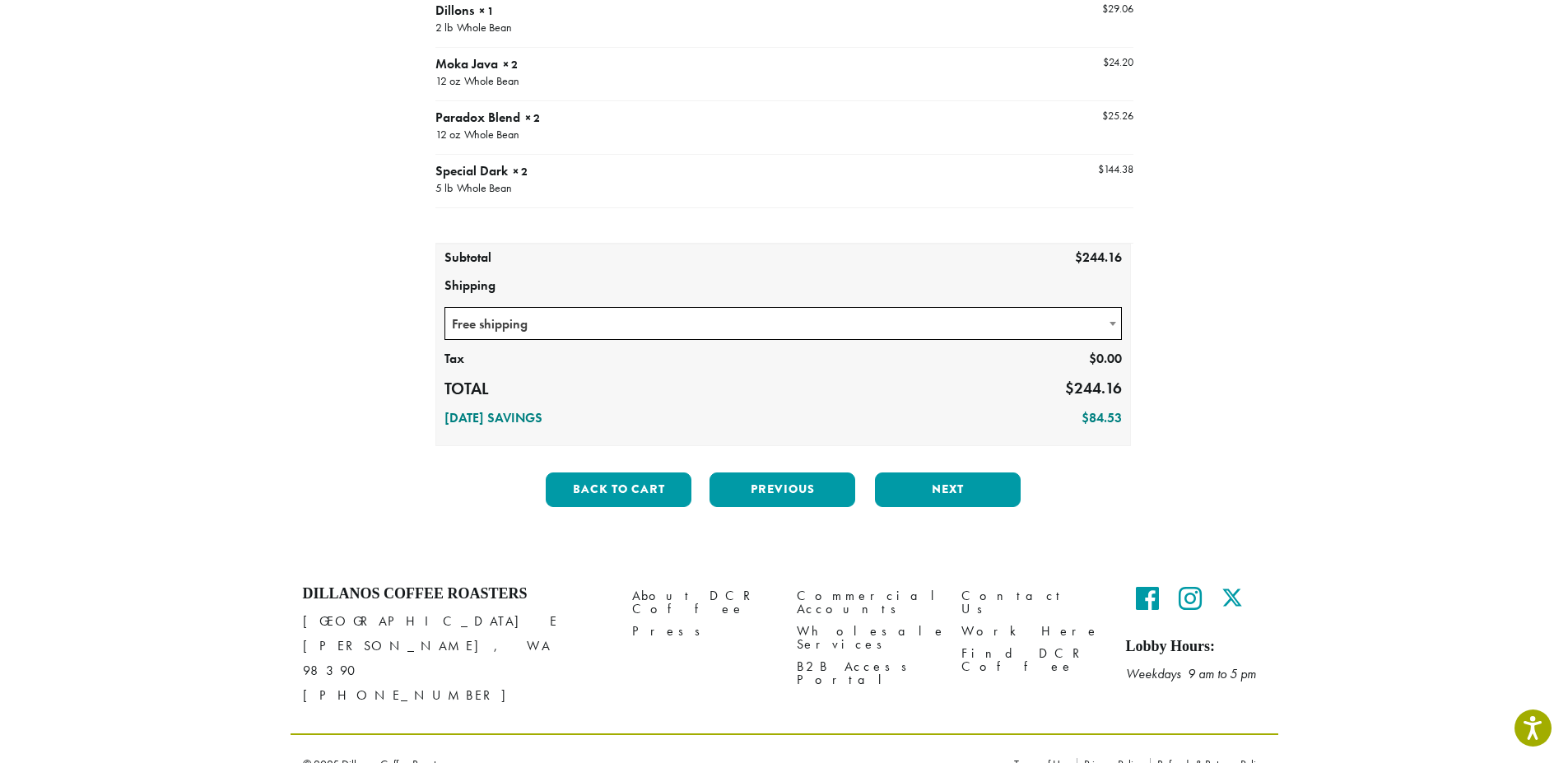
scroll to position [289, 0]
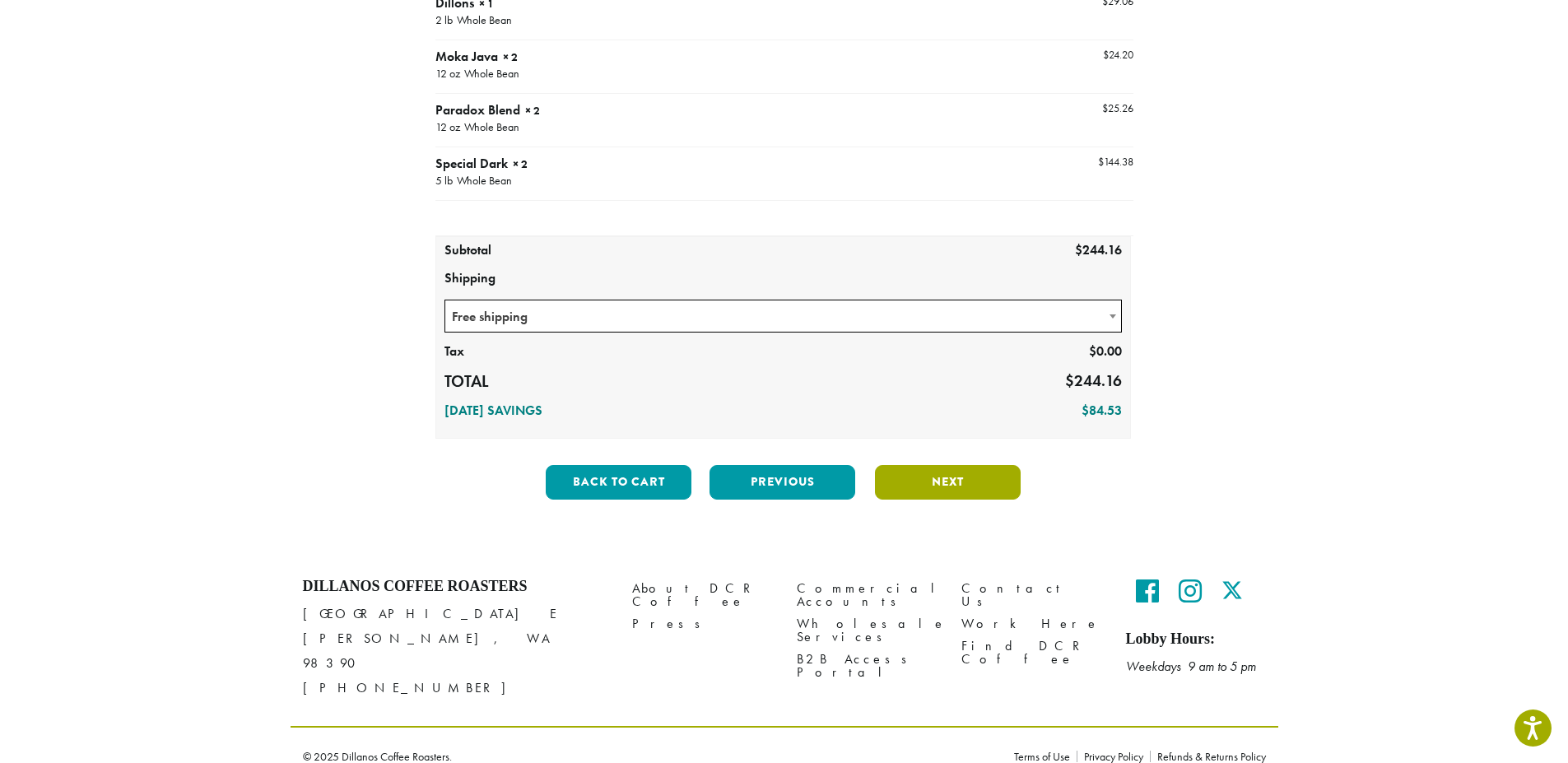
click at [980, 490] on button "Next" at bounding box center [948, 482] width 145 height 35
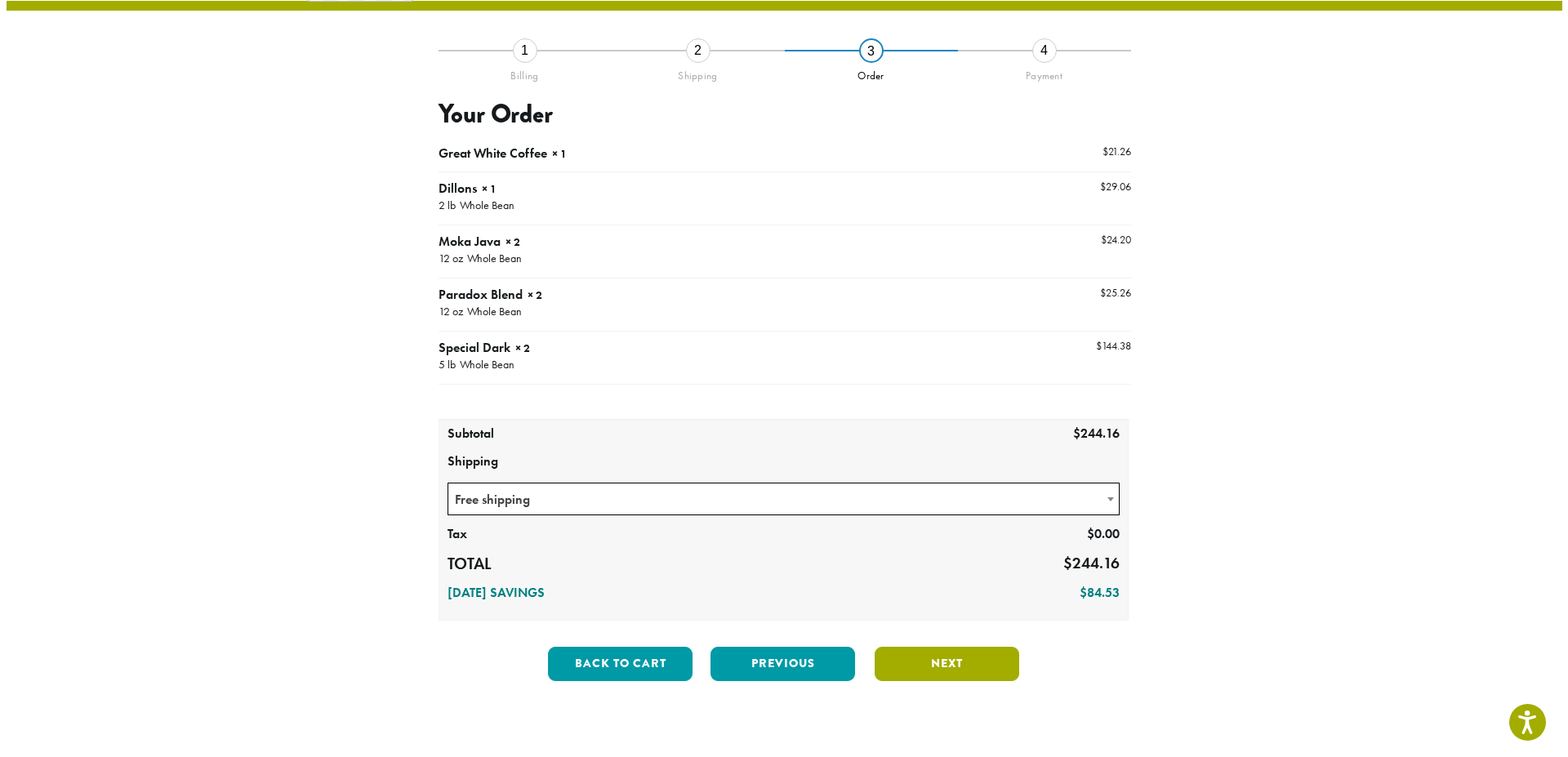
scroll to position [94, 0]
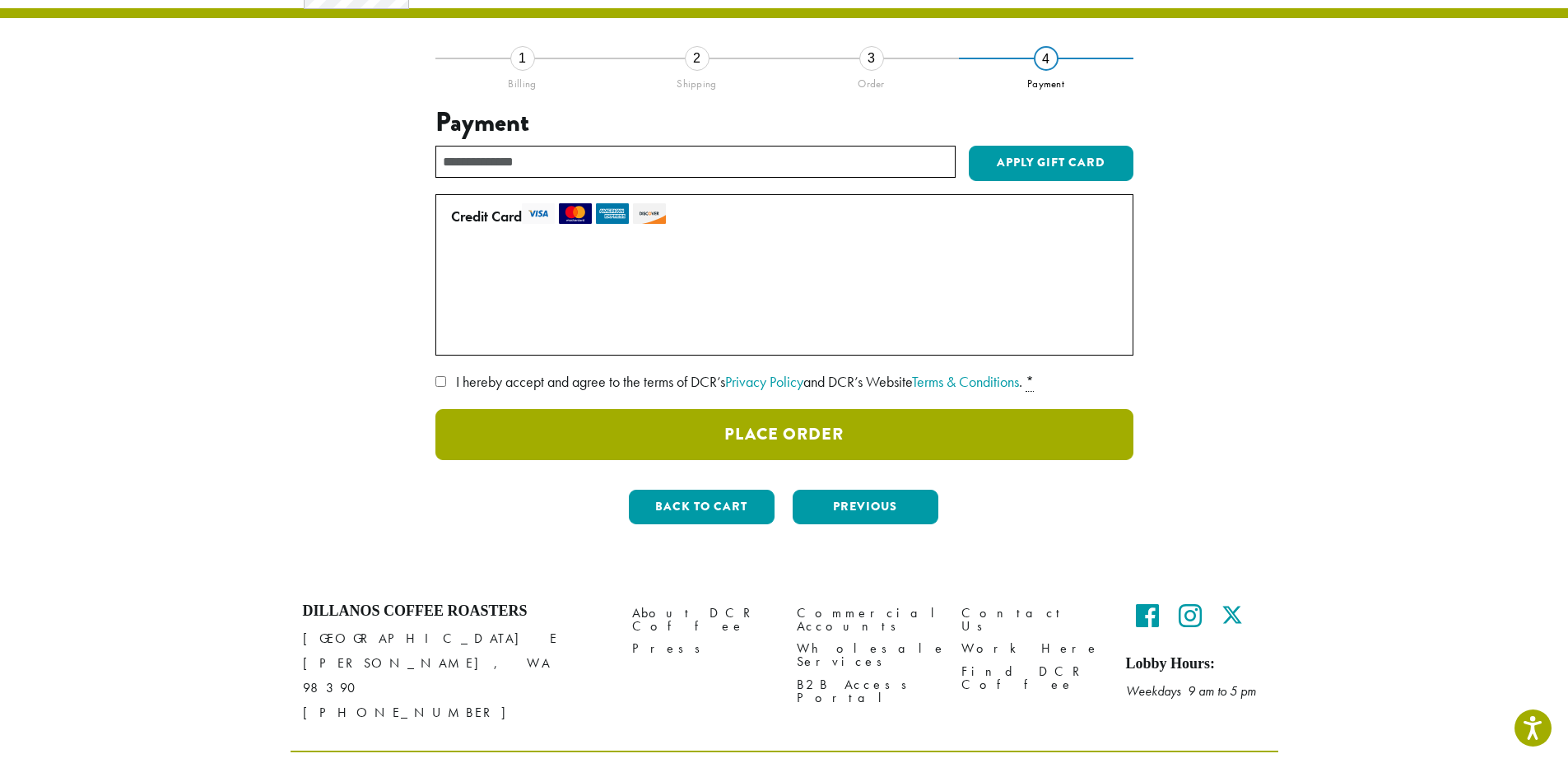
click at [879, 433] on button "Place Order" at bounding box center [784, 434] width 698 height 51
